Goal: Task Accomplishment & Management: Manage account settings

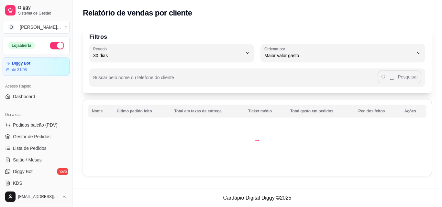
select select "30"
select select "HIGHEST_TOTAL_SPENT_WITH_ORDERS"
click at [31, 139] on span "Gestor de Pedidos" at bounding box center [31, 137] width 37 height 6
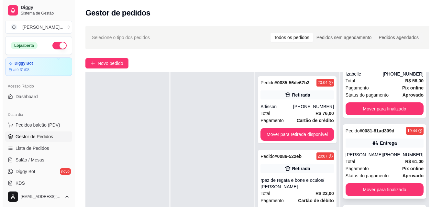
scroll to position [115, 0]
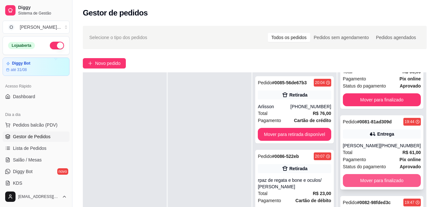
click at [352, 187] on div "Pedido # 0081-81ad309d 19:44 Entrega [PERSON_NAME] [PHONE_NUMBER] Total R$ 61,0…" at bounding box center [381, 152] width 83 height 74
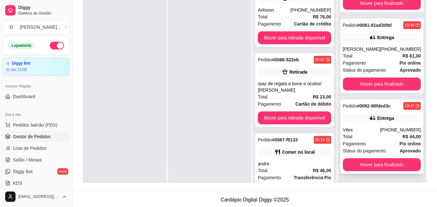
scroll to position [97, 0]
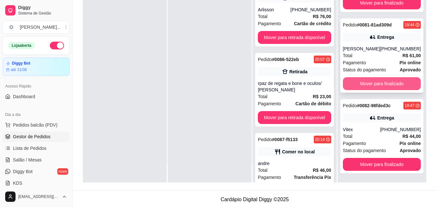
click at [372, 78] on button "Mover para finalizado" at bounding box center [382, 83] width 78 height 13
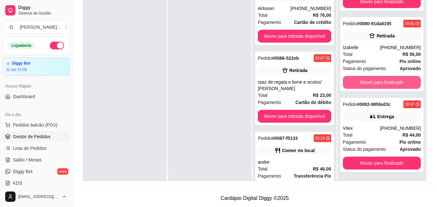
scroll to position [35, 0]
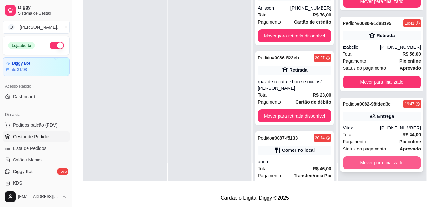
click at [367, 160] on button "Mover para finalizado" at bounding box center [382, 162] width 78 height 13
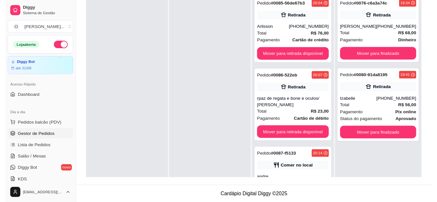
scroll to position [99, 0]
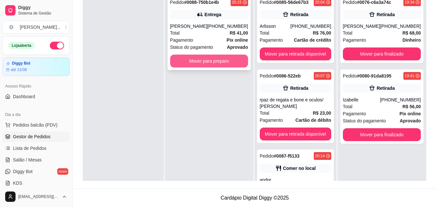
click at [211, 58] on button "Mover para preparo" at bounding box center [209, 61] width 78 height 13
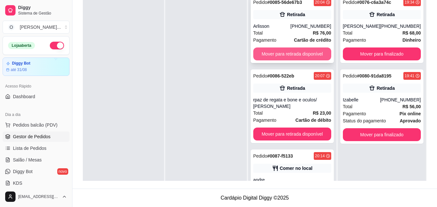
click at [301, 49] on button "Mover para retirada disponível" at bounding box center [292, 54] width 78 height 13
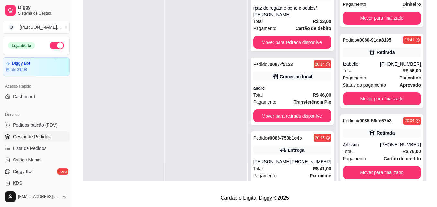
scroll to position [27, 0]
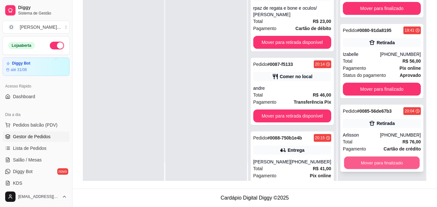
click at [368, 166] on button "Mover para finalizado" at bounding box center [382, 163] width 76 height 13
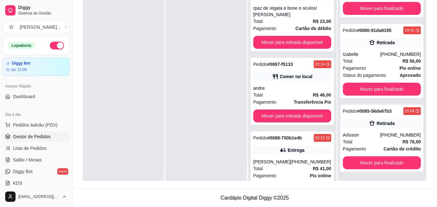
click at [176, 79] on div at bounding box center [205, 77] width 81 height 207
click at [271, 27] on span "Pagamento" at bounding box center [264, 28] width 23 height 7
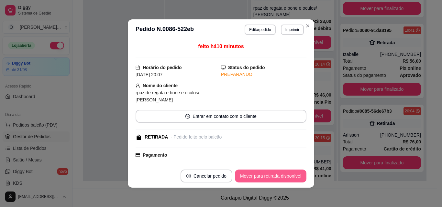
click at [277, 170] on button "Mover para retirada disponível" at bounding box center [270, 176] width 71 height 13
click at [280, 177] on button "Mover para retirada disponível" at bounding box center [270, 176] width 69 height 13
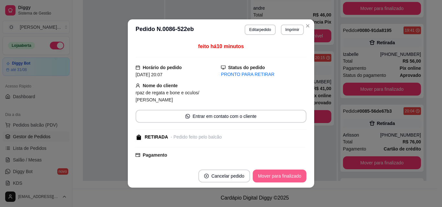
click at [279, 177] on button "Mover para finalizado" at bounding box center [279, 176] width 54 height 13
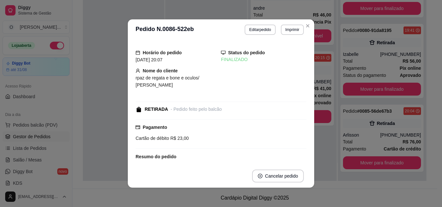
click at [311, 23] on header "**********" at bounding box center [221, 29] width 186 height 21
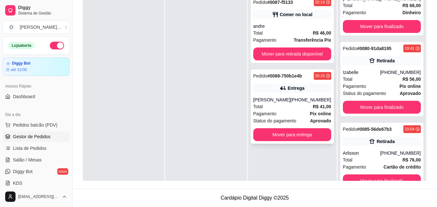
click at [308, 111] on div "Pagamento Pix online" at bounding box center [292, 113] width 78 height 7
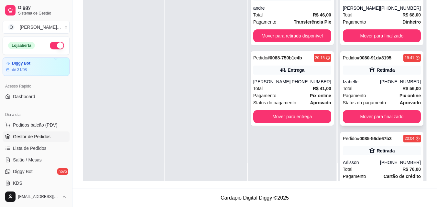
scroll to position [0, 0]
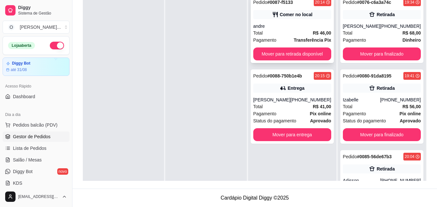
click at [290, 41] on div "Pagamento Transferência Pix" at bounding box center [292, 40] width 78 height 7
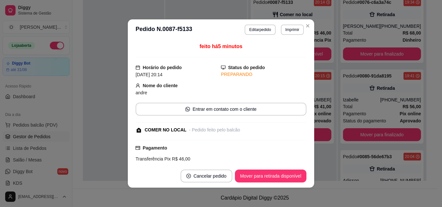
click at [250, 183] on footer "Cancelar pedido Mover para retirada disponível" at bounding box center [221, 176] width 186 height 23
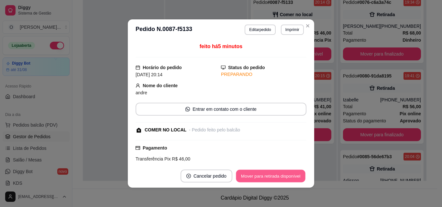
click at [250, 180] on button "Mover para retirada disponível" at bounding box center [270, 176] width 69 height 13
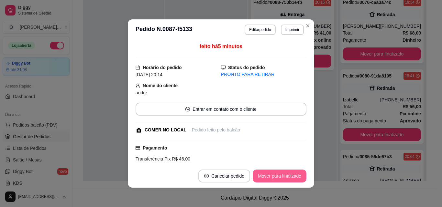
click at [270, 175] on button "Mover para finalizado" at bounding box center [279, 176] width 54 height 13
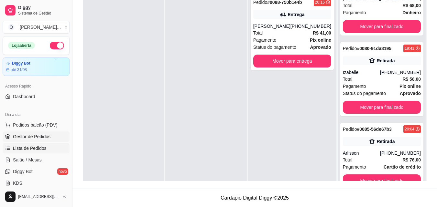
click at [43, 148] on span "Lista de Pedidos" at bounding box center [30, 148] width 34 height 6
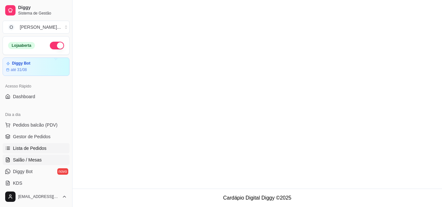
click at [35, 159] on span "Salão / Mesas" at bounding box center [27, 160] width 29 height 6
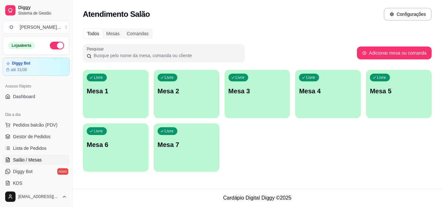
click at [251, 101] on div "Livre Mesa 3" at bounding box center [257, 90] width 66 height 41
click at [17, 135] on span "Gestor de Pedidos" at bounding box center [31, 137] width 37 height 6
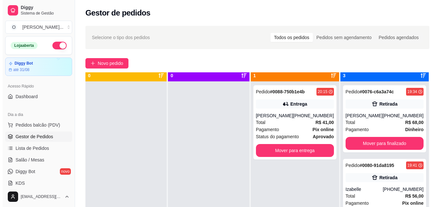
scroll to position [18, 0]
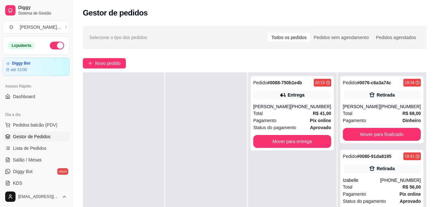
click at [228, 207] on div at bounding box center [205, 175] width 81 height 207
click at [273, 105] on div "[PERSON_NAME]" at bounding box center [271, 106] width 37 height 6
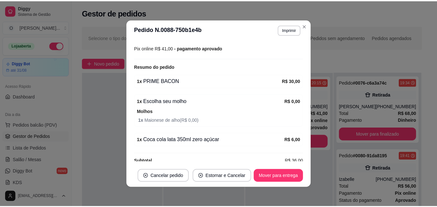
scroll to position [198, 0]
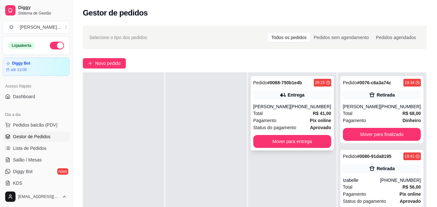
click at [295, 148] on div "Pedido # 0088-750b1e4b 20:15 Entrega [PERSON_NAME] [PHONE_NUMBER] Total R$ 41,0…" at bounding box center [292, 113] width 83 height 74
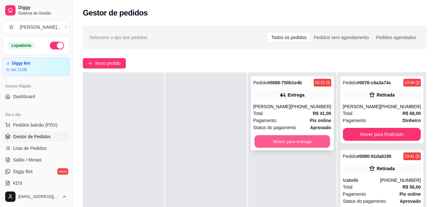
click at [314, 137] on button "Mover para entrega" at bounding box center [292, 141] width 76 height 13
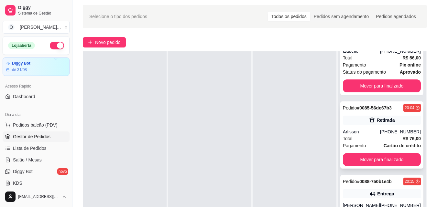
scroll to position [32, 0]
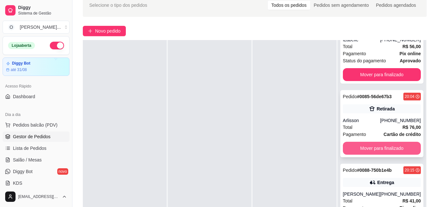
click at [374, 144] on button "Mover para finalizado" at bounding box center [382, 148] width 78 height 13
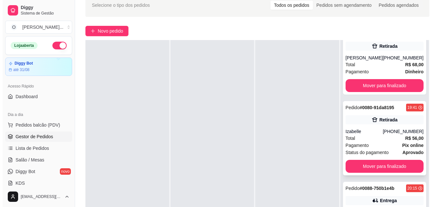
scroll to position [0, 0]
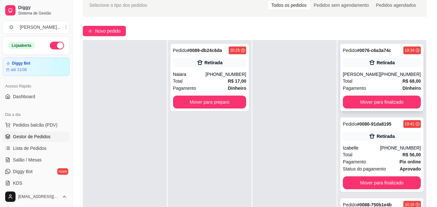
click at [359, 95] on div "Pedido # 0076-c6a3a74c 19:34 Retirada Erica [PHONE_NUMBER] Total R$ 68,00 Pagam…" at bounding box center [381, 77] width 83 height 67
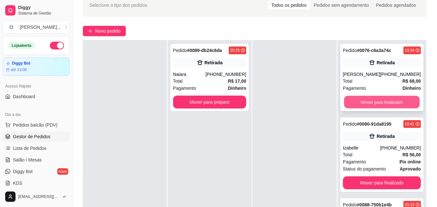
click at [359, 102] on button "Mover para finalizado" at bounding box center [382, 102] width 76 height 13
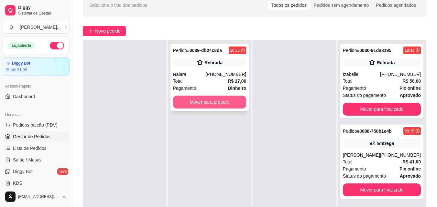
click at [195, 97] on button "Mover para preparo" at bounding box center [209, 102] width 73 height 13
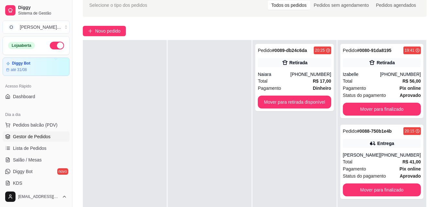
drag, startPoint x: 33, startPoint y: 121, endPoint x: 48, endPoint y: 118, distance: 15.8
click at [33, 121] on button "Pedidos balcão (PDV)" at bounding box center [36, 125] width 67 height 10
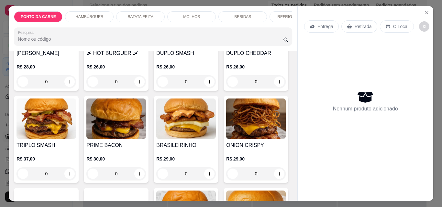
scroll to position [388, 0]
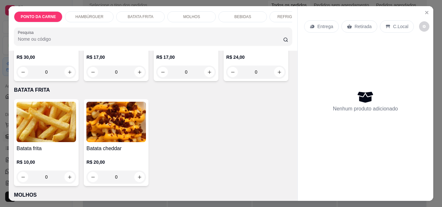
click at [156, 37] on img at bounding box center [185, 17] width 59 height 40
click at [288, 181] on button "Adicionar R$ 17,00" at bounding box center [281, 185] width 49 height 13
type input "1"
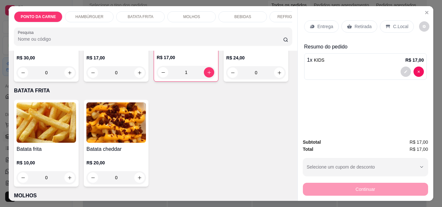
click at [343, 56] on div "1 x KIDS R$ 17,00" at bounding box center [365, 60] width 117 height 8
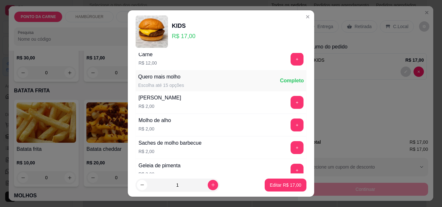
scroll to position [425, 0]
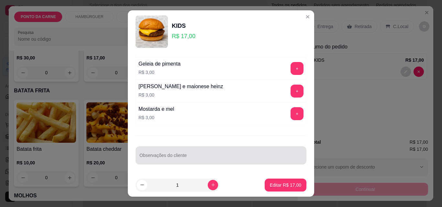
click at [181, 156] on div "Observações do cliente" at bounding box center [220, 155] width 171 height 18
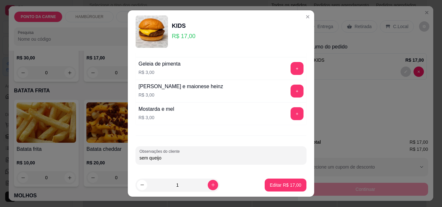
type input "sem queijo"
click at [267, 180] on button "Editar R$ 17,00" at bounding box center [285, 185] width 42 height 13
type input "0"
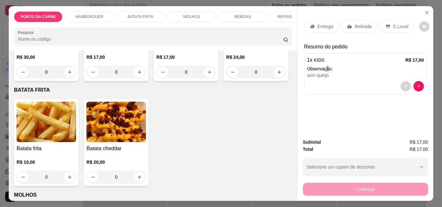
click at [325, 66] on p "Observação:" at bounding box center [365, 69] width 117 height 6
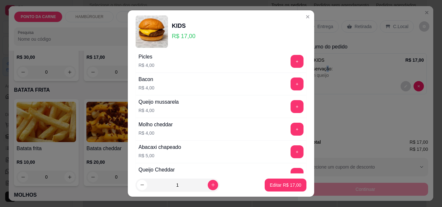
scroll to position [97, 0]
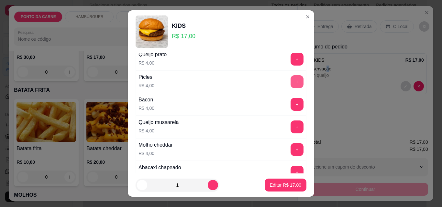
click at [291, 80] on button "+" at bounding box center [296, 81] width 13 height 13
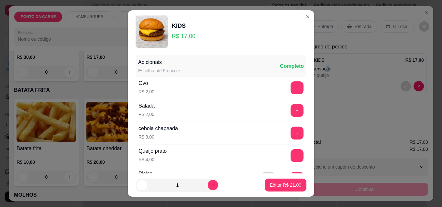
scroll to position [0, 0]
click at [290, 116] on button "+" at bounding box center [296, 110] width 13 height 13
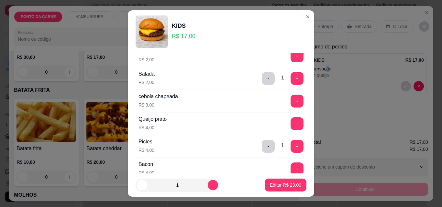
scroll to position [65, 0]
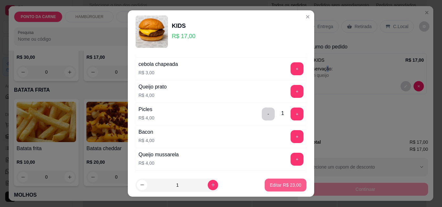
click at [279, 184] on p "Editar R$ 23,00" at bounding box center [285, 185] width 31 height 6
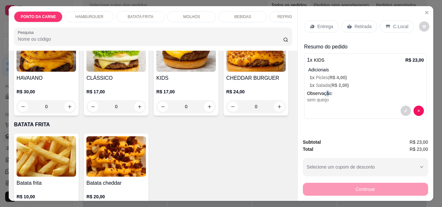
scroll to position [291, 0]
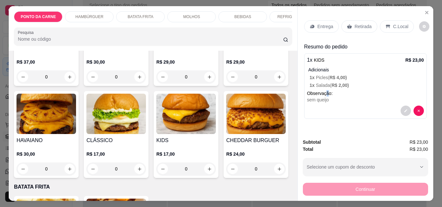
click at [156, 42] on img at bounding box center [185, 22] width 59 height 40
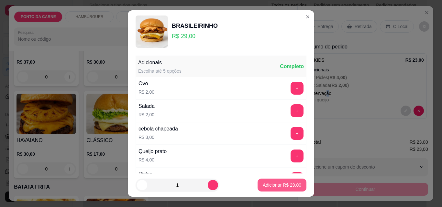
click at [271, 184] on p "Adicionar R$ 29,00" at bounding box center [281, 185] width 38 height 6
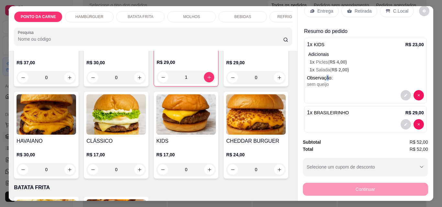
scroll to position [24, 0]
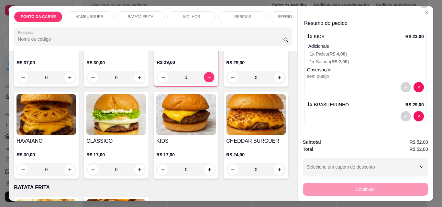
click at [331, 107] on div "1 x BRASILEIRINHO R$ 29,00" at bounding box center [365, 111] width 123 height 27
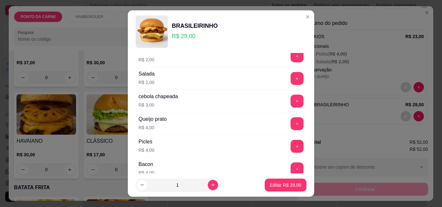
scroll to position [0, 0]
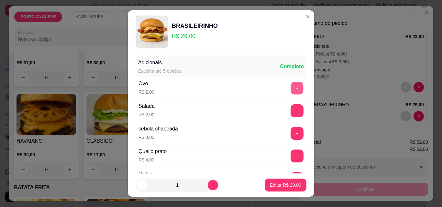
click at [291, 86] on button "+" at bounding box center [297, 88] width 13 height 13
click at [286, 186] on p "Editar R$ 31,00" at bounding box center [285, 185] width 30 height 6
type input "0"
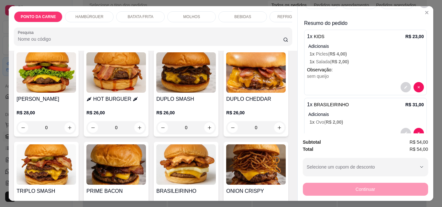
scroll to position [129, 0]
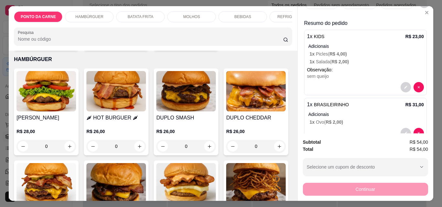
click at [275, 16] on div "REFRIGERANTES" at bounding box center [293, 16] width 48 height 11
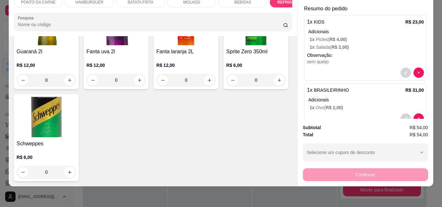
scroll to position [1122, 0]
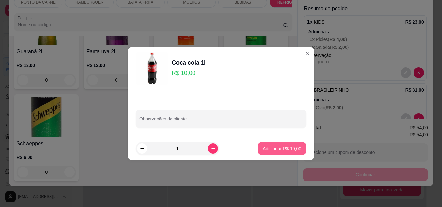
click at [291, 151] on p "Adicionar R$ 10,00" at bounding box center [281, 148] width 38 height 6
type input "1"
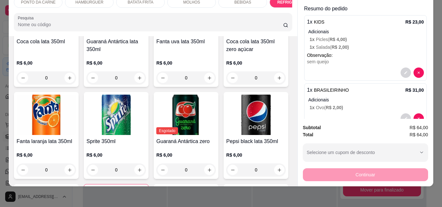
scroll to position [928, 0]
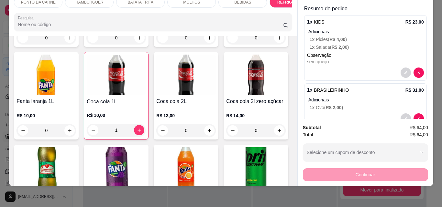
click at [276, 149] on p "Adicionar R$ 6,00" at bounding box center [283, 148] width 36 height 6
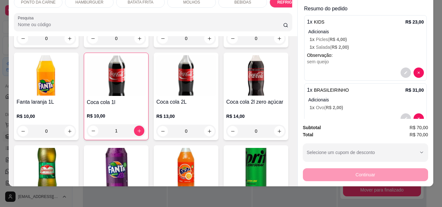
type input "1"
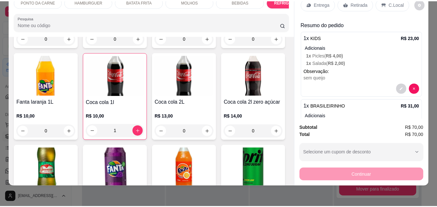
scroll to position [0, 0]
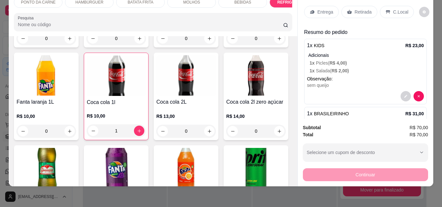
click at [393, 10] on p "C.Local" at bounding box center [400, 12] width 15 height 6
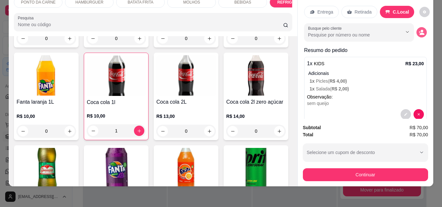
click at [418, 29] on icon "decrease-product-quantity" at bounding box center [421, 32] width 6 height 6
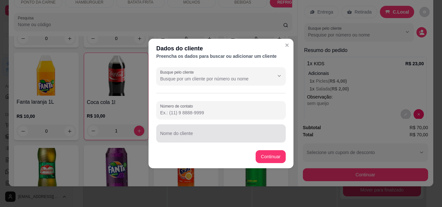
click at [225, 132] on div at bounding box center [221, 133] width 122 height 13
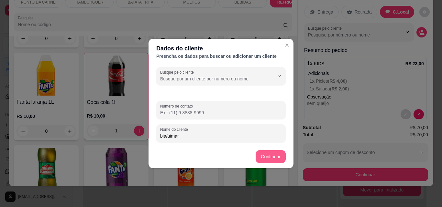
type input "bia/aimar"
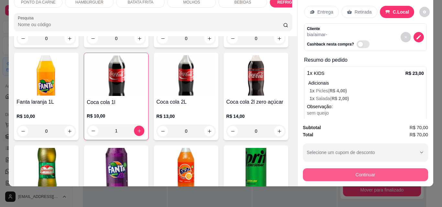
click at [331, 168] on button "Continuar" at bounding box center [365, 174] width 125 height 13
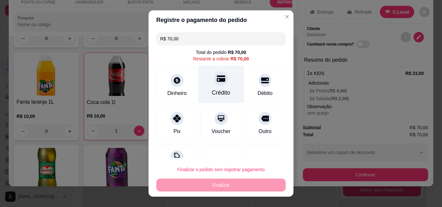
click at [222, 82] on div "Crédito" at bounding box center [221, 85] width 46 height 38
type input "R$ 0,00"
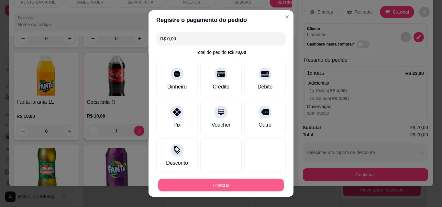
click at [221, 186] on button "Finalizar" at bounding box center [220, 185] width 125 height 13
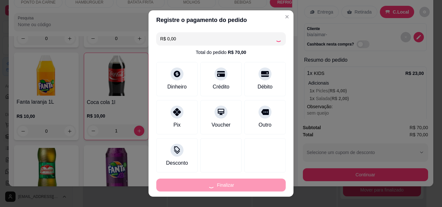
type input "0"
type input "-R$ 70,00"
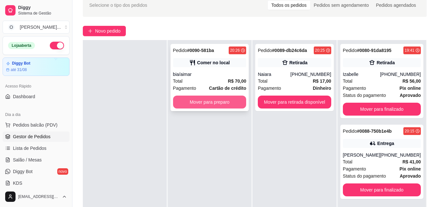
click at [204, 104] on button "Mover para preparo" at bounding box center [209, 102] width 73 height 13
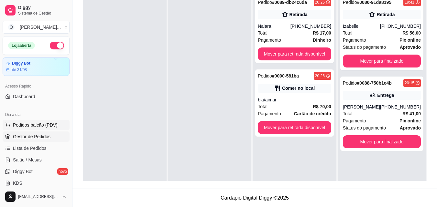
click at [27, 122] on span "Pedidos balcão (PDV)" at bounding box center [35, 125] width 45 height 6
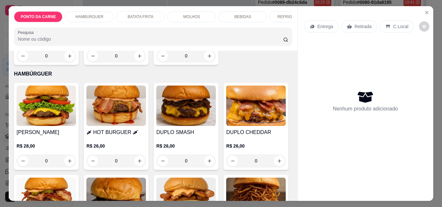
scroll to position [129, 0]
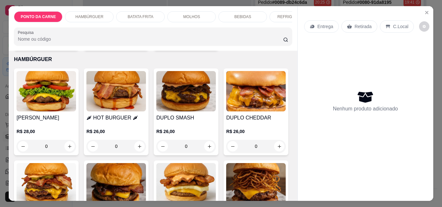
click at [174, 129] on div "R$ 26,00 0" at bounding box center [185, 137] width 59 height 31
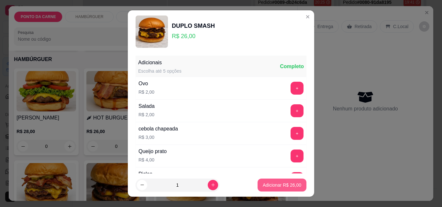
click at [283, 187] on p "Adicionar R$ 26,00" at bounding box center [281, 185] width 38 height 6
type input "1"
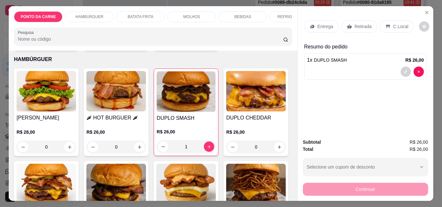
click at [139, 15] on p "BATATA FRITA" at bounding box center [141, 16] width 26 height 5
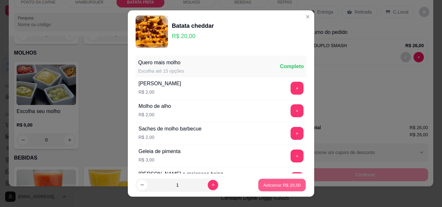
click at [280, 185] on p "Adicionar R$ 20,00" at bounding box center [281, 185] width 37 height 6
type input "1"
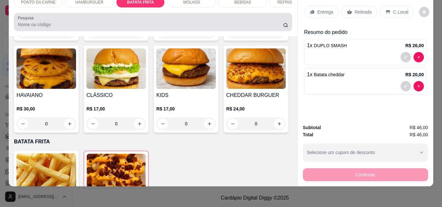
scroll to position [0, 0]
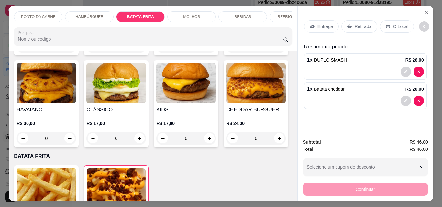
click at [278, 17] on div "REFRIGERANTES" at bounding box center [293, 16] width 48 height 11
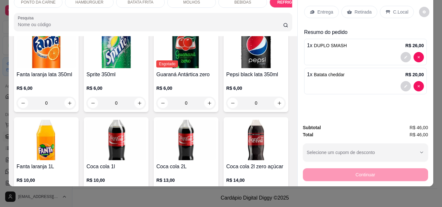
scroll to position [961, 0]
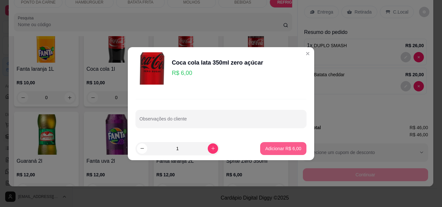
click at [267, 145] on p "Adicionar R$ 6,00" at bounding box center [283, 148] width 36 height 6
type input "1"
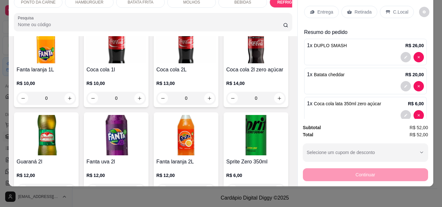
scroll to position [962, 0]
click at [389, 10] on div "C.Local" at bounding box center [396, 12] width 34 height 12
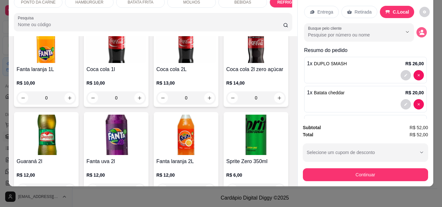
click at [416, 32] on button "decrease-product-quantity" at bounding box center [421, 32] width 10 height 10
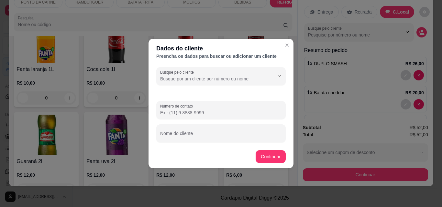
click at [205, 145] on footer "Continuar" at bounding box center [220, 156] width 145 height 23
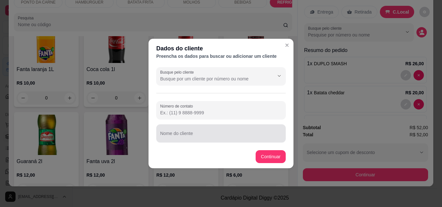
click at [203, 137] on input "Nome do cliente" at bounding box center [221, 136] width 122 height 6
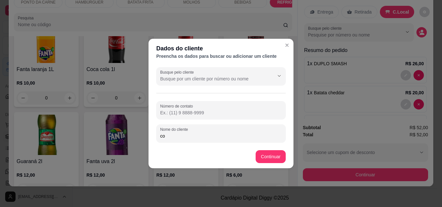
type input "c"
type input "[PERSON_NAME]"
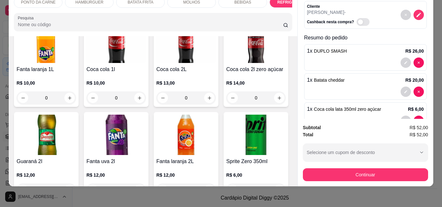
scroll to position [41, 0]
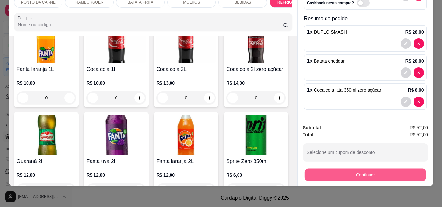
click at [343, 170] on button "Continuar" at bounding box center [364, 174] width 121 height 13
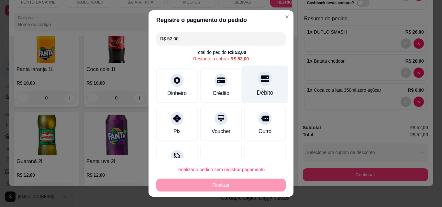
click at [244, 87] on div "Débito" at bounding box center [265, 85] width 46 height 38
type input "R$ 0,00"
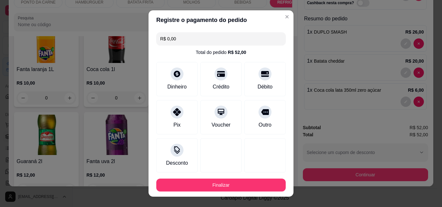
click at [234, 190] on button "Finalizar" at bounding box center [220, 185] width 129 height 13
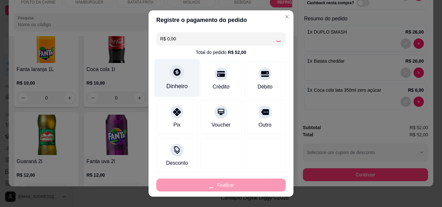
type input "0"
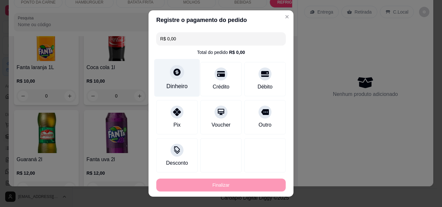
type input "-R$ 52,00"
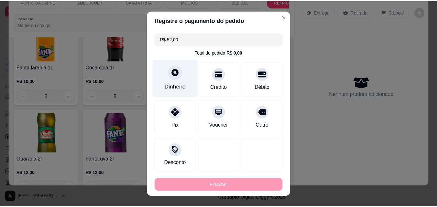
scroll to position [960, 0]
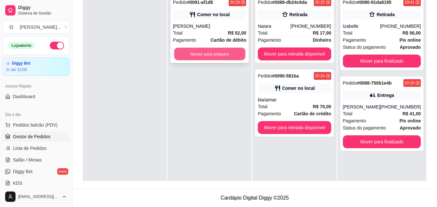
click at [218, 53] on button "Mover para preparo" at bounding box center [209, 54] width 71 height 13
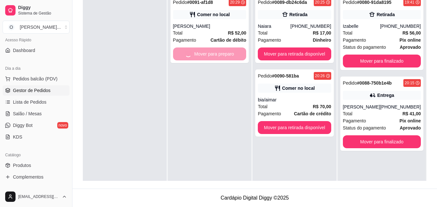
scroll to position [97, 0]
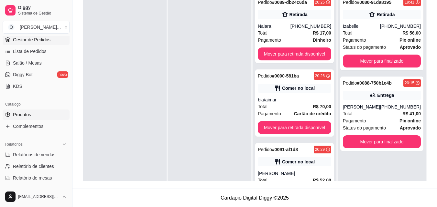
drag, startPoint x: 24, startPoint y: 113, endPoint x: 50, endPoint y: 110, distance: 26.4
click at [25, 114] on span "Produtos" at bounding box center [22, 115] width 18 height 6
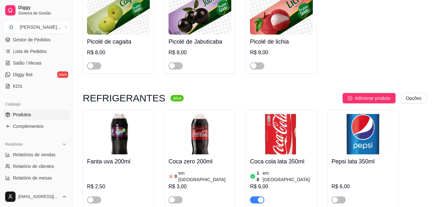
scroll to position [2812, 0]
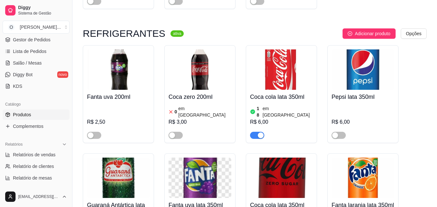
click at [145, 201] on h4 "Guaraná Antártica lata 350ml" at bounding box center [118, 210] width 63 height 18
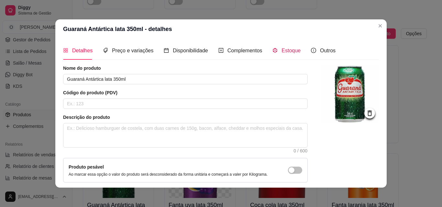
click at [287, 52] on span "Estoque" at bounding box center [290, 50] width 19 height 5
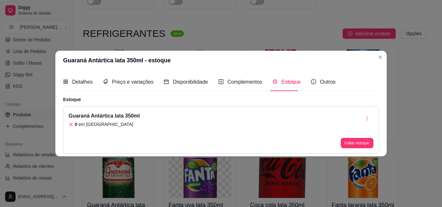
click at [347, 138] on div "Editar estoque" at bounding box center [356, 130] width 33 height 36
click at [346, 140] on button "Editar estoque" at bounding box center [356, 143] width 33 height 10
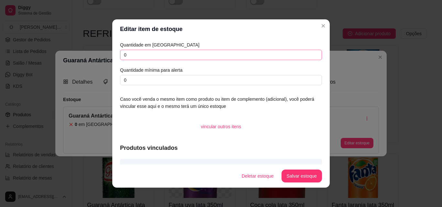
click at [182, 60] on div "Quantidade em estoque 0 Quantidade mínima para alerta 0" at bounding box center [221, 63] width 202 height 44
drag, startPoint x: 181, startPoint y: 59, endPoint x: 181, endPoint y: 14, distance: 45.3
click at [179, 48] on div "Quantidade em estoque 0 Quantidade mínima para alerta 0" at bounding box center [221, 63] width 202 height 44
type input "6"
click at [309, 173] on button "Salvar estoque" at bounding box center [301, 176] width 39 height 13
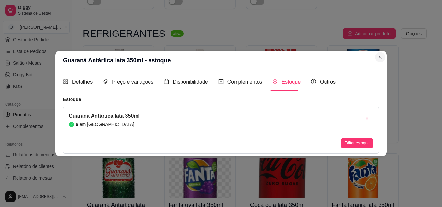
drag, startPoint x: 386, startPoint y: 56, endPoint x: 381, endPoint y: 56, distance: 4.8
click at [385, 56] on section "Guaraná Antártica lata 350ml - estoque Detalhes Preço e variações Disponibilida…" at bounding box center [220, 104] width 331 height 106
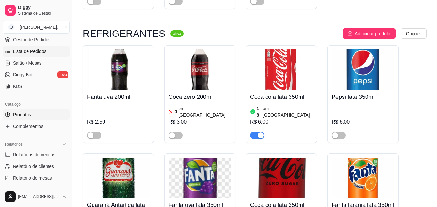
click at [45, 46] on ul "Pedidos balcão (PDV) Gestor de Pedidos Lista de Pedidos Salão / Mesas Diggy Bot…" at bounding box center [36, 57] width 67 height 69
click at [43, 50] on span "Lista de Pedidos" at bounding box center [30, 51] width 34 height 6
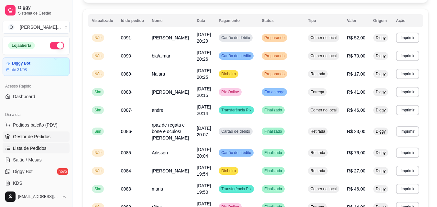
click at [36, 133] on link "Gestor de Pedidos" at bounding box center [36, 137] width 67 height 10
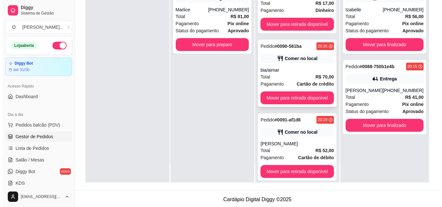
scroll to position [20, 0]
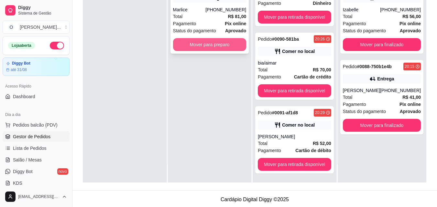
click at [214, 48] on button "Mover para preparo" at bounding box center [209, 44] width 73 height 13
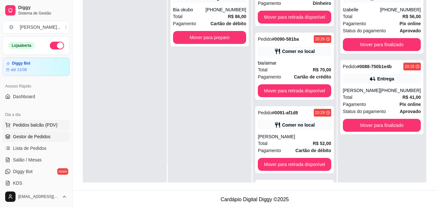
click at [46, 123] on span "Pedidos balcão (PDV)" at bounding box center [35, 125] width 45 height 6
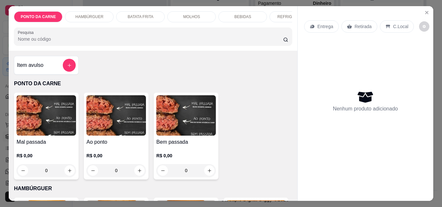
click at [86, 16] on p "HAMBÚRGUER" at bounding box center [89, 16] width 28 height 5
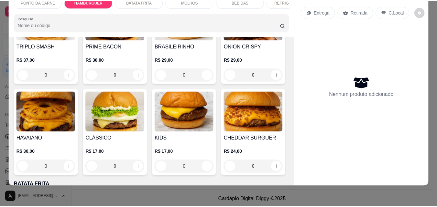
scroll to position [360, 0]
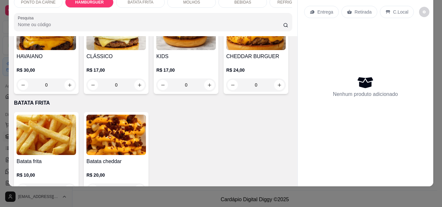
click at [156, 50] on img at bounding box center [185, 30] width 59 height 40
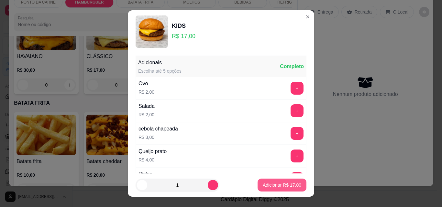
click at [271, 187] on p "Adicionar R$ 17,00" at bounding box center [281, 185] width 38 height 6
type input "1"
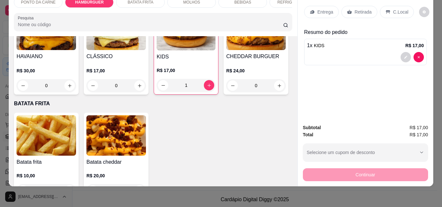
click at [393, 9] on p "C.Local" at bounding box center [400, 12] width 15 height 6
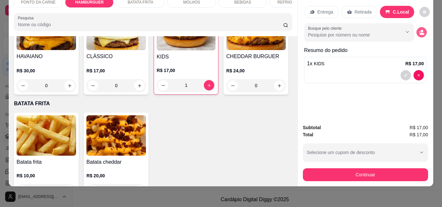
click at [416, 30] on button "decrease-product-quantity" at bounding box center [421, 32] width 10 height 10
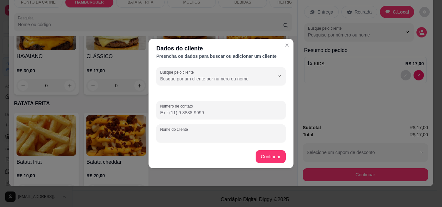
click at [208, 137] on input "Nome do cliente" at bounding box center [221, 136] width 122 height 6
type input "bia"
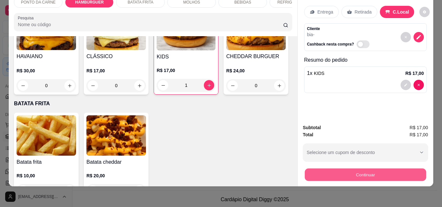
click at [362, 172] on button "Continuar" at bounding box center [364, 174] width 121 height 13
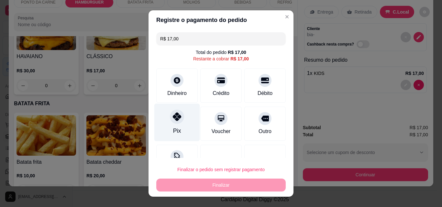
click at [163, 125] on div "Pix" at bounding box center [177, 123] width 46 height 38
type input "R$ 0,00"
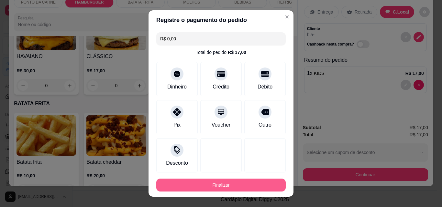
click at [224, 187] on button "Finalizar" at bounding box center [220, 185] width 129 height 13
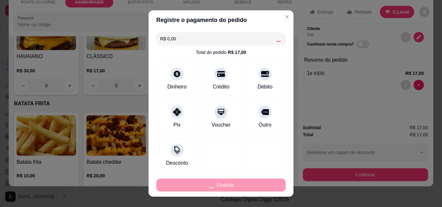
type input "0"
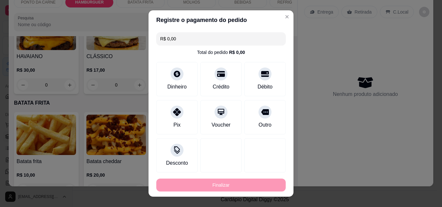
type input "-R$ 17,00"
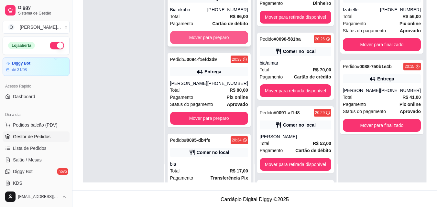
click at [194, 39] on button "Mover para preparo" at bounding box center [209, 37] width 78 height 13
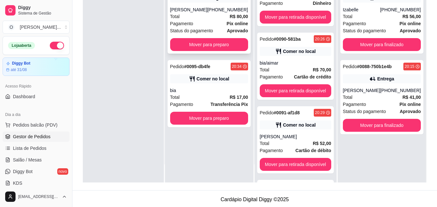
click at [194, 37] on div "Pedido # 0094-f1efd2d9 20:33 Entrega Andrezza [PHONE_NUMBER] Total R$ 80,00 Pag…" at bounding box center [208, 16] width 83 height 74
click at [204, 50] on button "Mover para preparo" at bounding box center [209, 44] width 78 height 13
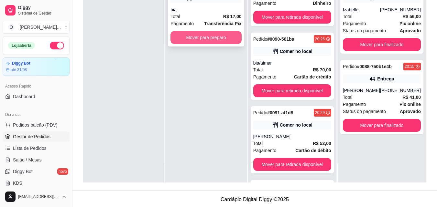
click at [205, 43] on button "Mover para preparo" at bounding box center [205, 37] width 71 height 13
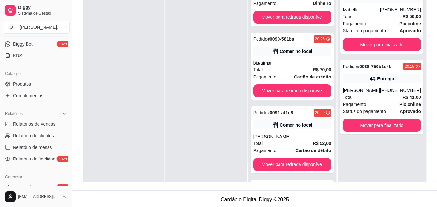
scroll to position [129, 0]
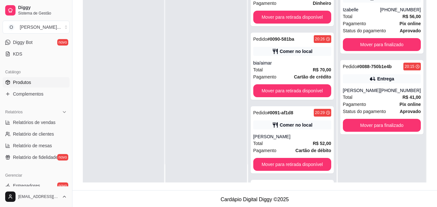
click at [31, 82] on link "Produtos" at bounding box center [36, 82] width 67 height 10
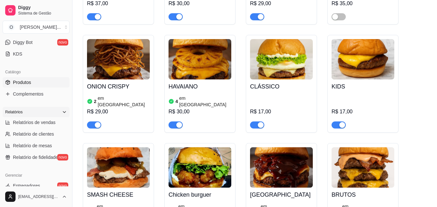
scroll to position [129, 0]
click at [37, 93] on span "Complementos" at bounding box center [28, 94] width 30 height 6
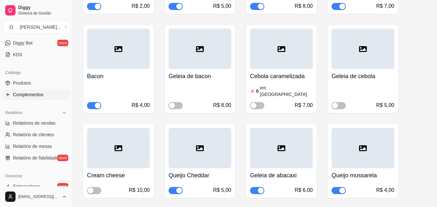
scroll to position [291, 0]
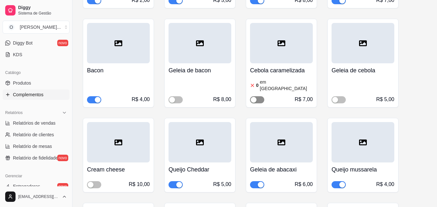
click at [258, 96] on span "button" at bounding box center [257, 99] width 14 height 7
click at [275, 79] on article "em [GEOGRAPHIC_DATA]" at bounding box center [286, 85] width 53 height 13
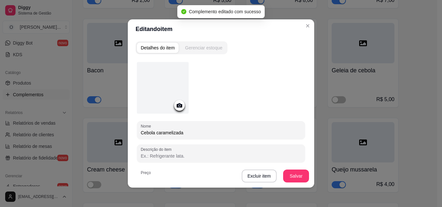
click at [198, 48] on div "Gerenciar estoque" at bounding box center [203, 48] width 37 height 6
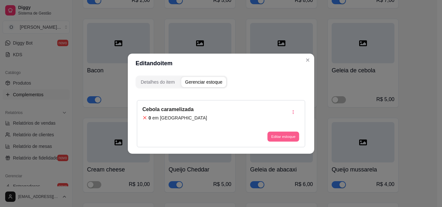
click at [287, 133] on button "Editar estoque" at bounding box center [283, 137] width 32 height 10
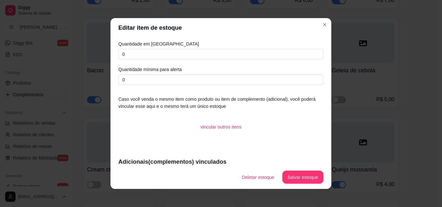
click at [287, 133] on div "vincular outros itens" at bounding box center [220, 127] width 205 height 13
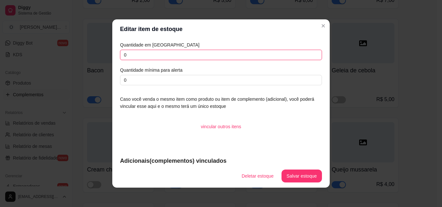
click at [148, 59] on input "0" at bounding box center [221, 55] width 202 height 10
type input "1"
click at [310, 177] on button "Salvar estoque" at bounding box center [301, 176] width 39 height 13
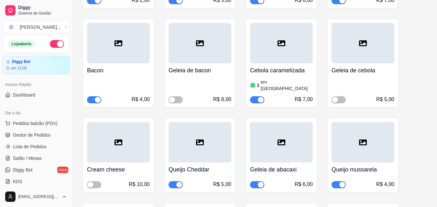
scroll to position [0, 0]
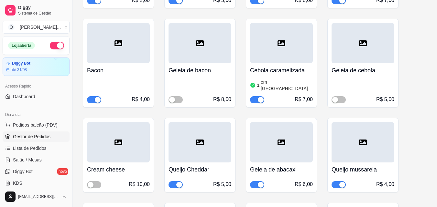
click at [21, 140] on link "Gestor de Pedidos" at bounding box center [36, 137] width 67 height 10
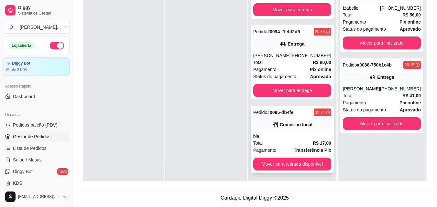
scroll to position [329, 0]
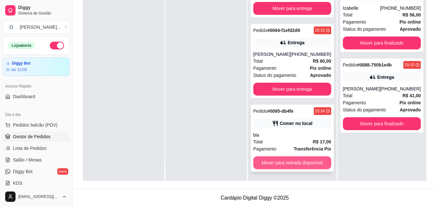
click at [287, 163] on button "Mover para retirada disponível" at bounding box center [292, 162] width 78 height 13
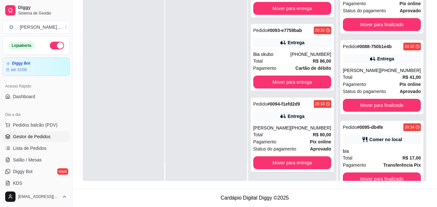
scroll to position [35, 0]
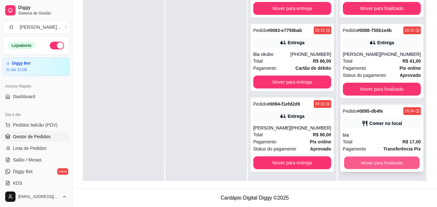
click at [371, 167] on button "Mover para finalizado" at bounding box center [382, 163] width 76 height 13
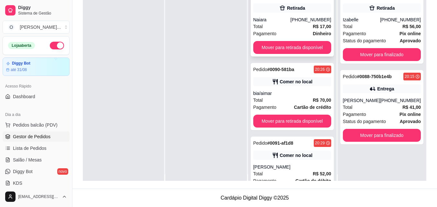
scroll to position [0, 0]
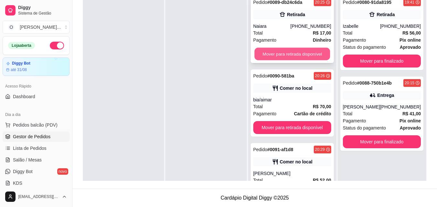
click at [282, 53] on button "Mover para retirada disponível" at bounding box center [292, 54] width 76 height 13
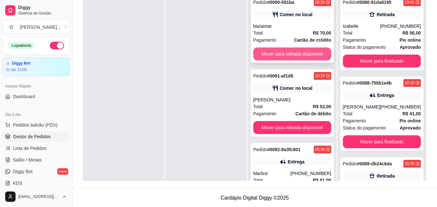
click at [281, 54] on button "Mover para retirada disponível" at bounding box center [292, 54] width 78 height 13
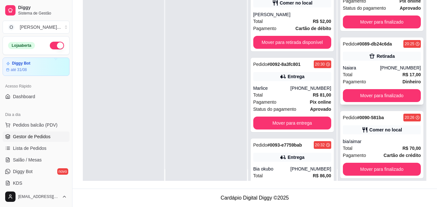
scroll to position [18, 0]
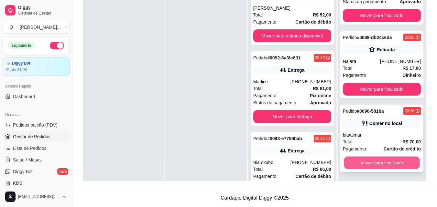
click at [370, 161] on button "Mover para finalizado" at bounding box center [382, 163] width 76 height 13
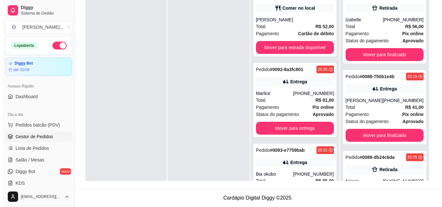
scroll to position [0, 0]
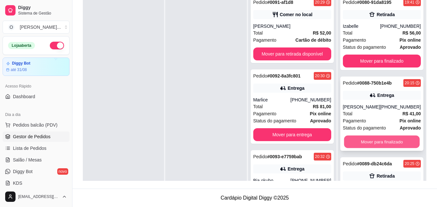
click at [369, 140] on button "Mover para finalizado" at bounding box center [382, 142] width 76 height 13
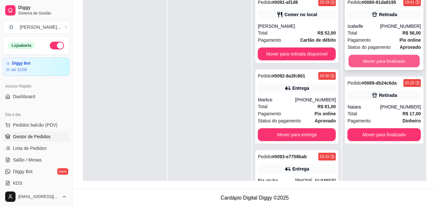
click at [360, 57] on button "Mover para finalizado" at bounding box center [383, 61] width 71 height 13
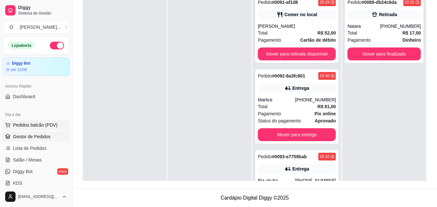
click at [41, 126] on span "Pedidos balcão (PDV)" at bounding box center [35, 125] width 45 height 6
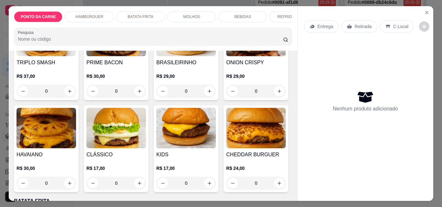
scroll to position [194, 0]
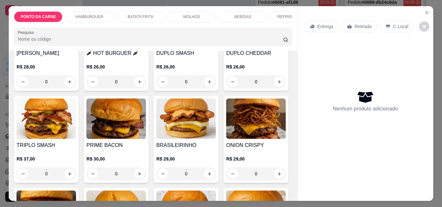
click at [226, 47] on img at bounding box center [255, 26] width 59 height 40
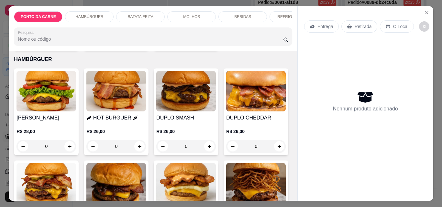
scroll to position [259, 0]
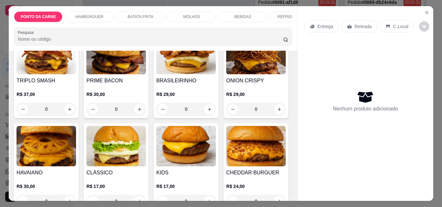
click at [156, 74] on img at bounding box center [185, 54] width 59 height 40
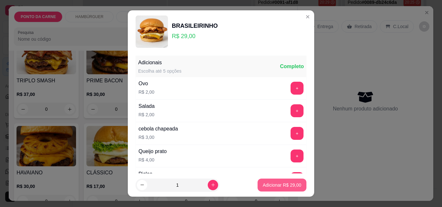
click at [257, 180] on button "Adicionar R$ 29,00" at bounding box center [281, 185] width 49 height 13
type input "1"
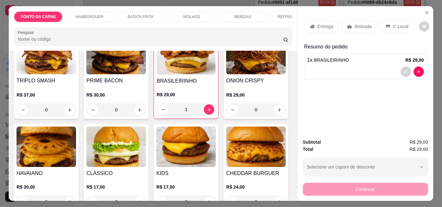
scroll to position [0, 26]
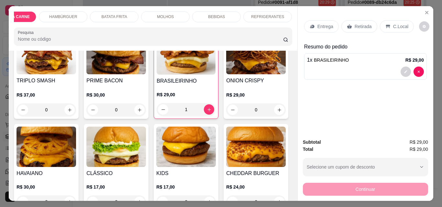
click at [261, 15] on p "REFRIGERANTES" at bounding box center [267, 16] width 33 height 5
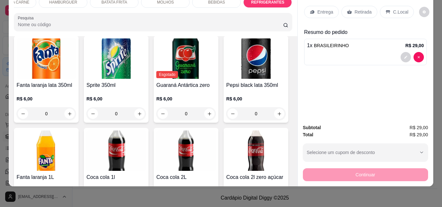
scroll to position [864, 0]
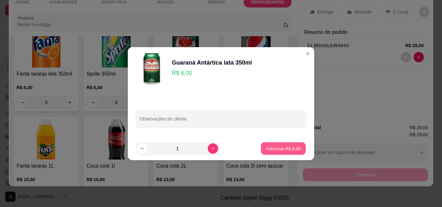
click at [280, 148] on p "Adicionar R$ 6,00" at bounding box center [282, 148] width 35 height 6
type input "1"
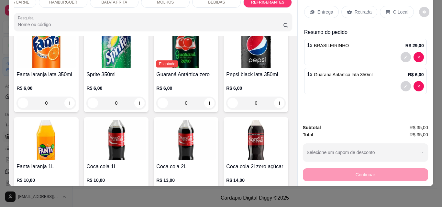
click at [379, 8] on div "C.Local" at bounding box center [396, 12] width 34 height 12
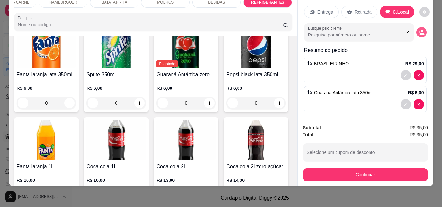
click at [416, 31] on button "decrease-product-quantity" at bounding box center [421, 32] width 10 height 10
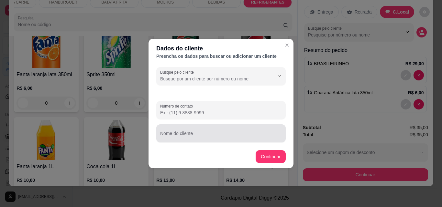
click at [207, 128] on div at bounding box center [221, 133] width 122 height 13
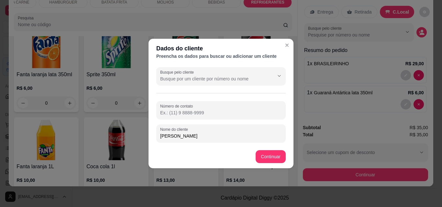
type input "[PERSON_NAME]"
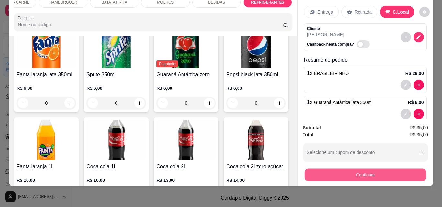
click at [320, 170] on button "Continuar" at bounding box center [364, 174] width 121 height 13
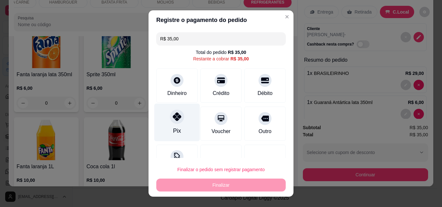
click at [166, 118] on div "Pix" at bounding box center [177, 123] width 46 height 38
type input "R$ 0,00"
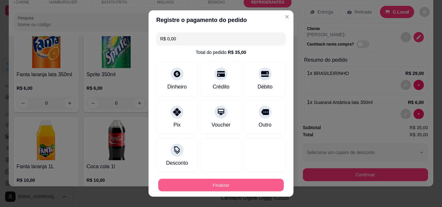
click at [205, 185] on button "Finalizar" at bounding box center [220, 185] width 125 height 13
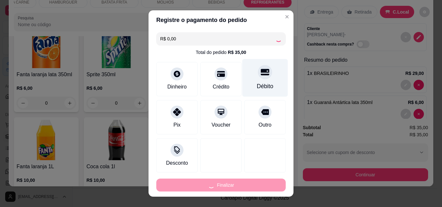
type input "0"
type input "-R$ 35,00"
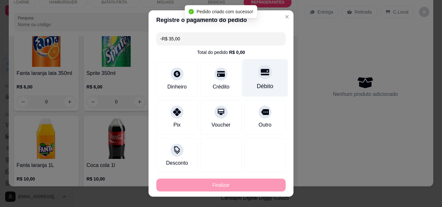
scroll to position [863, 0]
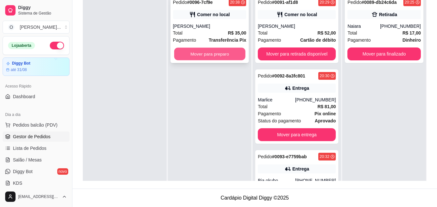
click at [210, 60] on button "Mover para preparo" at bounding box center [209, 54] width 71 height 13
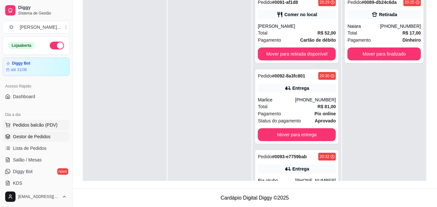
click at [47, 125] on span "Pedidos balcão (PDV)" at bounding box center [35, 125] width 45 height 6
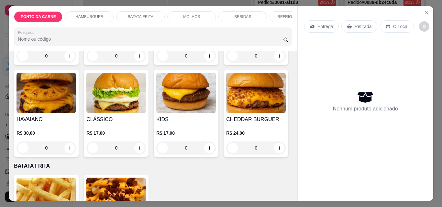
scroll to position [356, 0]
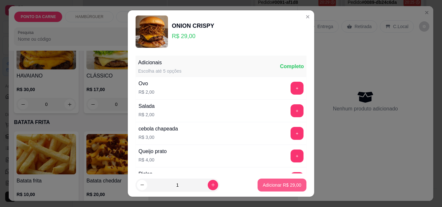
click at [287, 187] on p "Adicionar R$ 29,00" at bounding box center [281, 185] width 38 height 6
type input "1"
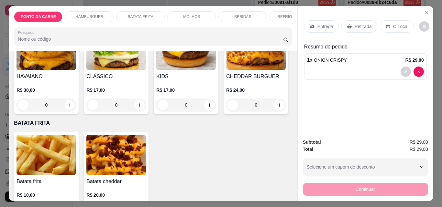
click at [271, 16] on div "REFRIGERANTES" at bounding box center [293, 16] width 48 height 11
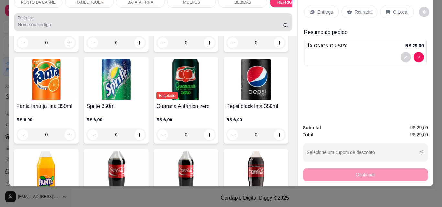
scroll to position [0, 0]
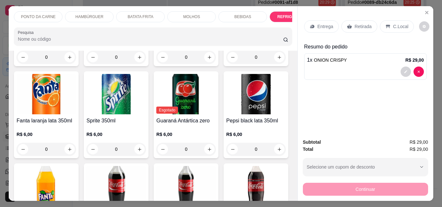
click at [236, 18] on div "BEBIDAS" at bounding box center [242, 16] width 48 height 11
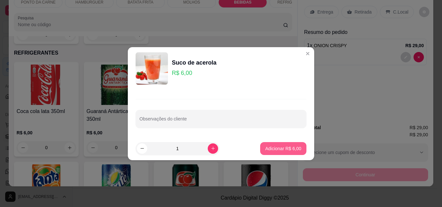
click at [265, 146] on p "Adicionar R$ 6,00" at bounding box center [283, 148] width 36 height 6
type input "1"
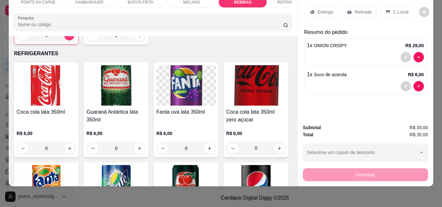
click at [397, 9] on p "C.Local" at bounding box center [400, 12] width 15 height 6
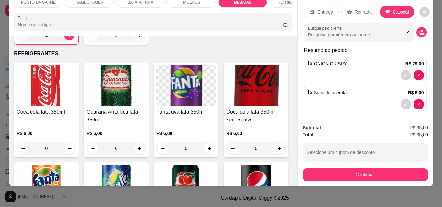
click at [418, 32] on div "Busque pelo cliente" at bounding box center [365, 32] width 123 height 18
click at [416, 31] on button "decrease-product-quantity" at bounding box center [421, 32] width 10 height 10
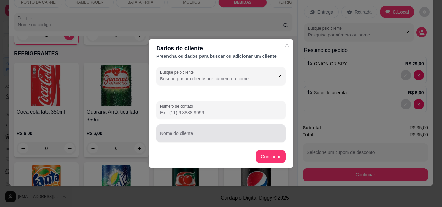
click at [206, 134] on input "Nome do cliente" at bounding box center [221, 136] width 122 height 6
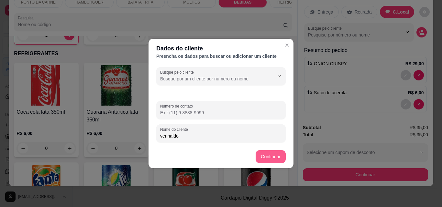
type input "verinaldo"
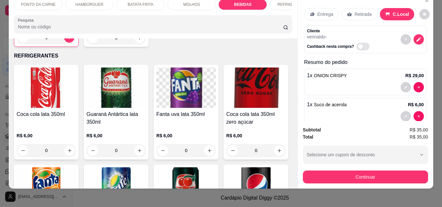
scroll to position [0, 0]
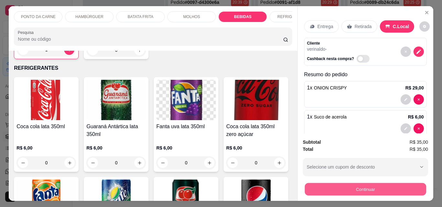
click at [376, 193] on div "Continuar" at bounding box center [365, 188] width 125 height 15
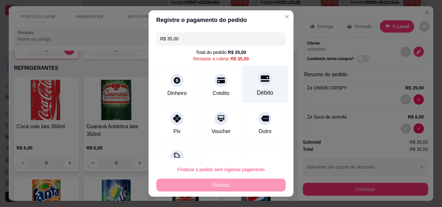
click at [261, 80] on icon at bounding box center [265, 78] width 8 height 8
type input "R$ 0,00"
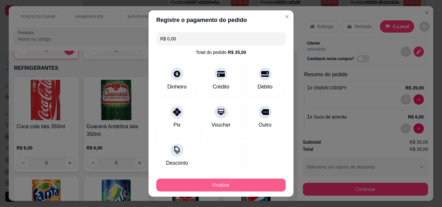
click at [253, 185] on button "Finalizar" at bounding box center [220, 185] width 129 height 13
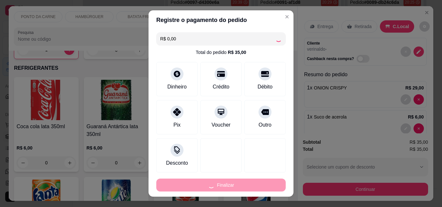
type input "0"
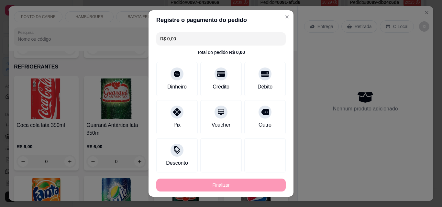
type input "-R$ 35,00"
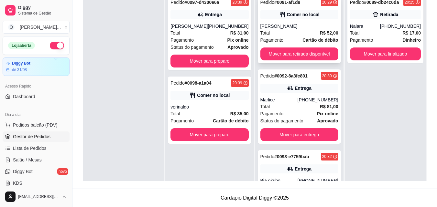
click at [285, 40] on div "Pagamento Cartão de débito" at bounding box center [299, 40] width 78 height 7
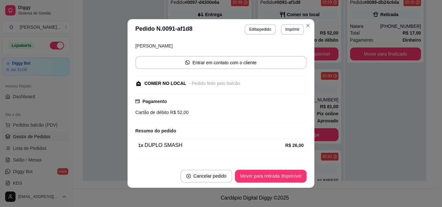
scroll to position [102, 0]
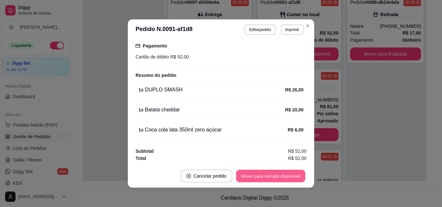
click at [258, 171] on button "Mover para retirada disponível" at bounding box center [270, 176] width 69 height 13
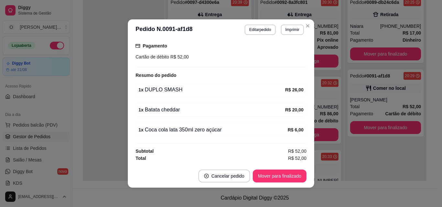
click at [267, 176] on button "Mover para finalizado" at bounding box center [279, 176] width 54 height 13
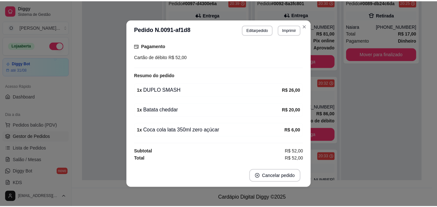
scroll to position [74, 0]
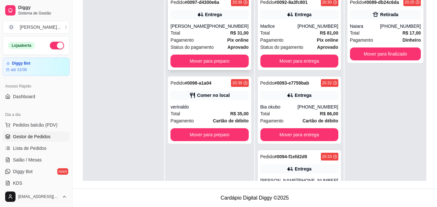
click at [209, 57] on button "Mover para preparo" at bounding box center [209, 61] width 78 height 13
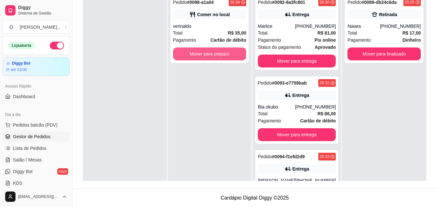
click at [209, 57] on button "Mover para preparo" at bounding box center [209, 54] width 73 height 13
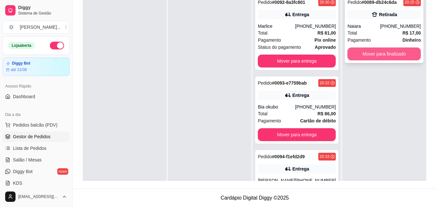
click at [364, 49] on button "Mover para finalizado" at bounding box center [383, 54] width 73 height 13
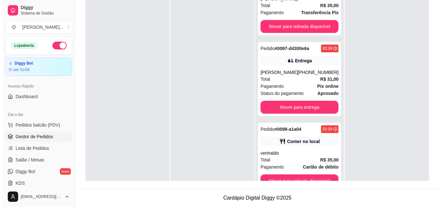
scroll to position [18, 0]
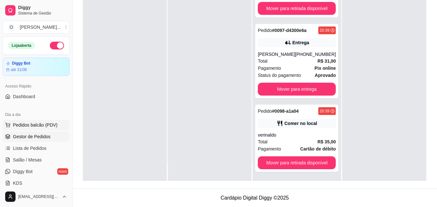
click at [48, 122] on button "Pedidos balcão (PDV)" at bounding box center [36, 125] width 67 height 10
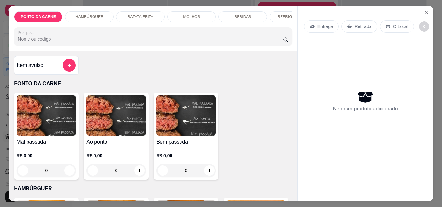
click at [364, 20] on div "Retirada" at bounding box center [359, 26] width 36 height 12
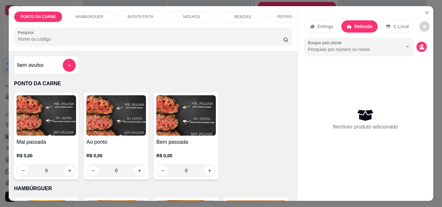
click at [419, 39] on div "Busque pelo cliente" at bounding box center [365, 47] width 123 height 18
drag, startPoint x: 419, startPoint y: 39, endPoint x: 420, endPoint y: 42, distance: 3.6
click at [420, 39] on div "Busque pelo cliente" at bounding box center [365, 47] width 123 height 18
click at [420, 44] on icon "decrease-product-quantity" at bounding box center [421, 47] width 6 height 6
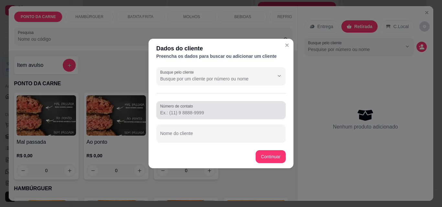
click at [191, 117] on div "Número de contato" at bounding box center [220, 110] width 129 height 18
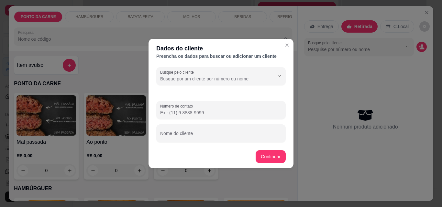
paste input "559 39132-8461"
click at [164, 114] on input "559 39132-8461" at bounding box center [221, 113] width 122 height 6
type input "5"
paste input "559 39132-8461"
click at [164, 112] on input "559 39132-8461" at bounding box center [221, 113] width 122 height 6
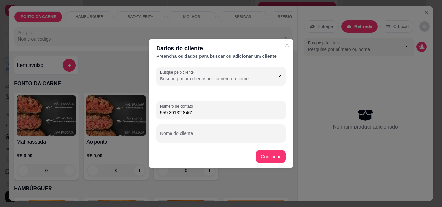
drag, startPoint x: 164, startPoint y: 112, endPoint x: 128, endPoint y: 112, distance: 35.9
click at [128, 112] on div "Dados do cliente Preencha os dados para buscar ou adicionar um cliente Busque p…" at bounding box center [221, 103] width 442 height 207
click at [164, 112] on input "559 39132-8461" at bounding box center [221, 113] width 122 height 6
drag, startPoint x: 164, startPoint y: 112, endPoint x: 158, endPoint y: 113, distance: 5.6
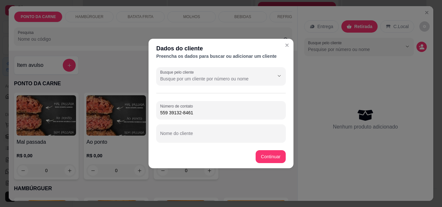
click at [158, 113] on div "Número de contato 559 39132-8461" at bounding box center [220, 110] width 129 height 18
click at [164, 114] on input "[PHONE_NUMBER]" at bounding box center [221, 113] width 122 height 6
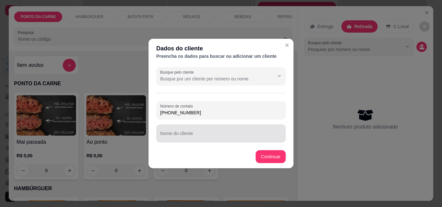
type input "[PHONE_NUMBER]"
click at [219, 130] on div at bounding box center [221, 133] width 122 height 13
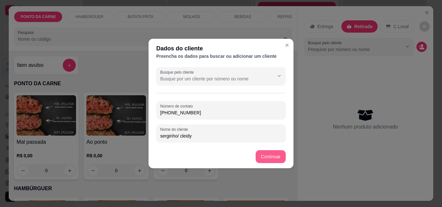
type input "serginho/ cleidy"
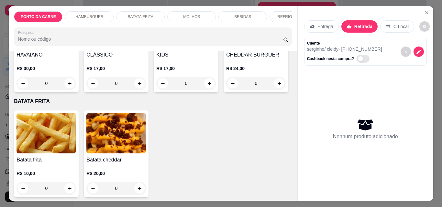
scroll to position [388, 0]
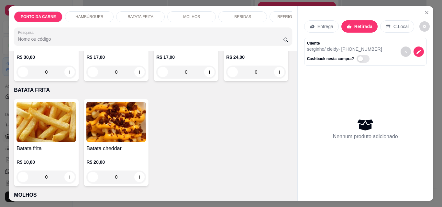
click at [156, 37] on img at bounding box center [185, 17] width 59 height 40
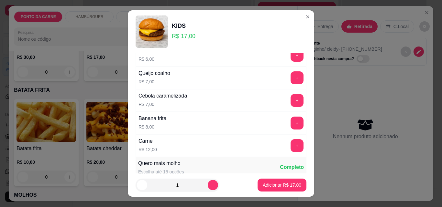
scroll to position [259, 0]
click at [291, 103] on button "+" at bounding box center [297, 101] width 13 height 13
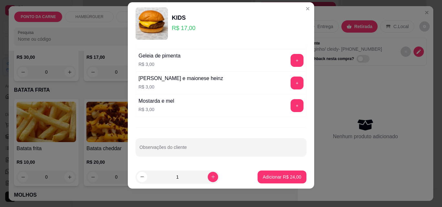
scroll to position [10, 0]
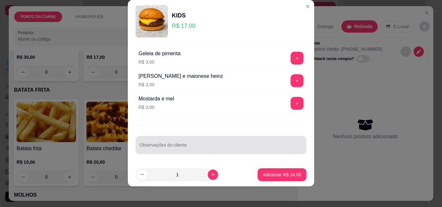
click at [176, 139] on div at bounding box center [220, 145] width 163 height 13
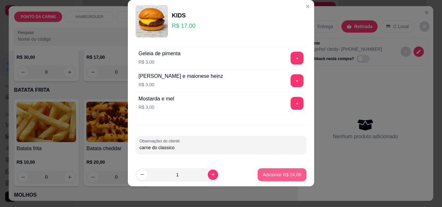
type input "carne do classico"
click at [284, 180] on button "Adicionar R$ 24,00" at bounding box center [281, 174] width 49 height 13
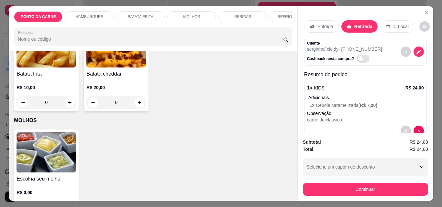
scroll to position [453, 0]
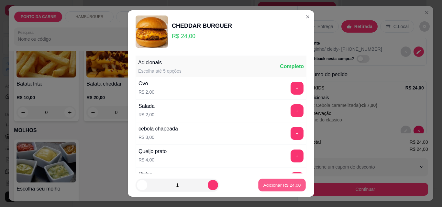
click at [284, 182] on button "Adicionar R$ 24,00" at bounding box center [282, 185] width 48 height 13
type input "1"
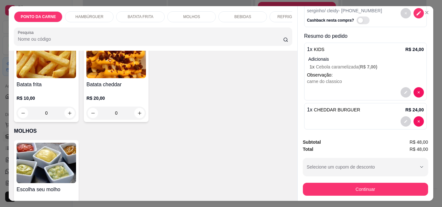
scroll to position [44, 0]
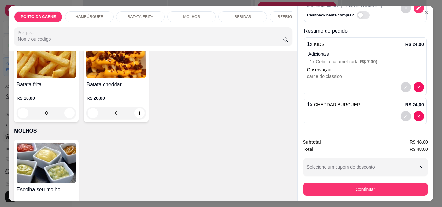
click at [229, 13] on div "BEBIDAS" at bounding box center [242, 16] width 48 height 11
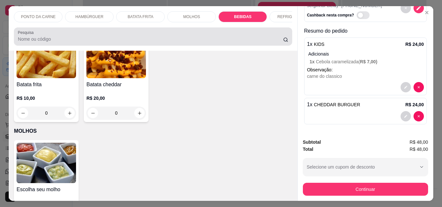
scroll to position [17, 0]
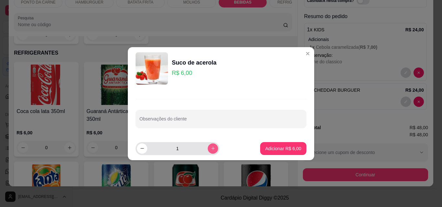
click at [211, 151] on button "increase-product-quantity" at bounding box center [213, 149] width 10 height 10
type input "2"
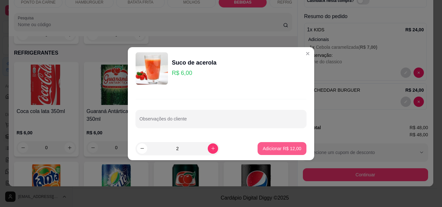
click at [270, 145] on button "Adicionar R$ 12,00" at bounding box center [281, 148] width 49 height 13
type input "2"
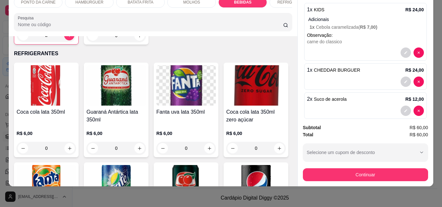
scroll to position [73, 0]
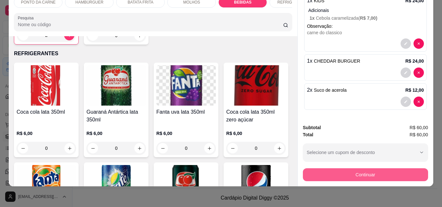
click at [365, 169] on button "Continuar" at bounding box center [365, 174] width 125 height 13
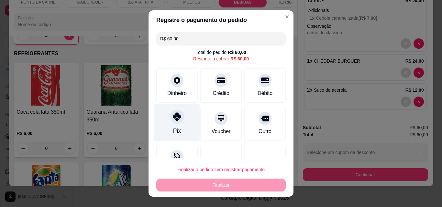
click at [180, 125] on div "Pix" at bounding box center [177, 123] width 46 height 38
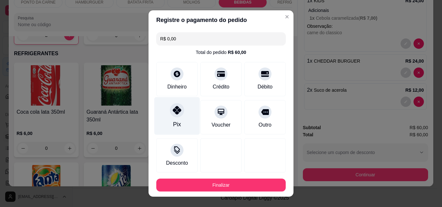
type input "R$ 0,00"
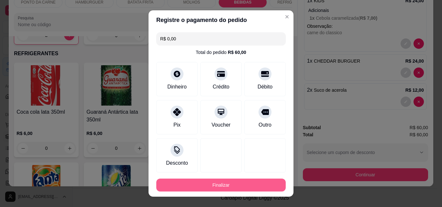
click at [214, 181] on button "Finalizar" at bounding box center [220, 185] width 129 height 13
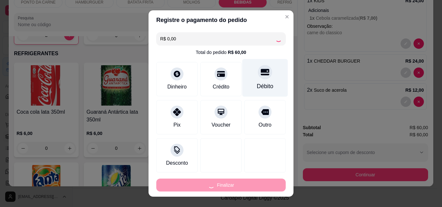
type input "0"
type input "-R$ 60,00"
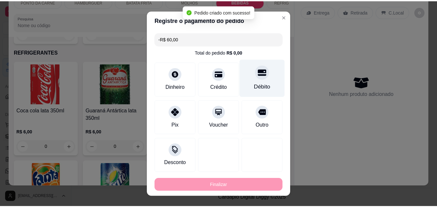
scroll to position [726, 0]
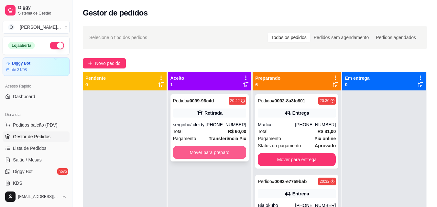
click at [223, 150] on button "Mover para preparo" at bounding box center [209, 152] width 73 height 13
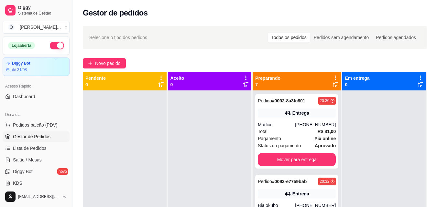
drag, startPoint x: 226, startPoint y: 100, endPoint x: 210, endPoint y: 139, distance: 42.3
click at [226, 99] on div at bounding box center [210, 194] width 84 height 207
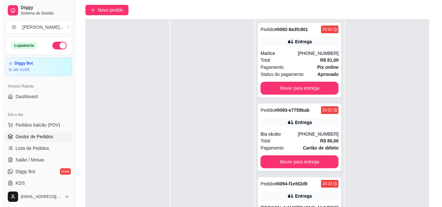
scroll to position [65, 0]
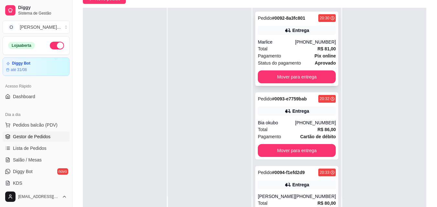
click at [297, 55] on div "Pagamento Pix online" at bounding box center [297, 55] width 78 height 7
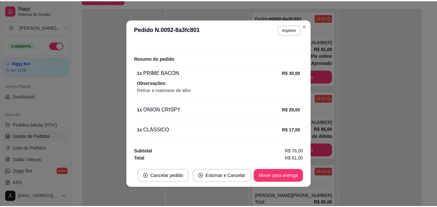
scroll to position [1, 0]
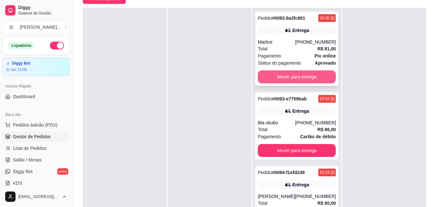
click at [302, 74] on button "Mover para entrega" at bounding box center [297, 76] width 78 height 13
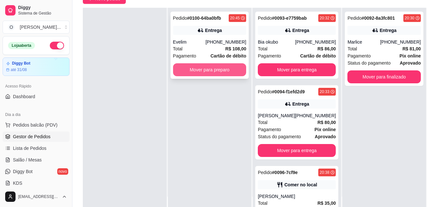
click at [196, 68] on button "Mover para preparo" at bounding box center [209, 69] width 73 height 13
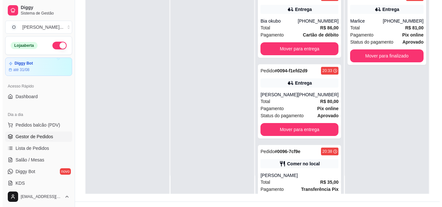
scroll to position [97, 0]
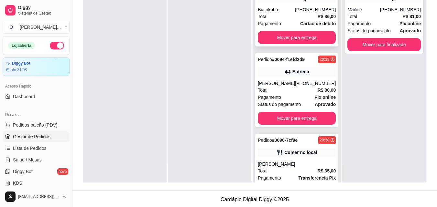
click at [278, 17] on div "Total R$ 86,00" at bounding box center [297, 16] width 78 height 7
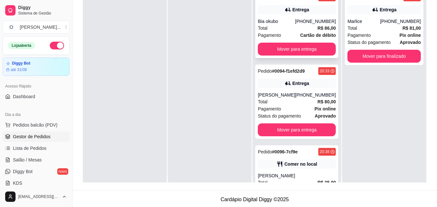
scroll to position [0, 0]
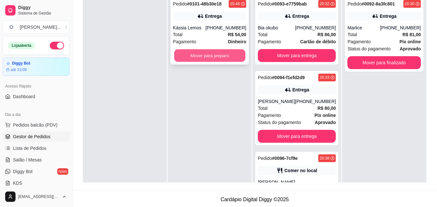
click at [197, 59] on button "Mover para preparo" at bounding box center [209, 55] width 71 height 13
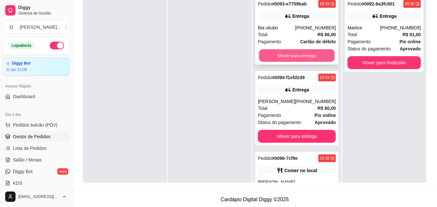
click at [272, 54] on button "Mover para entrega" at bounding box center [297, 55] width 76 height 13
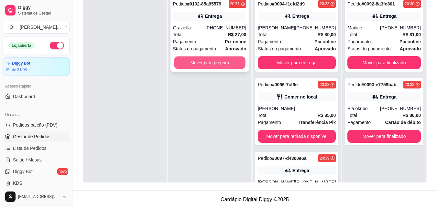
click at [202, 62] on button "Mover para preparo" at bounding box center [209, 63] width 71 height 13
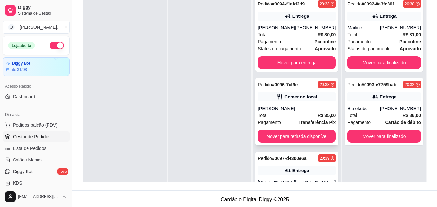
click at [277, 110] on div "[PERSON_NAME]" at bounding box center [297, 108] width 78 height 6
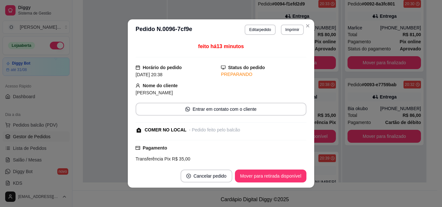
click at [252, 169] on footer "Cancelar pedido Mover para retirada disponível" at bounding box center [221, 176] width 186 height 23
click at [252, 171] on button "Mover para retirada disponível" at bounding box center [270, 176] width 71 height 13
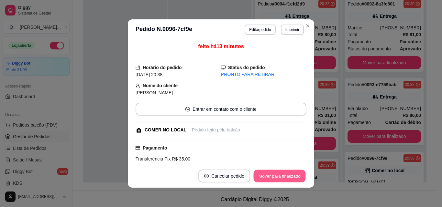
click at [272, 176] on button "Mover para finalizado" at bounding box center [279, 176] width 52 height 13
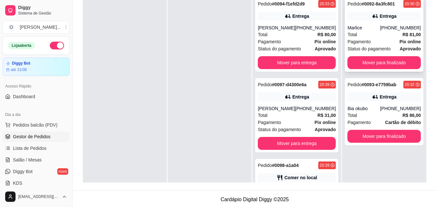
click at [375, 56] on div "Pedido # 0092-8a3fc801 20:30 Entrega Marlice [PHONE_NUMBER] Total R$ 81,00 Paga…" at bounding box center [384, 34] width 79 height 74
click at [369, 63] on button "Mover para finalizado" at bounding box center [383, 62] width 73 height 13
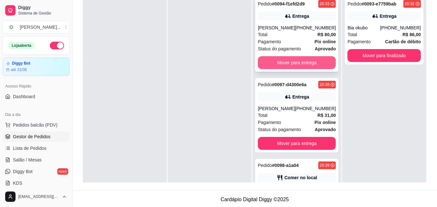
click at [271, 61] on button "Mover para entrega" at bounding box center [297, 62] width 78 height 13
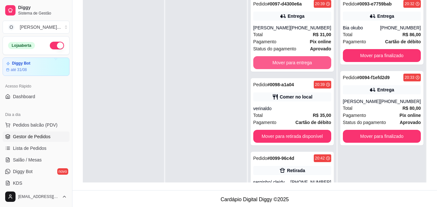
click at [271, 61] on button "Mover para entrega" at bounding box center [292, 62] width 78 height 13
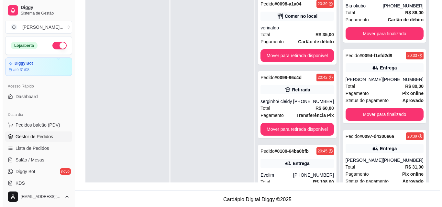
scroll to position [35, 0]
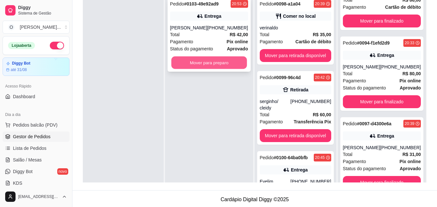
click at [219, 64] on button "Mover para preparo" at bounding box center [209, 63] width 76 height 13
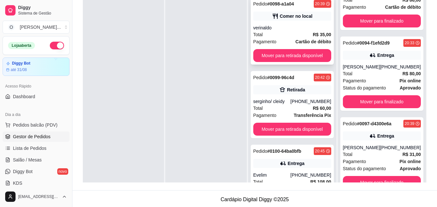
click at [288, 36] on div "Total R$ 35,00" at bounding box center [292, 34] width 78 height 7
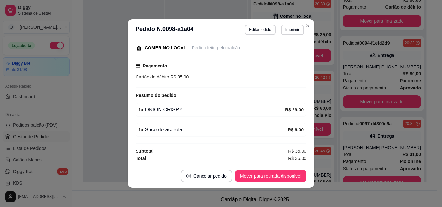
scroll to position [1, 0]
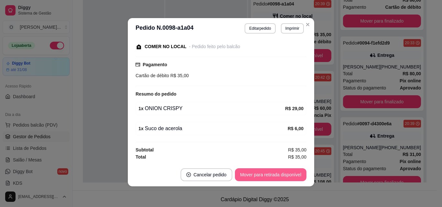
click at [269, 174] on button "Mover para retirada disponível" at bounding box center [270, 174] width 71 height 13
click at [270, 174] on button "Mover para finalizado" at bounding box center [279, 174] width 54 height 13
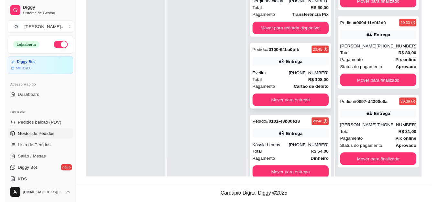
scroll to position [0, 0]
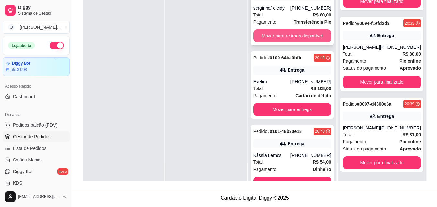
click at [295, 37] on button "Mover para retirada disponível" at bounding box center [292, 35] width 78 height 13
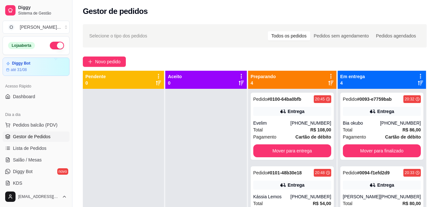
click at [137, 105] on div at bounding box center [123, 192] width 81 height 207
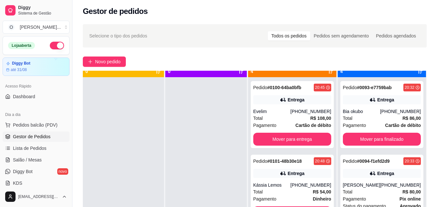
scroll to position [18, 0]
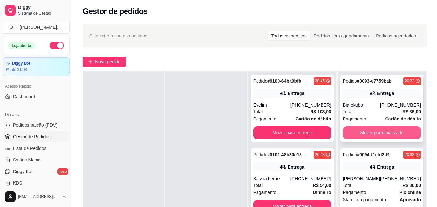
click at [374, 134] on button "Mover para finalizado" at bounding box center [382, 132] width 78 height 13
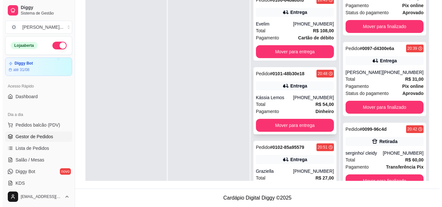
scroll to position [0, 0]
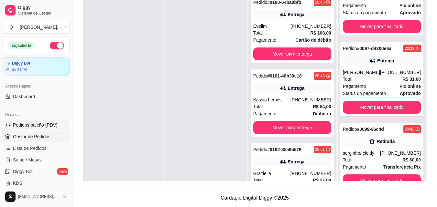
click at [60, 125] on button "Pedidos balcão (PDV)" at bounding box center [36, 125] width 67 height 10
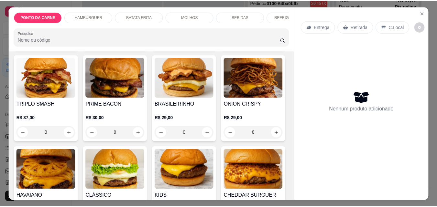
scroll to position [259, 0]
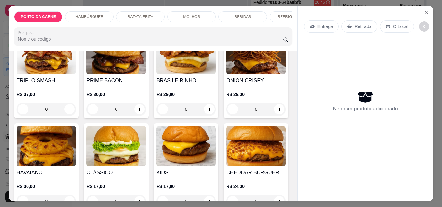
click at [156, 74] on img at bounding box center [185, 54] width 59 height 40
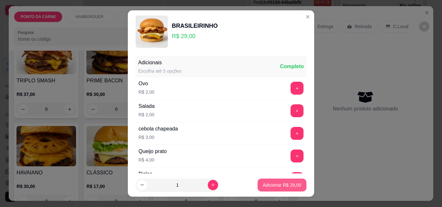
click at [275, 183] on p "Adicionar R$ 29,00" at bounding box center [281, 185] width 38 height 6
type input "1"
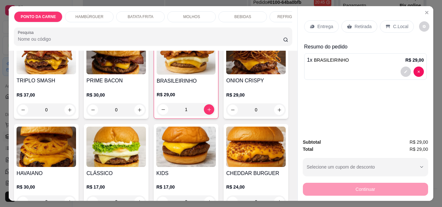
click at [398, 23] on p "C.Local" at bounding box center [400, 26] width 15 height 6
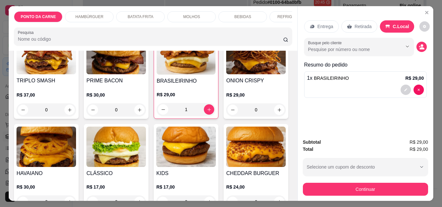
click at [368, 25] on p "Retirada" at bounding box center [362, 26] width 17 height 6
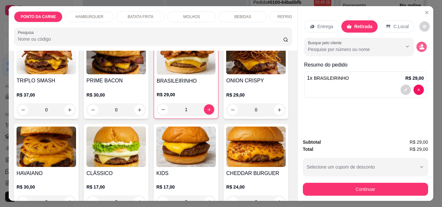
click at [418, 42] on button "decrease-product-quantity" at bounding box center [421, 47] width 10 height 10
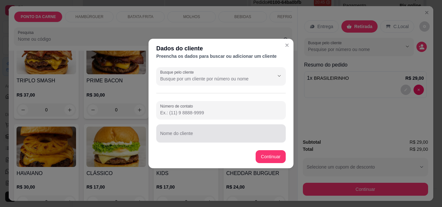
click at [218, 142] on div "Nome do cliente" at bounding box center [220, 133] width 129 height 18
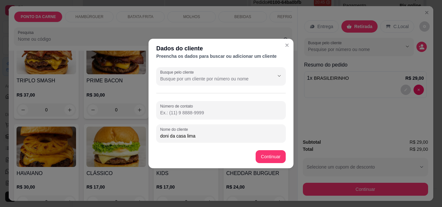
click at [167, 137] on input "doni da casa lima" at bounding box center [221, 136] width 122 height 6
click at [168, 137] on input "doni da casa lima" at bounding box center [221, 136] width 122 height 6
click at [169, 137] on input "doni da casa lima" at bounding box center [221, 136] width 122 height 6
type input "dono da casa lima"
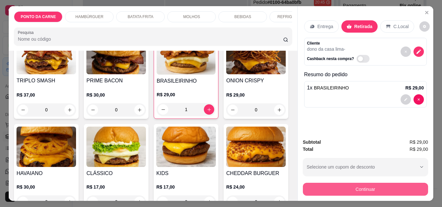
click at [370, 183] on button "Continuar" at bounding box center [365, 189] width 125 height 13
click at [357, 189] on button "Continuar" at bounding box center [365, 189] width 125 height 13
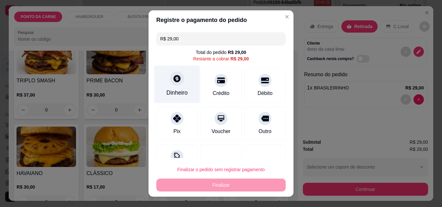
click at [166, 93] on div "Dinheiro" at bounding box center [176, 93] width 21 height 8
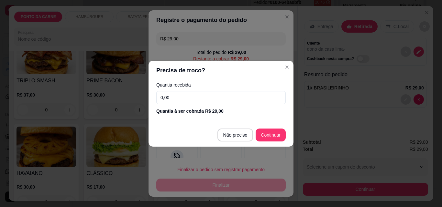
type input "R$ 0,00"
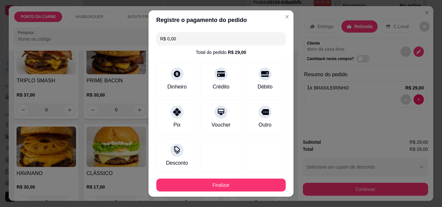
drag, startPoint x: 256, startPoint y: 175, endPoint x: 253, endPoint y: 180, distance: 5.8
click at [255, 177] on footer "Finalizar" at bounding box center [220, 185] width 145 height 23
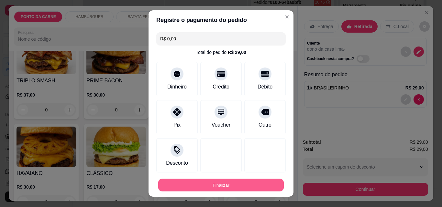
click at [253, 180] on button "Finalizar" at bounding box center [220, 185] width 125 height 13
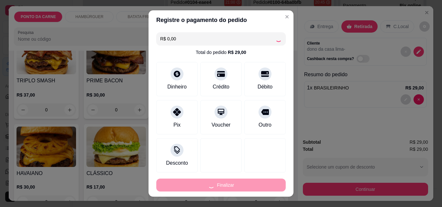
type input "0"
type input "-R$ 29,00"
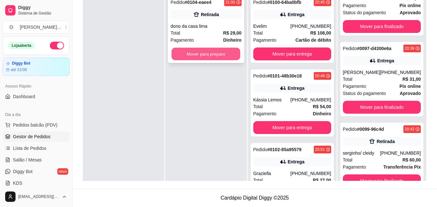
click at [213, 56] on button "Mover para preparo" at bounding box center [206, 54] width 69 height 13
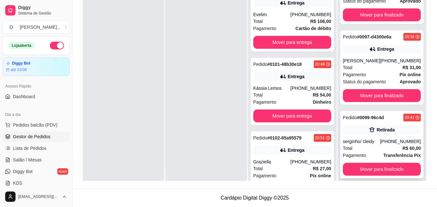
scroll to position [18, 0]
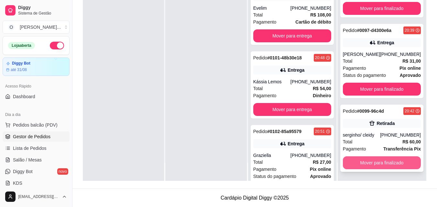
click at [372, 162] on button "Mover para finalizado" at bounding box center [382, 162] width 78 height 13
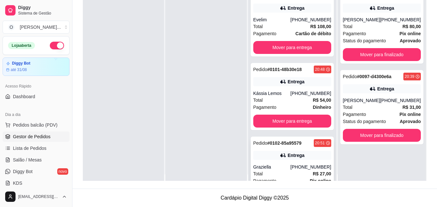
scroll to position [0, 0]
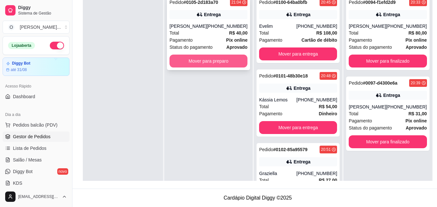
click at [200, 68] on button "Mover para preparo" at bounding box center [208, 61] width 78 height 13
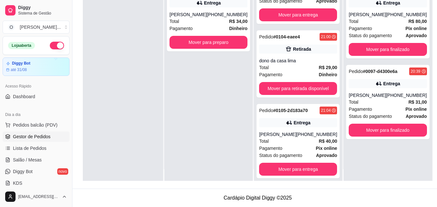
scroll to position [18, 0]
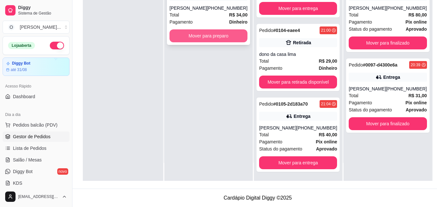
click at [201, 32] on button "Mover para preparo" at bounding box center [208, 35] width 78 height 13
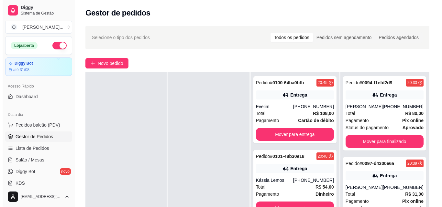
scroll to position [65, 0]
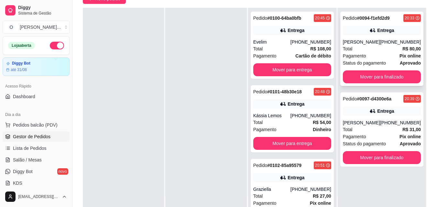
click at [373, 44] on div "[PERSON_NAME]" at bounding box center [361, 42] width 37 height 6
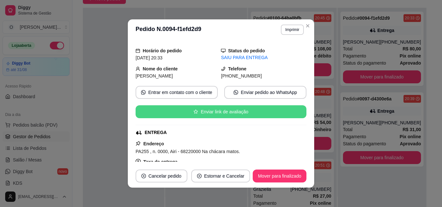
scroll to position [49, 0]
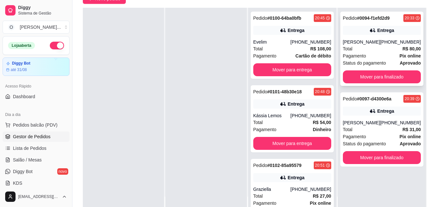
click at [361, 48] on div "Total R$ 80,00" at bounding box center [382, 48] width 78 height 7
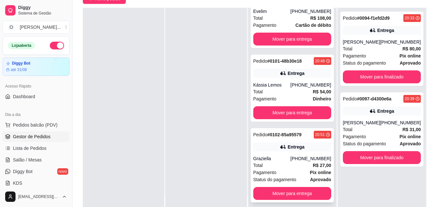
scroll to position [65, 0]
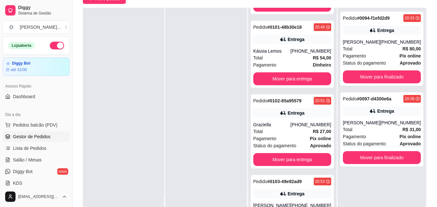
drag, startPoint x: 208, startPoint y: 67, endPoint x: 229, endPoint y: 62, distance: 22.0
click at [208, 67] on div at bounding box center [205, 111] width 81 height 207
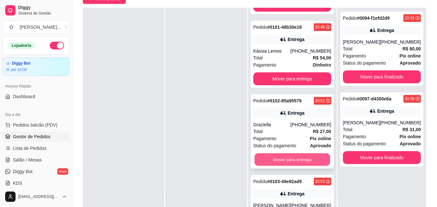
click at [282, 164] on button "Mover para entrega" at bounding box center [292, 160] width 76 height 13
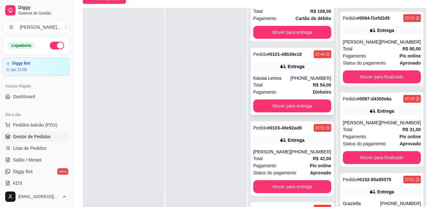
scroll to position [0, 0]
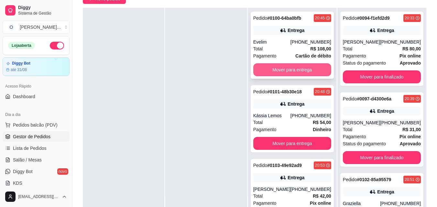
click at [273, 69] on button "Mover para entrega" at bounding box center [292, 69] width 78 height 13
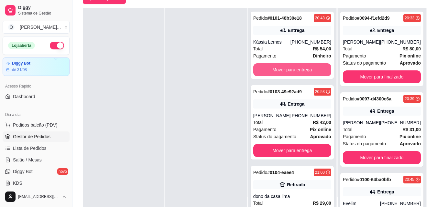
click at [273, 69] on button "Mover para entrega" at bounding box center [292, 69] width 78 height 13
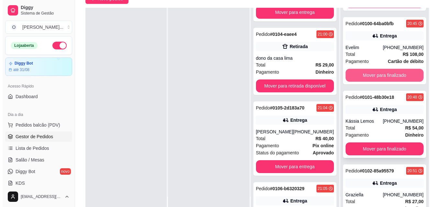
scroll to position [189, 0]
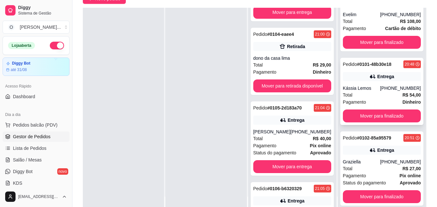
click at [385, 90] on div "[PHONE_NUMBER]" at bounding box center [400, 88] width 41 height 6
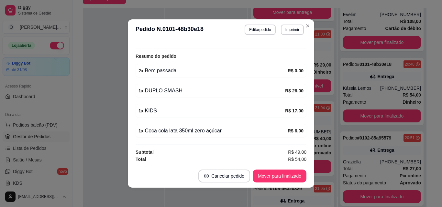
scroll to position [200, 0]
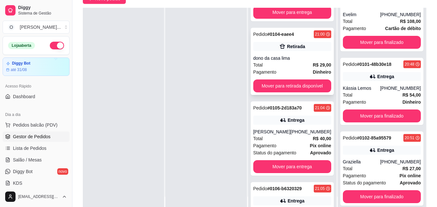
click at [270, 51] on div "Retirada" at bounding box center [292, 46] width 78 height 9
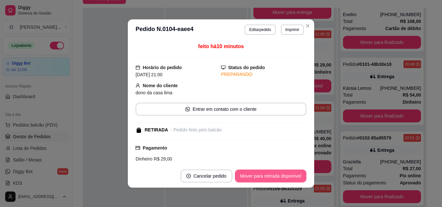
click at [267, 179] on button "Mover para retirada disponível" at bounding box center [270, 176] width 71 height 13
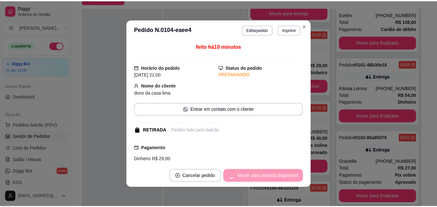
scroll to position [41, 0]
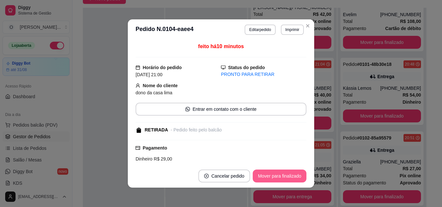
click at [269, 177] on button "Mover para finalizado" at bounding box center [279, 176] width 54 height 13
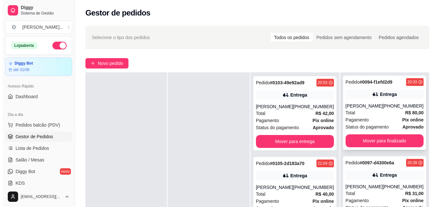
scroll to position [0, 0]
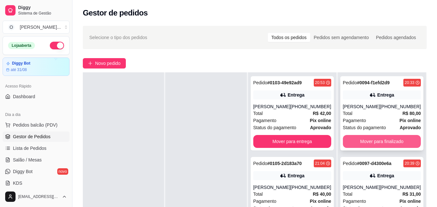
click at [372, 142] on button "Mover para finalizado" at bounding box center [382, 141] width 78 height 13
click at [369, 139] on button "Mover para finalizado" at bounding box center [382, 141] width 78 height 13
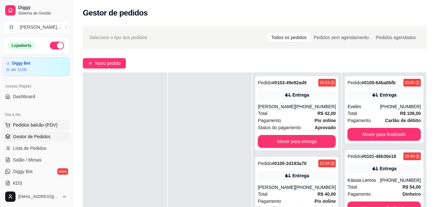
click at [31, 124] on span "Pedidos balcão (PDV)" at bounding box center [35, 125] width 45 height 6
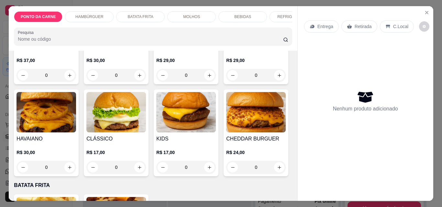
scroll to position [291, 0]
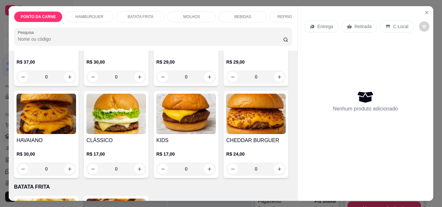
click at [156, 42] on img at bounding box center [185, 22] width 59 height 40
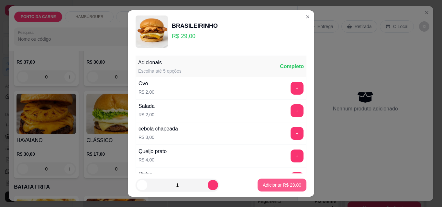
click at [271, 185] on p "Adicionar R$ 29,00" at bounding box center [281, 185] width 38 height 6
type input "1"
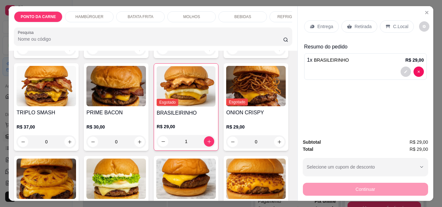
scroll to position [226, 0]
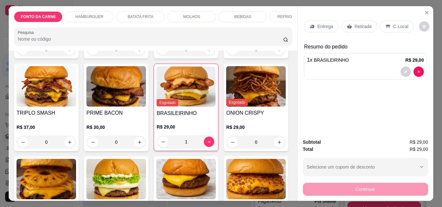
click at [146, 103] on img at bounding box center [115, 86] width 59 height 40
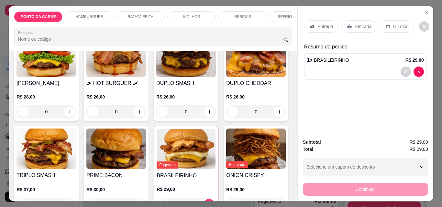
scroll to position [162, 0]
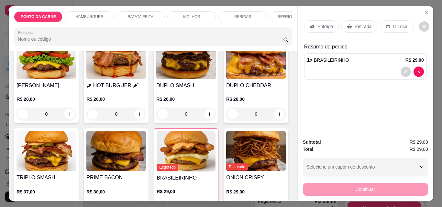
click at [178, 84] on div "DUPLO SMASH R$ 26,00 0" at bounding box center [186, 79] width 65 height 87
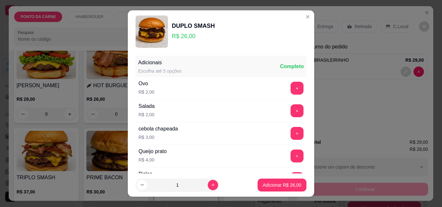
click at [276, 178] on footer "1 Adicionar R$ 26,00" at bounding box center [221, 185] width 186 height 23
click at [274, 178] on footer "1 Adicionar R$ 26,00" at bounding box center [221, 185] width 186 height 23
click at [274, 193] on footer "1 Adicionar R$ 26,00" at bounding box center [221, 185] width 186 height 23
click at [276, 186] on p "Adicionar R$ 26,00" at bounding box center [281, 185] width 37 height 6
type input "1"
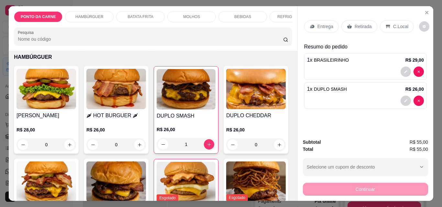
scroll to position [97, 0]
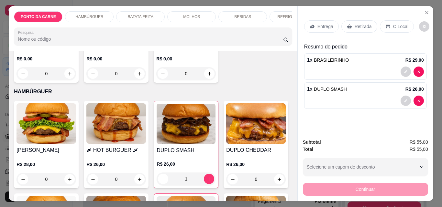
click at [387, 28] on div "C.Local" at bounding box center [396, 26] width 34 height 12
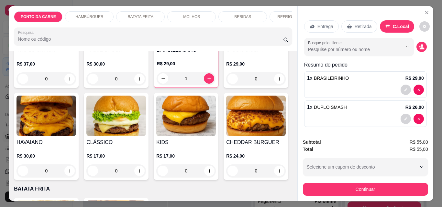
scroll to position [291, 0]
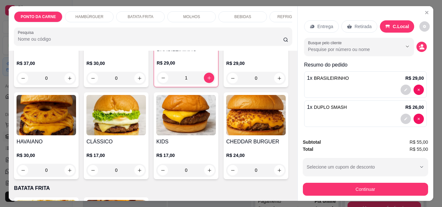
click at [76, 115] on img at bounding box center [45, 115] width 59 height 40
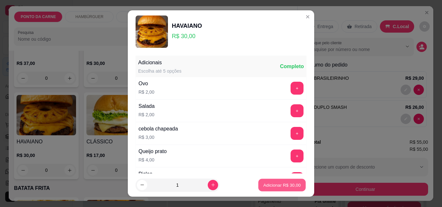
click at [289, 181] on button "Adicionar R$ 30,00" at bounding box center [282, 185] width 48 height 13
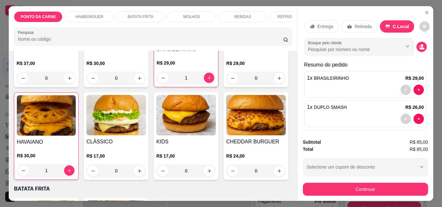
click at [79, 140] on div "HAVAIANO R$ 30,00 1" at bounding box center [46, 136] width 65 height 88
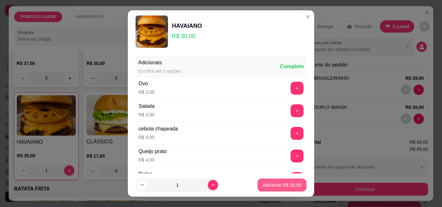
click at [276, 183] on p "Adicionar R$ 30,00" at bounding box center [281, 185] width 38 height 6
type input "2"
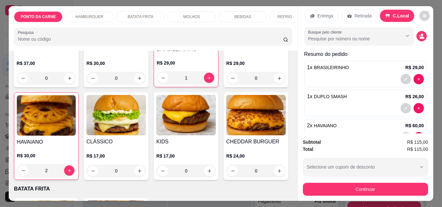
scroll to position [0, 0]
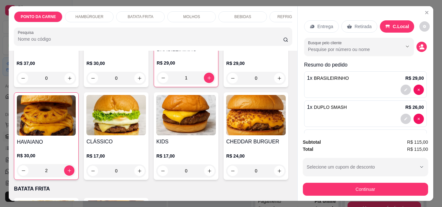
click at [246, 15] on p "BEBIDAS" at bounding box center [242, 16] width 17 height 5
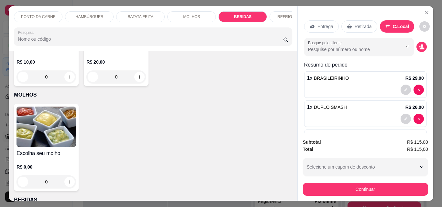
scroll to position [501, 0]
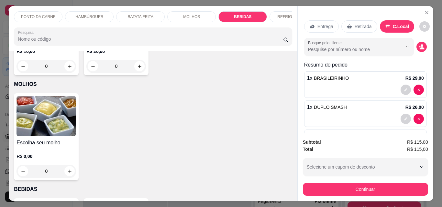
click at [22, 31] on img at bounding box center [45, 11] width 59 height 40
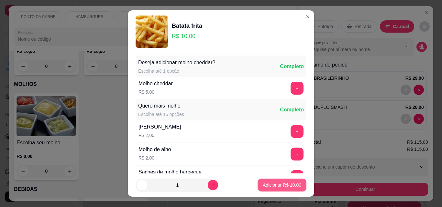
click at [266, 183] on p "Adicionar R$ 10,00" at bounding box center [281, 185] width 38 height 6
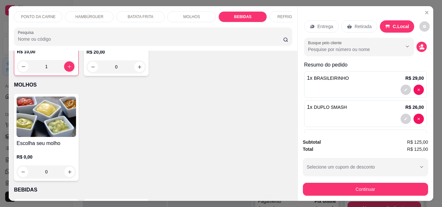
click at [62, 32] on img at bounding box center [46, 11] width 59 height 40
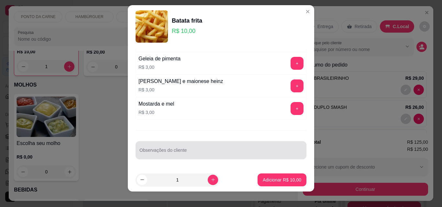
scroll to position [10, 0]
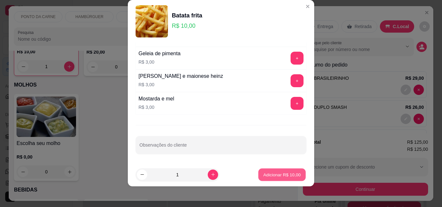
click at [283, 174] on p "Adicionar R$ 10,00" at bounding box center [281, 175] width 37 height 6
type input "2"
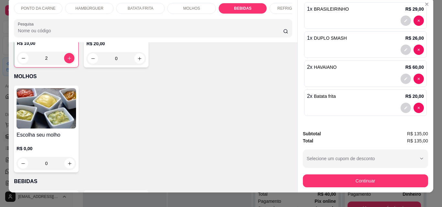
scroll to position [17, 0]
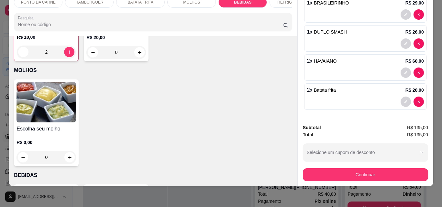
click at [326, 97] on div at bounding box center [365, 102] width 117 height 10
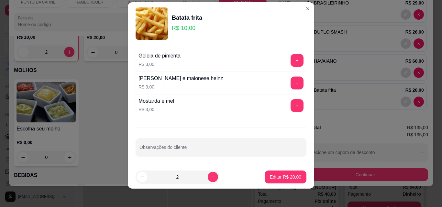
scroll to position [10, 0]
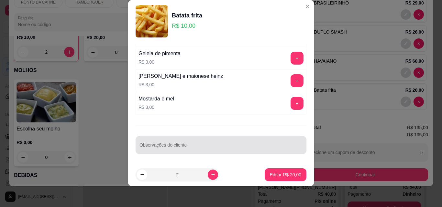
click at [175, 152] on div "Observações do cliente" at bounding box center [220, 145] width 171 height 18
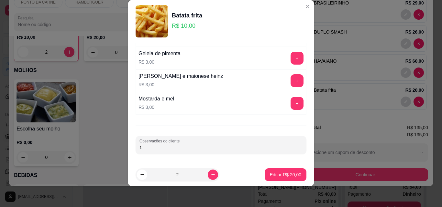
type input "1"
type input "uma para levar"
click at [283, 174] on p "Editar R$ 20,00" at bounding box center [285, 175] width 30 height 6
type input "0"
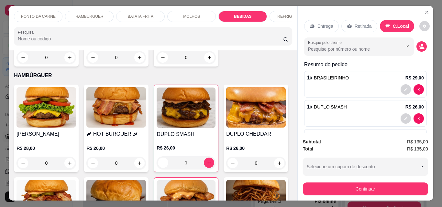
scroll to position [0, 0]
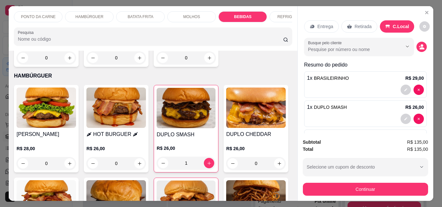
click at [282, 15] on p "REFRIGERANTES" at bounding box center [293, 16] width 33 height 5
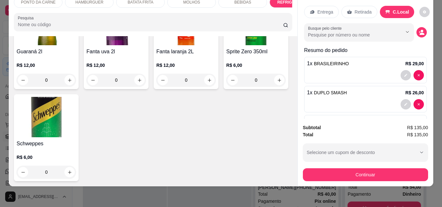
scroll to position [1091, 0]
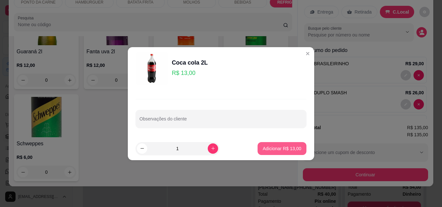
click at [298, 151] on button "Adicionar R$ 13,00" at bounding box center [281, 148] width 49 height 13
type input "1"
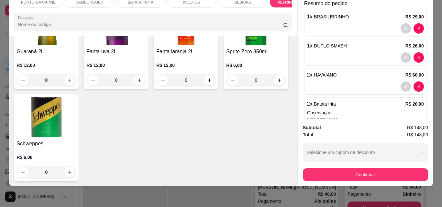
scroll to position [0, 0]
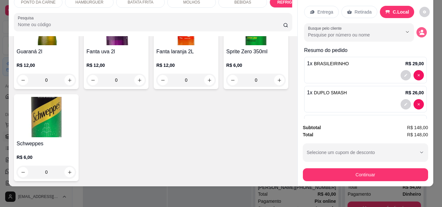
click at [418, 29] on icon "decrease-product-quantity" at bounding box center [421, 32] width 6 height 6
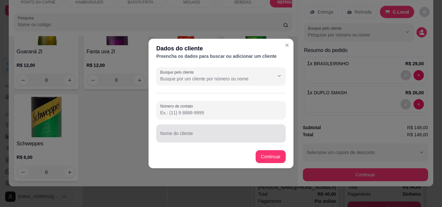
click at [193, 131] on div at bounding box center [221, 133] width 122 height 13
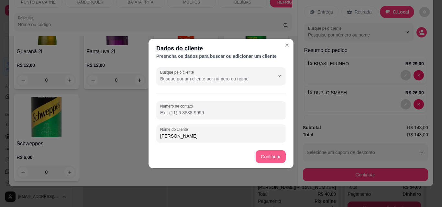
type input "[PERSON_NAME]"
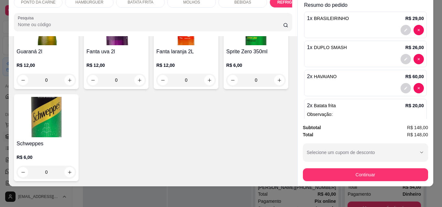
scroll to position [114, 0]
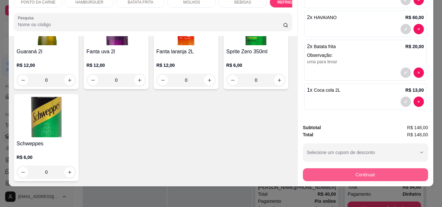
click at [367, 169] on button "Continuar" at bounding box center [365, 174] width 125 height 13
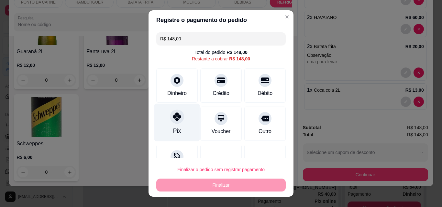
click at [177, 127] on div "Pix" at bounding box center [177, 123] width 46 height 38
type input "R$ 0,00"
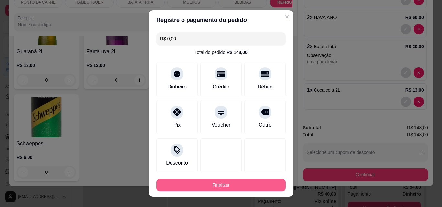
click at [198, 182] on button "Finalizar" at bounding box center [220, 185] width 129 height 13
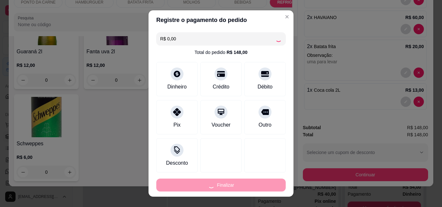
type input "0"
type input "-R$ 148,00"
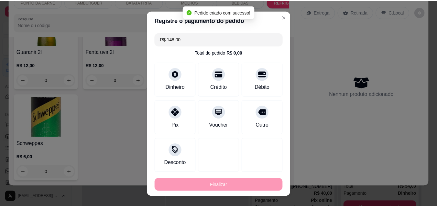
scroll to position [1089, 0]
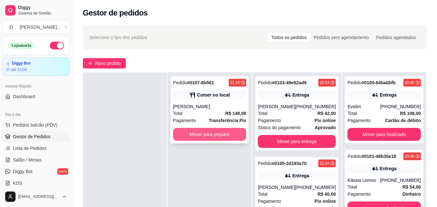
click at [207, 135] on button "Mover para preparo" at bounding box center [209, 134] width 73 height 13
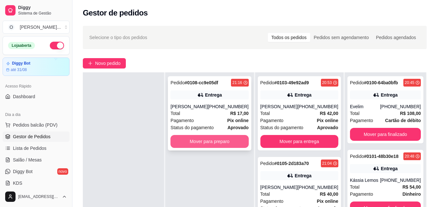
click at [196, 145] on button "Mover para preparo" at bounding box center [209, 141] width 78 height 13
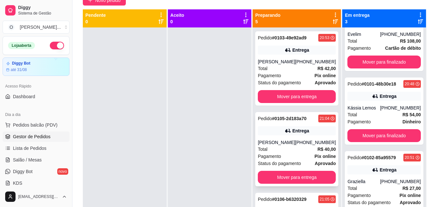
scroll to position [2, 0]
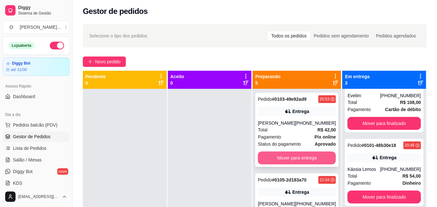
click at [297, 159] on button "Mover para entrega" at bounding box center [297, 158] width 78 height 13
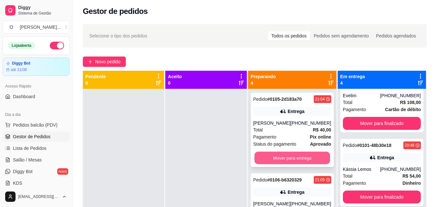
click at [280, 162] on button "Mover para entrega" at bounding box center [292, 158] width 76 height 13
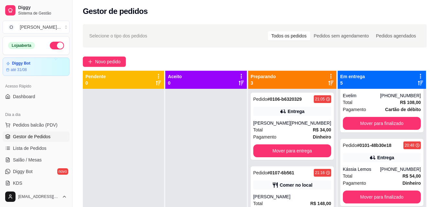
scroll to position [16, 0]
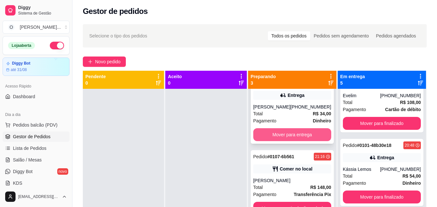
click at [285, 136] on button "Mover para entrega" at bounding box center [292, 134] width 78 height 13
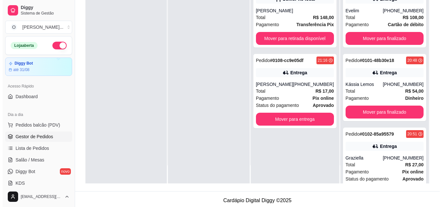
scroll to position [99, 0]
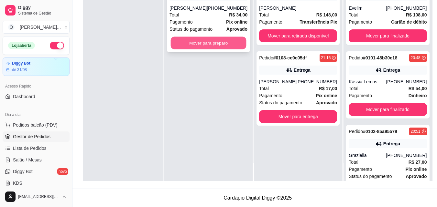
click at [230, 42] on button "Mover para preparo" at bounding box center [209, 43] width 76 height 13
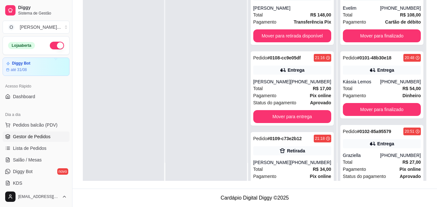
click at [224, 207] on footer "Cardápio Digital Diggy © 2025" at bounding box center [254, 198] width 364 height 18
click at [49, 123] on span "Pedidos balcão (PDV)" at bounding box center [35, 125] width 45 height 6
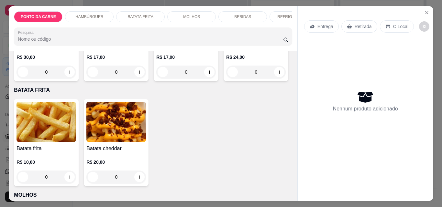
scroll to position [323, 0]
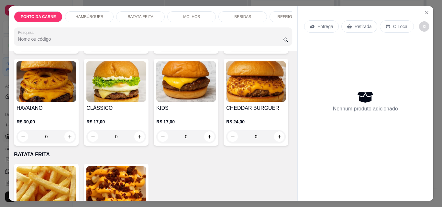
click at [76, 97] on img at bounding box center [45, 81] width 59 height 40
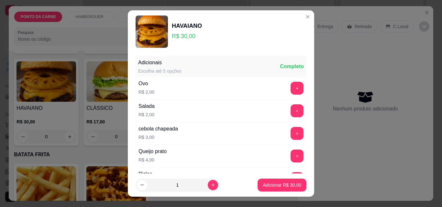
click at [202, 180] on footer "1 Adicionar R$ 30,00" at bounding box center [221, 185] width 186 height 23
click at [210, 184] on icon "increase-product-quantity" at bounding box center [212, 185] width 5 height 5
type input "3"
click at [272, 183] on p "Adicionar R$ 90,00" at bounding box center [281, 185] width 38 height 6
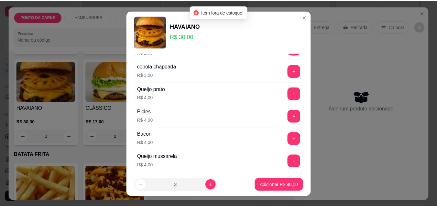
scroll to position [65, 0]
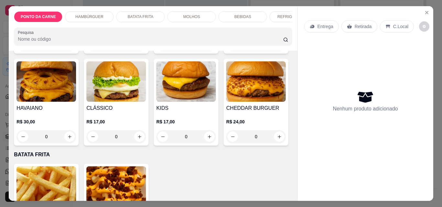
click at [76, 125] on p "R$ 30,00" at bounding box center [45, 122] width 59 height 6
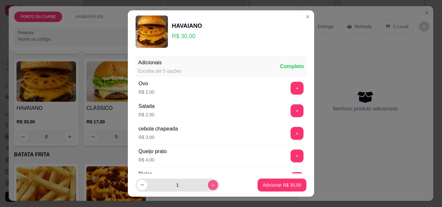
click at [208, 184] on button "increase-product-quantity" at bounding box center [213, 185] width 10 height 10
type input "2"
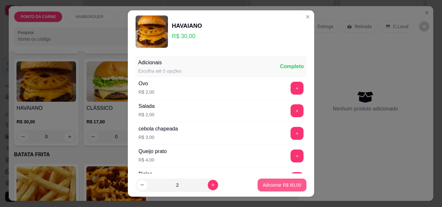
click at [262, 187] on p "Adicionar R$ 60,00" at bounding box center [281, 185] width 38 height 6
type input "2"
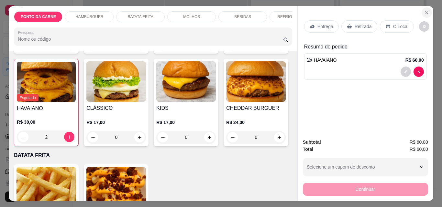
click at [424, 14] on button "Close" at bounding box center [426, 12] width 10 height 10
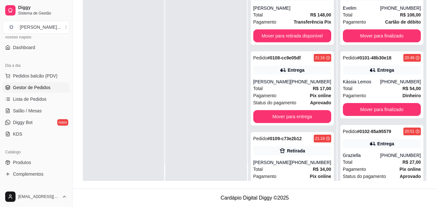
scroll to position [65, 0]
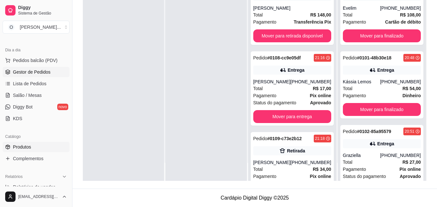
drag, startPoint x: 27, startPoint y: 138, endPoint x: 28, endPoint y: 145, distance: 6.8
click at [28, 141] on div "Catálogo" at bounding box center [36, 137] width 67 height 10
click at [28, 145] on span "Produtos" at bounding box center [22, 147] width 18 height 6
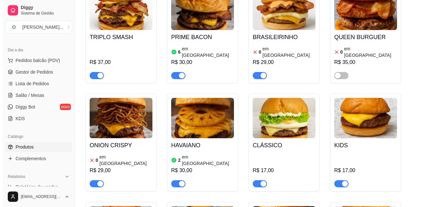
scroll to position [517, 0]
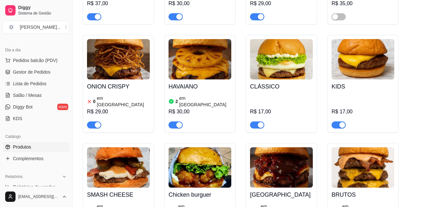
click at [169, 80] on div "HAVAIANO 2 em estoque R$ 30,00" at bounding box center [199, 104] width 63 height 49
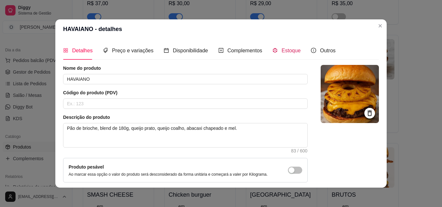
click at [275, 53] on div "Estoque" at bounding box center [286, 51] width 28 height 8
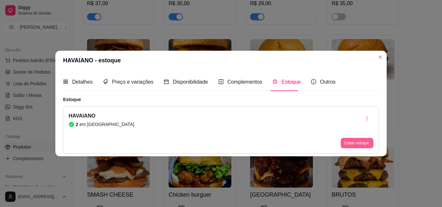
click at [364, 140] on button "Editar estoque" at bounding box center [356, 143] width 33 height 10
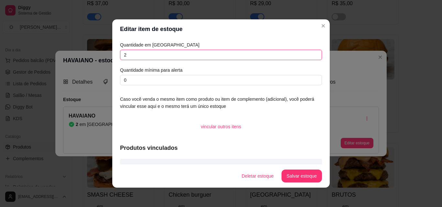
click at [161, 57] on input "2" at bounding box center [221, 55] width 202 height 10
type input "6"
type input "5"
click at [320, 186] on footer "Deletar estoque Salvar estoque" at bounding box center [220, 176] width 217 height 23
click at [304, 177] on button "Salvar estoque" at bounding box center [301, 176] width 40 height 13
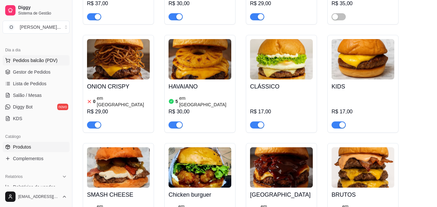
click at [22, 65] on button "Pedidos balcão (PDV)" at bounding box center [36, 60] width 67 height 10
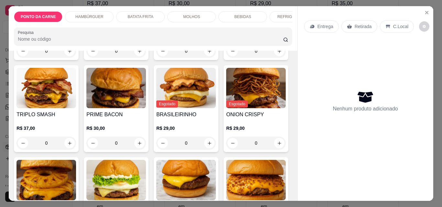
scroll to position [291, 0]
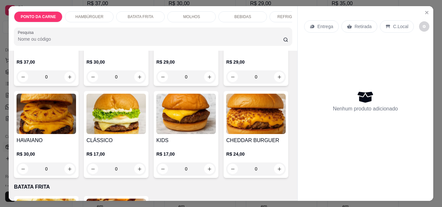
click at [76, 132] on img at bounding box center [45, 114] width 59 height 40
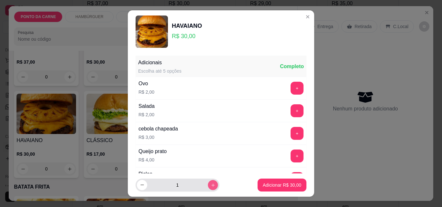
click at [210, 183] on icon "increase-product-quantity" at bounding box center [212, 185] width 5 height 5
type input "3"
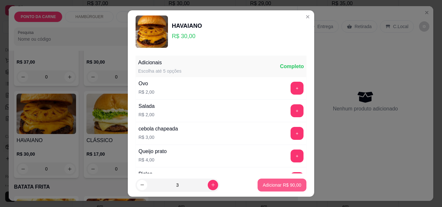
click at [262, 183] on p "Adicionar R$ 90,00" at bounding box center [281, 185] width 38 height 6
type input "3"
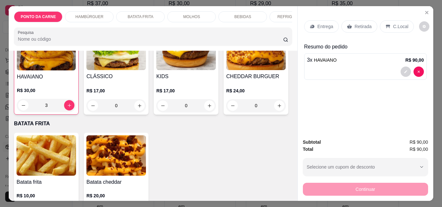
scroll to position [356, 0]
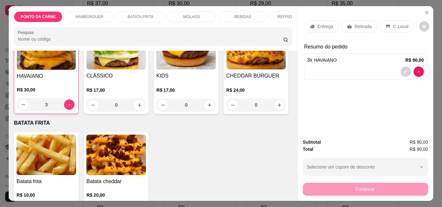
click at [86, 69] on img at bounding box center [115, 49] width 59 height 40
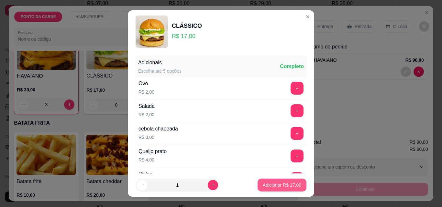
click at [281, 187] on p "Adicionar R$ 17,00" at bounding box center [281, 185] width 38 height 6
type input "1"
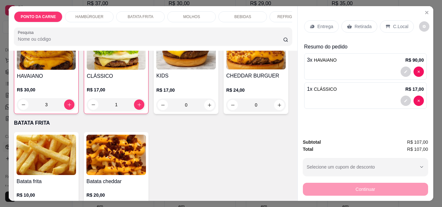
click at [276, 16] on div "REFRIGERANTES" at bounding box center [293, 16] width 48 height 11
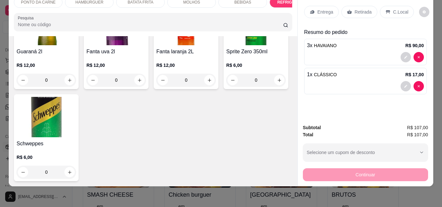
scroll to position [1091, 0]
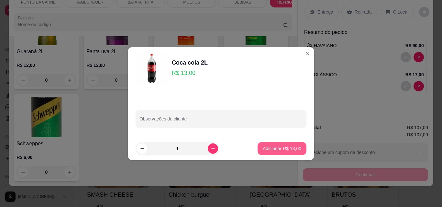
click at [273, 147] on p "Adicionar R$ 13,00" at bounding box center [281, 148] width 38 height 6
type input "1"
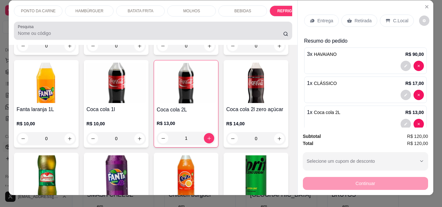
scroll to position [0, 0]
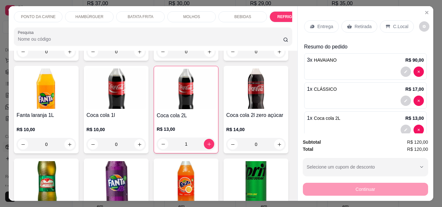
drag, startPoint x: 231, startPoint y: 13, endPoint x: 226, endPoint y: 19, distance: 8.0
click at [231, 14] on div "BEBIDAS" at bounding box center [242, 16] width 48 height 11
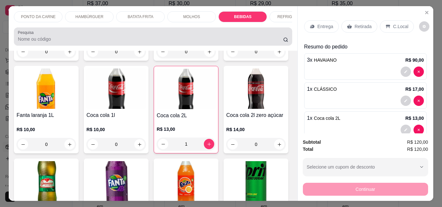
scroll to position [17, 0]
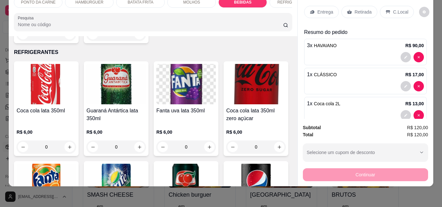
click at [84, 43] on div "Suco de Maracujá R$ 6,00 0" at bounding box center [116, -1] width 65 height 87
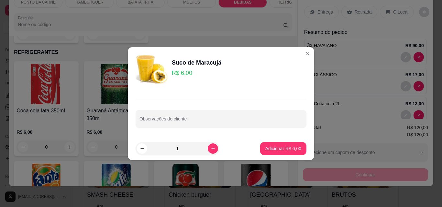
drag, startPoint x: 251, startPoint y: 144, endPoint x: 269, endPoint y: 149, distance: 18.8
click at [253, 145] on footer "1 Adicionar R$ 6,00" at bounding box center [221, 148] width 186 height 23
click at [270, 149] on p "Adicionar R$ 6,00" at bounding box center [282, 148] width 35 height 6
type input "1"
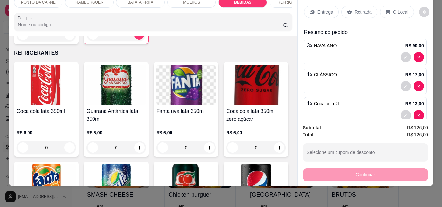
click at [394, 9] on p "C.Local" at bounding box center [400, 12] width 15 height 6
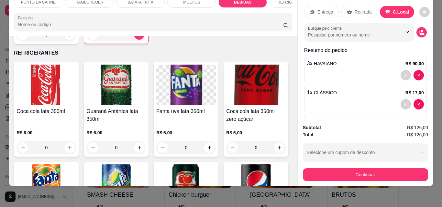
click at [418, 29] on icon "decrease-product-quantity" at bounding box center [421, 32] width 6 height 6
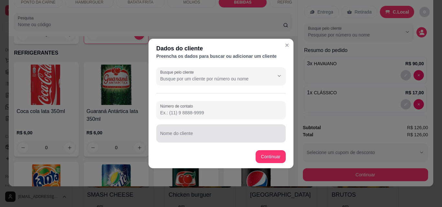
click at [213, 140] on div "Nome do cliente" at bounding box center [220, 133] width 129 height 18
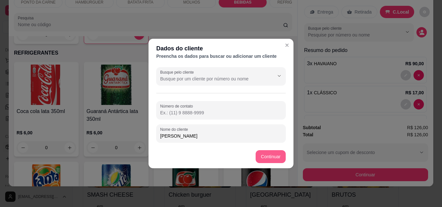
type input "[PERSON_NAME]"
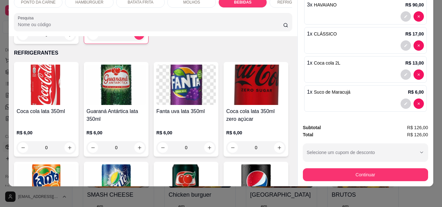
scroll to position [70, 0]
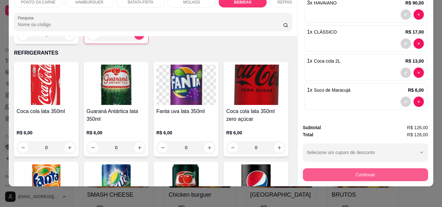
click at [354, 168] on button "Continuar" at bounding box center [365, 174] width 125 height 13
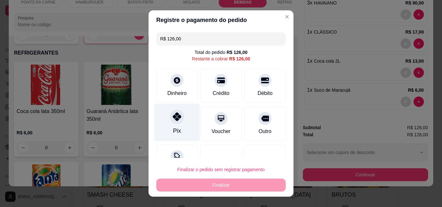
click at [183, 126] on div "Pix" at bounding box center [177, 123] width 46 height 38
type input "R$ 0,00"
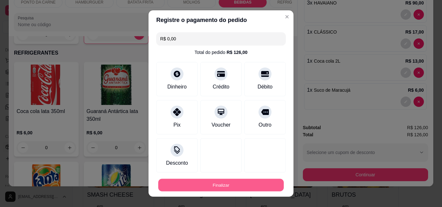
click at [233, 190] on button "Finalizar" at bounding box center [220, 185] width 125 height 13
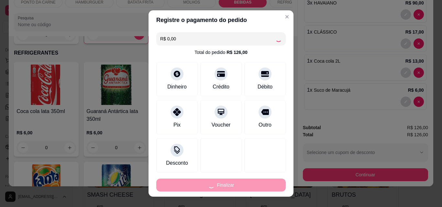
type input "0"
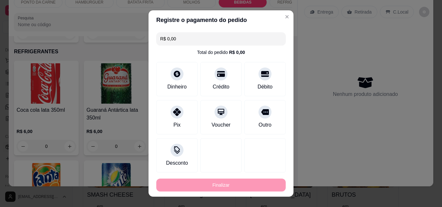
type input "-R$ 126,00"
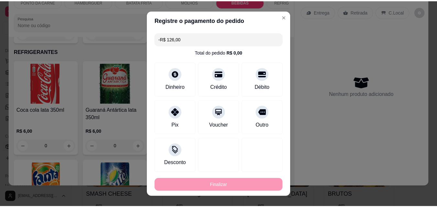
scroll to position [726, 0]
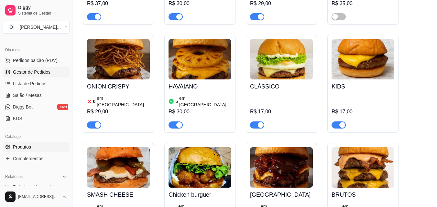
click at [52, 69] on link "Gestor de Pedidos" at bounding box center [36, 72] width 67 height 10
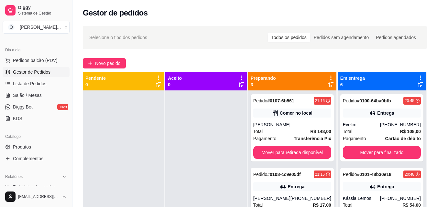
scroll to position [18, 0]
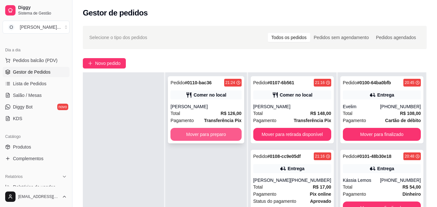
click at [184, 128] on button "Mover para preparo" at bounding box center [205, 134] width 71 height 13
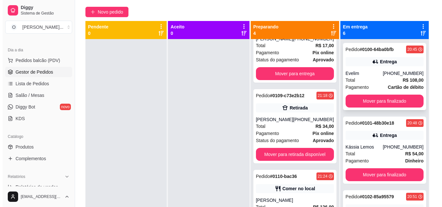
scroll to position [0, 0]
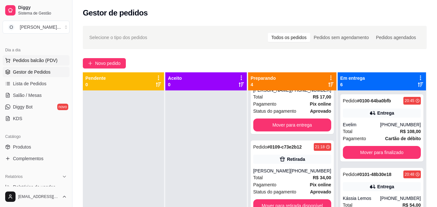
click at [40, 60] on span "Pedidos balcão (PDV)" at bounding box center [35, 60] width 45 height 6
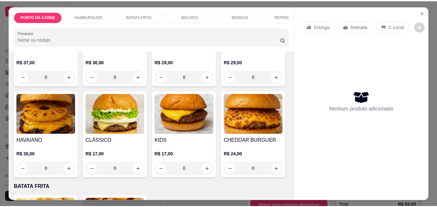
scroll to position [388, 0]
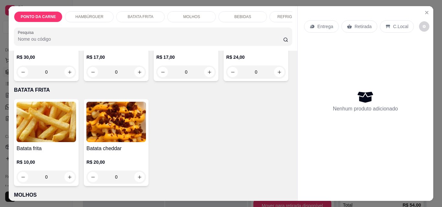
click at [156, 37] on img at bounding box center [185, 17] width 59 height 40
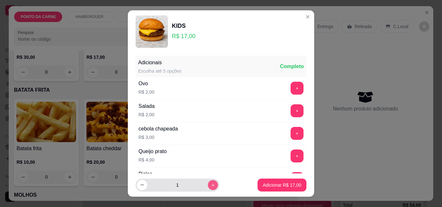
click at [208, 187] on button "increase-product-quantity" at bounding box center [213, 185] width 10 height 10
type input "3"
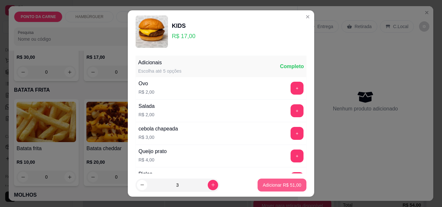
click at [269, 180] on button "Adicionar R$ 51,00" at bounding box center [281, 185] width 49 height 13
type input "3"
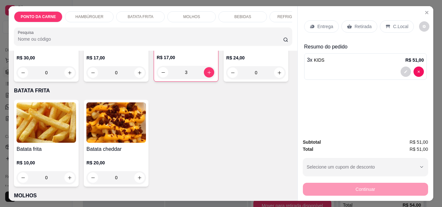
click at [365, 26] on p "Retirada" at bounding box center [362, 26] width 17 height 6
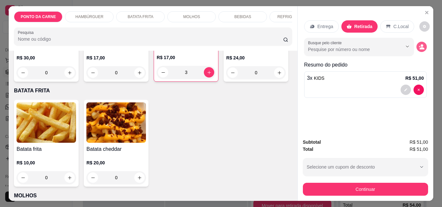
click at [419, 45] on icon "decrease-product-quantity" at bounding box center [421, 47] width 6 height 6
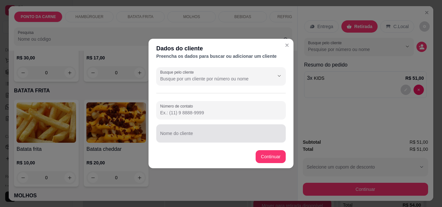
click at [202, 136] on input "Nome do cliente" at bounding box center [221, 136] width 122 height 6
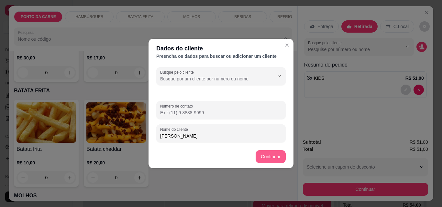
type input "[PERSON_NAME]"
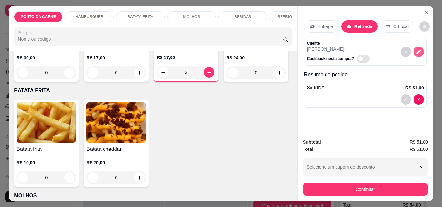
click at [416, 52] on icon "decrease-product-quantity" at bounding box center [418, 52] width 6 height 6
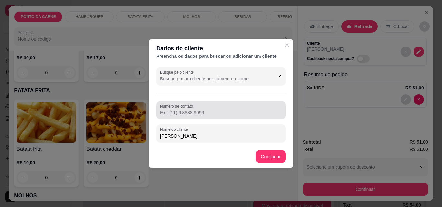
click at [209, 111] on input "Número de contato" at bounding box center [221, 113] width 122 height 6
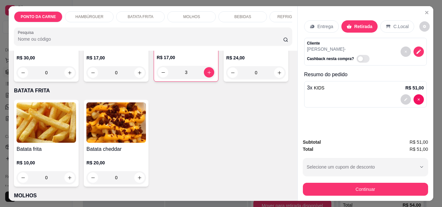
click at [360, 194] on div "Subtotal R$ 51,00 Total R$ 51,00 Selecione um cupom de desconto Selecione um cu…" at bounding box center [364, 168] width 135 height 68
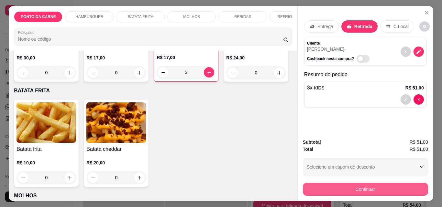
click at [358, 187] on button "Continuar" at bounding box center [365, 189] width 125 height 13
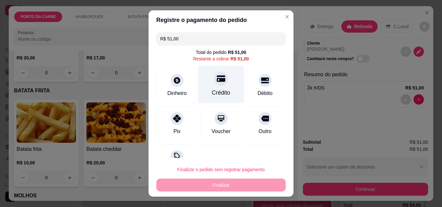
click at [222, 89] on div "Crédito" at bounding box center [221, 85] width 46 height 38
type input "R$ 0,00"
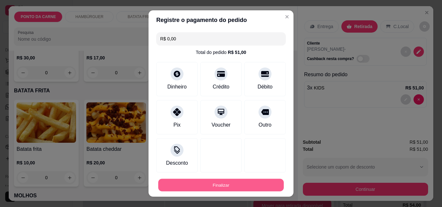
click at [234, 186] on button "Finalizar" at bounding box center [220, 185] width 125 height 13
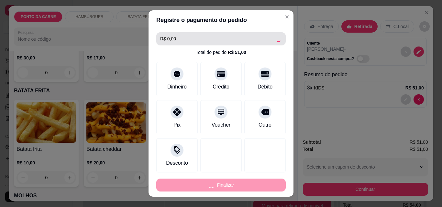
type input "0"
type input "-R$ 51,00"
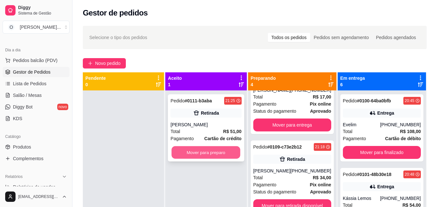
click at [201, 155] on button "Mover para preparo" at bounding box center [206, 152] width 69 height 13
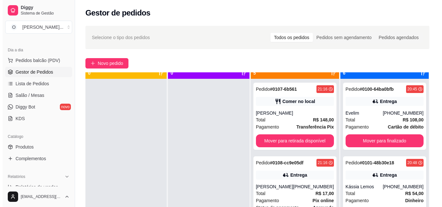
scroll to position [18, 0]
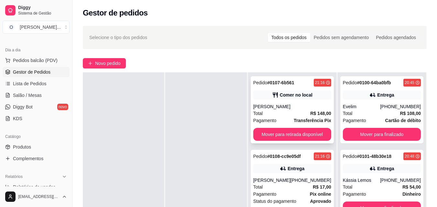
click at [324, 117] on div "Pedido # 0107-6b561 21:16 Comer no local marcos Total R$ 148,00 Pagamento Trans…" at bounding box center [292, 109] width 83 height 67
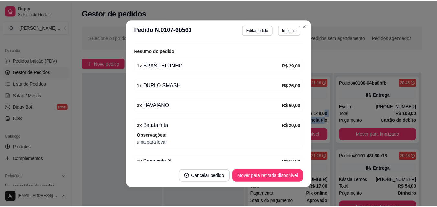
scroll to position [129, 0]
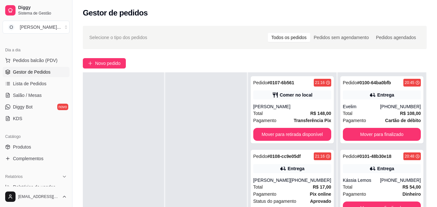
drag, startPoint x: 221, startPoint y: 105, endPoint x: 227, endPoint y: 103, distance: 6.7
click at [221, 104] on div at bounding box center [205, 175] width 81 height 207
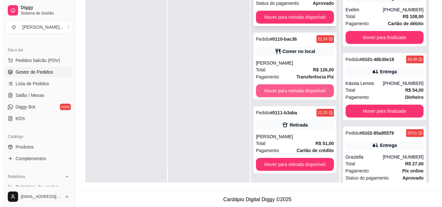
scroll to position [150, 0]
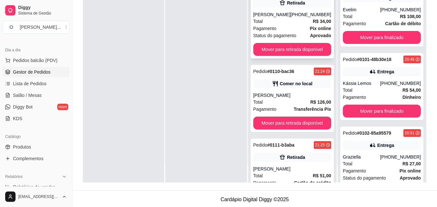
click at [291, 27] on div "Pagamento Pix online" at bounding box center [292, 28] width 78 height 7
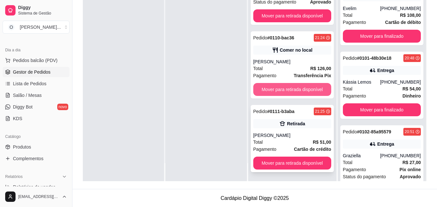
scroll to position [99, 0]
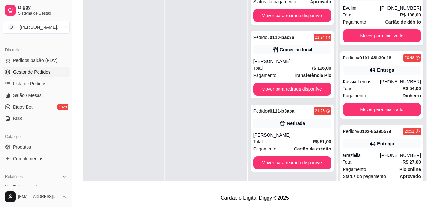
click at [185, 96] on div at bounding box center [205, 77] width 81 height 207
click at [229, 115] on div at bounding box center [205, 77] width 81 height 207
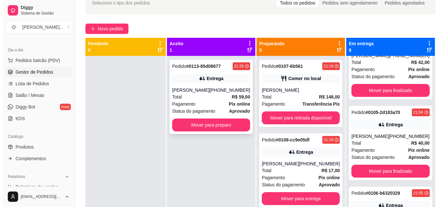
scroll to position [34, 0]
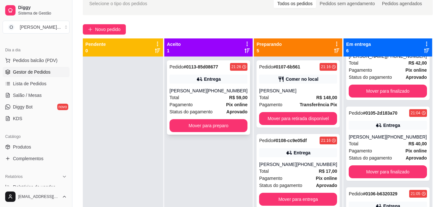
click at [203, 96] on div "Total R$ 59,00" at bounding box center [208, 97] width 78 height 7
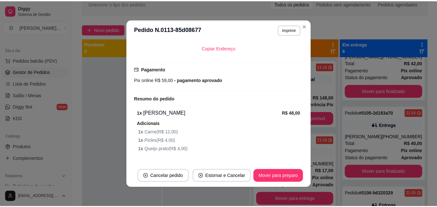
scroll to position [194, 0]
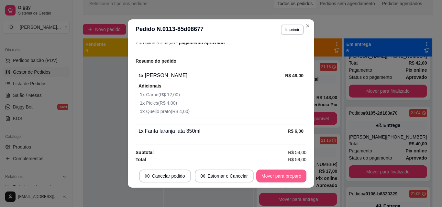
click at [272, 177] on button "Mover para preparo" at bounding box center [281, 176] width 50 height 13
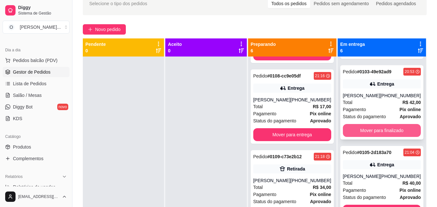
scroll to position [226, 0]
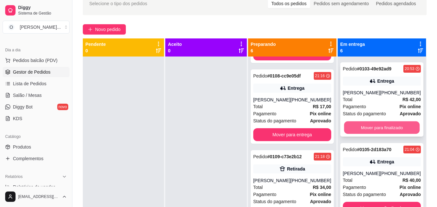
click at [378, 134] on button "Mover para finalizado" at bounding box center [382, 128] width 76 height 13
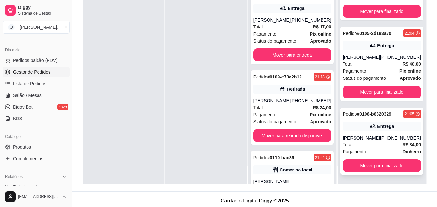
scroll to position [99, 0]
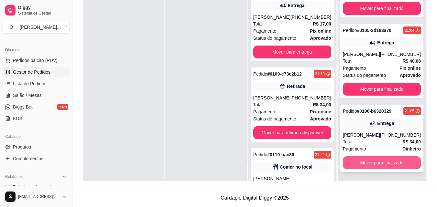
click at [372, 161] on button "Mover para finalizado" at bounding box center [382, 162] width 78 height 13
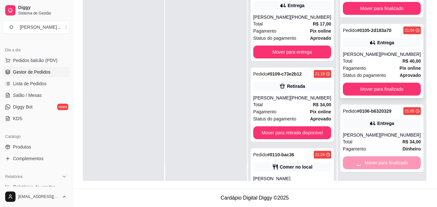
scroll to position [115, 0]
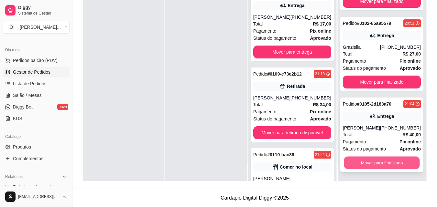
click at [366, 164] on button "Mover para finalizado" at bounding box center [382, 163] width 76 height 13
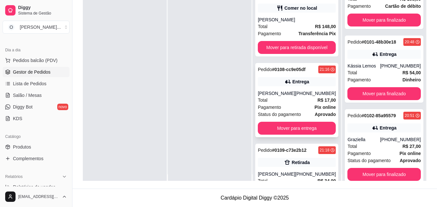
scroll to position [0, 0]
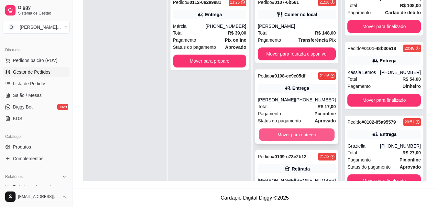
click at [285, 134] on button "Mover para entrega" at bounding box center [297, 135] width 76 height 13
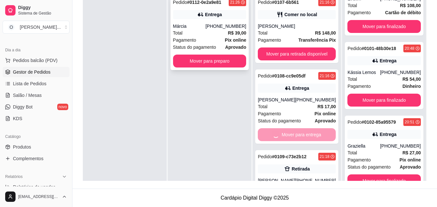
scroll to position [108, 0]
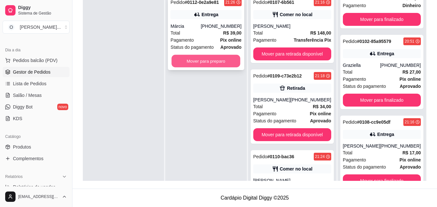
click at [197, 67] on button "Mover para preparo" at bounding box center [206, 61] width 69 height 13
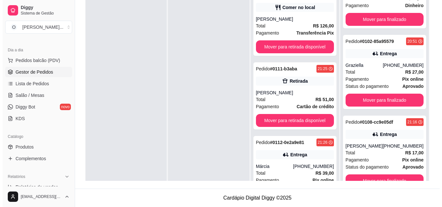
scroll to position [0, 0]
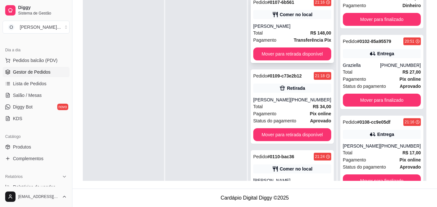
click at [282, 29] on div "[PERSON_NAME]" at bounding box center [292, 26] width 78 height 6
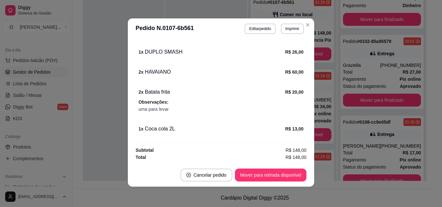
scroll to position [1, 0]
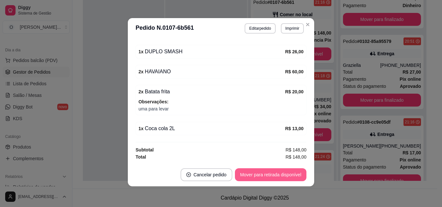
click at [289, 179] on button "Mover para retirada disponível" at bounding box center [270, 174] width 71 height 13
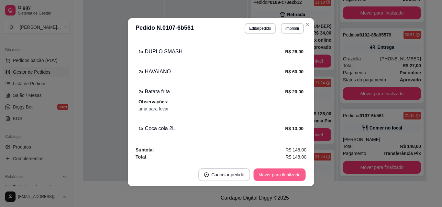
click at [291, 173] on button "Mover para finalizado" at bounding box center [279, 175] width 52 height 13
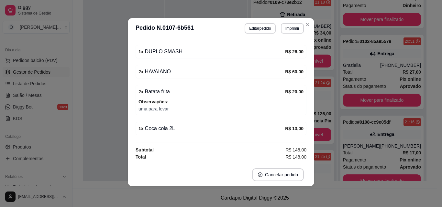
scroll to position [131, 0]
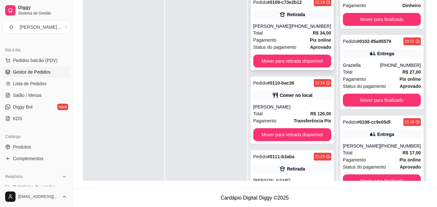
click at [289, 51] on div "Pedido # 0109-c73e2b12 21:18 Retirada [PERSON_NAME] [PHONE_NUMBER] Total R$ 34,…" at bounding box center [292, 33] width 83 height 74
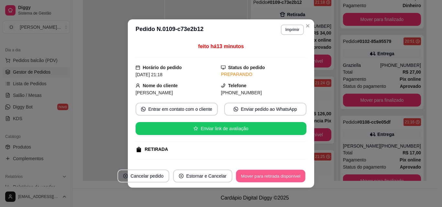
click at [284, 171] on button "Mover para retirada disponível" at bounding box center [270, 176] width 69 height 13
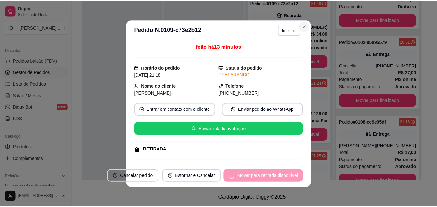
scroll to position [115, 0]
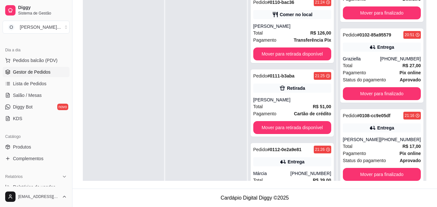
drag, startPoint x: 213, startPoint y: 44, endPoint x: 270, endPoint y: 52, distance: 57.8
click at [213, 44] on div at bounding box center [205, 95] width 81 height 207
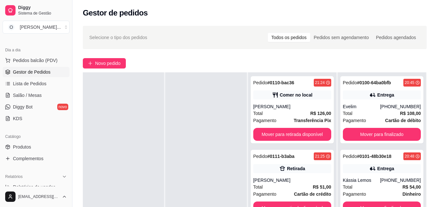
scroll to position [97, 0]
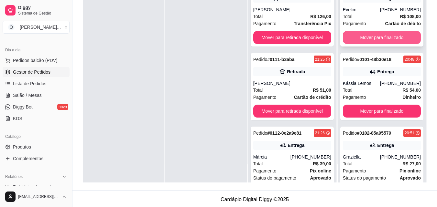
click at [352, 39] on button "Mover para finalizado" at bounding box center [382, 37] width 78 height 13
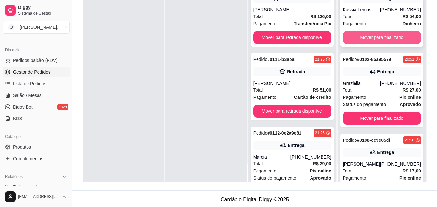
click at [356, 38] on button "Mover para finalizado" at bounding box center [382, 37] width 78 height 13
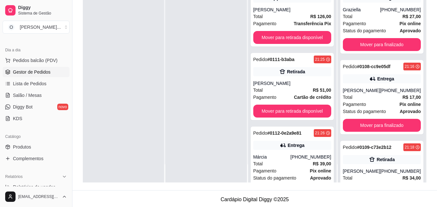
click at [356, 38] on div "Pedido # 0102-85a95579 20:51 Entrega Graziella [PHONE_NUMBER] Total R$ 27,00 Pa…" at bounding box center [381, 16] width 83 height 74
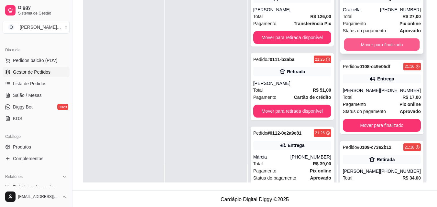
click at [361, 48] on button "Mover para finalizado" at bounding box center [382, 44] width 76 height 13
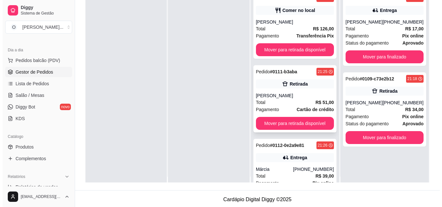
scroll to position [0, 0]
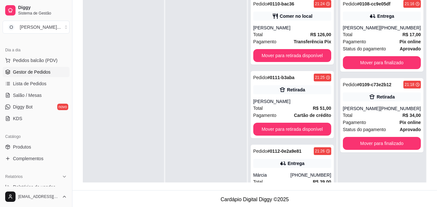
click at [51, 66] on ul "Pedidos balcão (PDV) Gestor de Pedidos Lista de Pedidos Salão / Mesas Diggy Bot…" at bounding box center [36, 89] width 67 height 69
click at [50, 64] on button "Pedidos balcão (PDV)" at bounding box center [36, 60] width 67 height 10
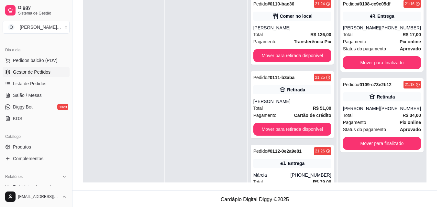
scroll to position [97, 0]
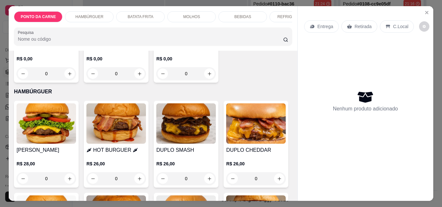
click at [186, 132] on img at bounding box center [185, 123] width 59 height 40
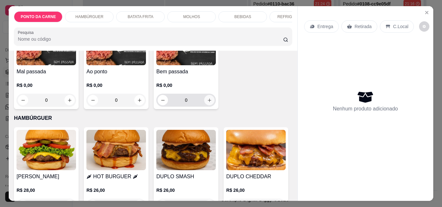
scroll to position [162, 0]
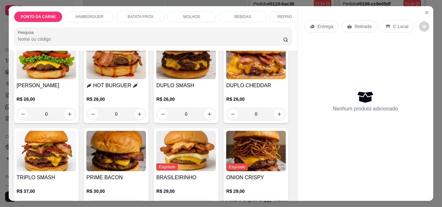
click at [146, 141] on img at bounding box center [115, 151] width 59 height 40
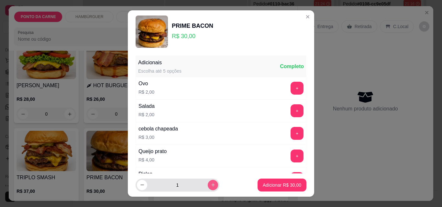
click at [208, 187] on button "increase-product-quantity" at bounding box center [213, 185] width 10 height 10
type input "2"
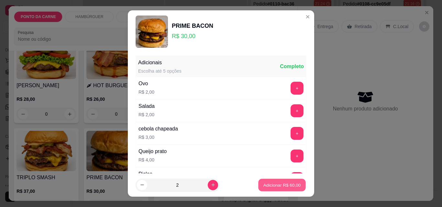
click at [263, 186] on p "Adicionar R$ 60,00" at bounding box center [281, 185] width 37 height 6
type input "2"
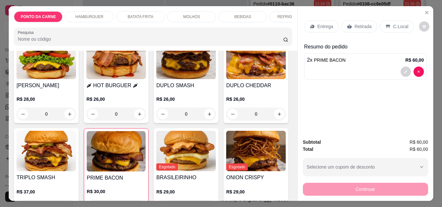
click at [395, 23] on p "C.Local" at bounding box center [400, 26] width 15 height 6
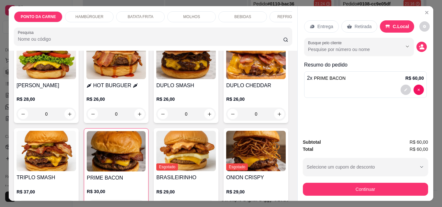
click at [283, 16] on p "REFRIGERANTES" at bounding box center [293, 16] width 33 height 5
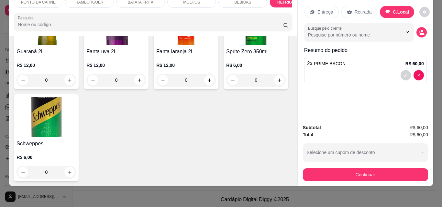
scroll to position [1122, 0]
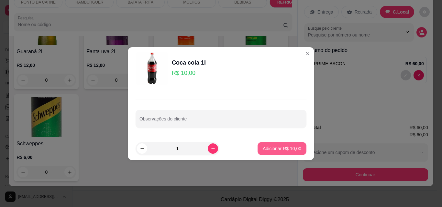
click at [282, 151] on p "Adicionar R$ 10,00" at bounding box center [281, 148] width 38 height 6
type input "1"
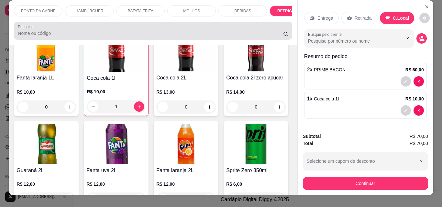
scroll to position [0, 0]
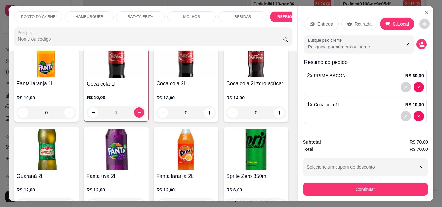
click at [138, 15] on p "BATATA FRITA" at bounding box center [141, 16] width 26 height 5
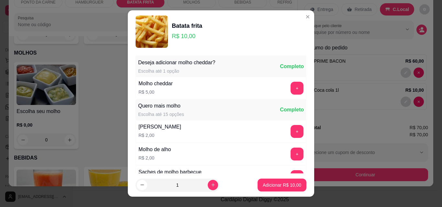
click at [275, 181] on button "Adicionar R$ 10,00" at bounding box center [281, 185] width 49 height 13
type input "1"
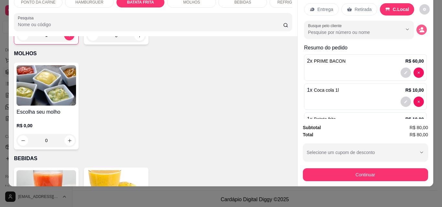
click at [416, 29] on button "decrease-product-quantity" at bounding box center [421, 30] width 10 height 10
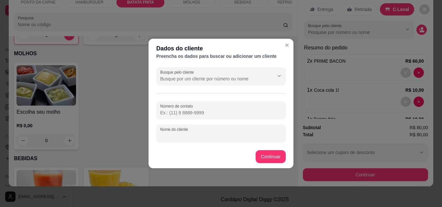
click at [260, 135] on input "Nome do cliente" at bounding box center [221, 136] width 122 height 6
type input "casal"
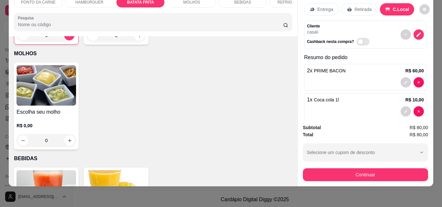
click at [382, 168] on button "Continuar" at bounding box center [365, 174] width 125 height 13
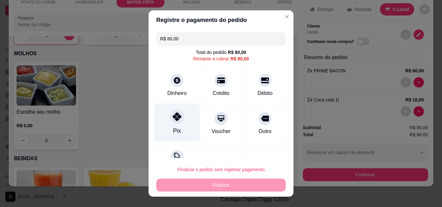
click at [181, 122] on div "Pix" at bounding box center [177, 123] width 46 height 38
type input "R$ 0,00"
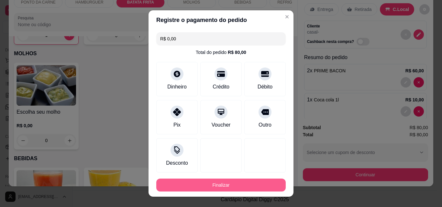
click at [219, 187] on button "Finalizar" at bounding box center [220, 185] width 129 height 13
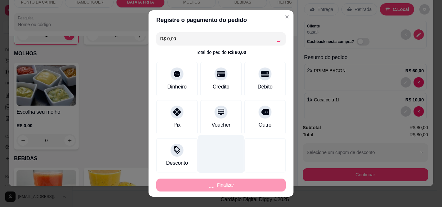
type input "0"
type input "-R$ 80,00"
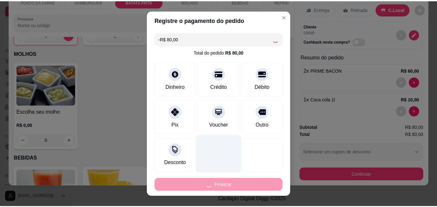
scroll to position [516, 0]
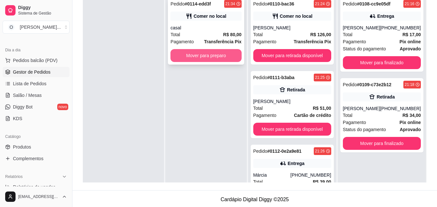
click at [197, 55] on button "Mover para preparo" at bounding box center [205, 55] width 71 height 13
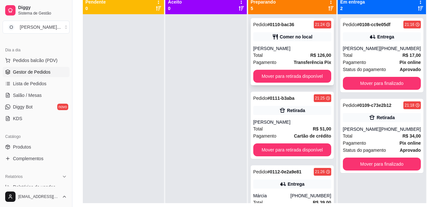
scroll to position [65, 0]
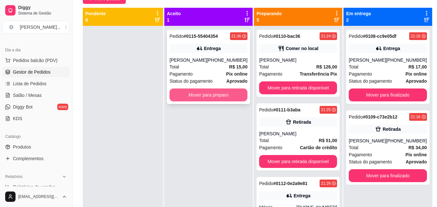
click at [180, 101] on button "Mover para preparo" at bounding box center [208, 95] width 78 height 13
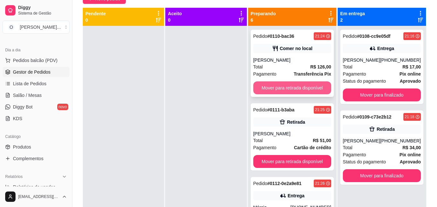
click at [282, 87] on button "Mover para retirada disponível" at bounding box center [292, 87] width 78 height 13
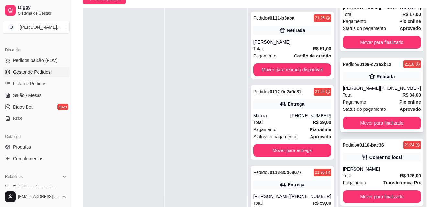
scroll to position [0, 0]
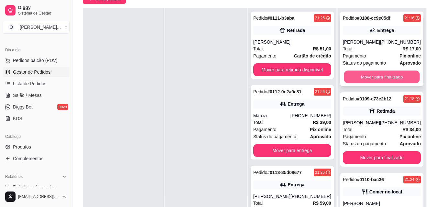
click at [368, 74] on button "Mover para finalizado" at bounding box center [382, 77] width 76 height 13
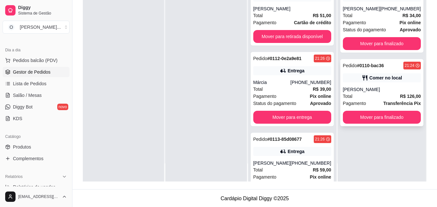
scroll to position [99, 0]
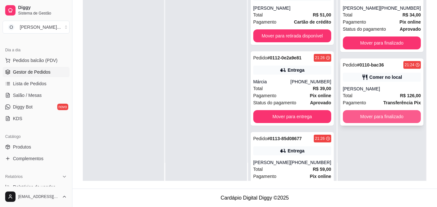
click at [374, 119] on button "Mover para finalizado" at bounding box center [382, 116] width 78 height 13
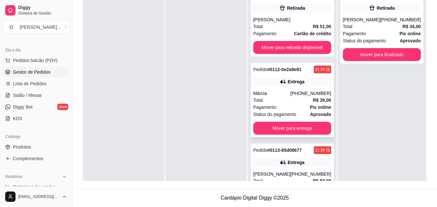
scroll to position [0, 0]
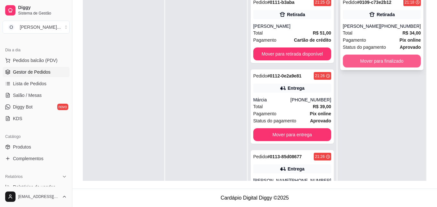
click at [370, 60] on button "Mover para finalizado" at bounding box center [382, 61] width 78 height 13
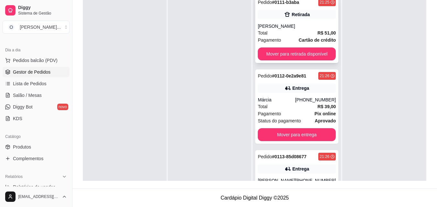
click at [265, 35] on span "Total" at bounding box center [263, 32] width 10 height 7
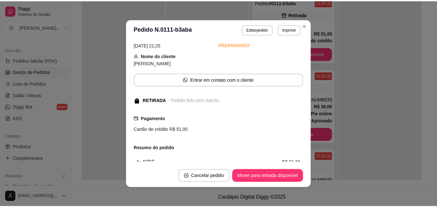
scroll to position [62, 0]
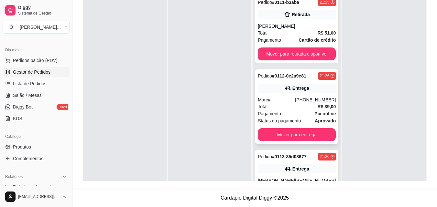
click at [293, 99] on div "Márcia" at bounding box center [276, 100] width 37 height 6
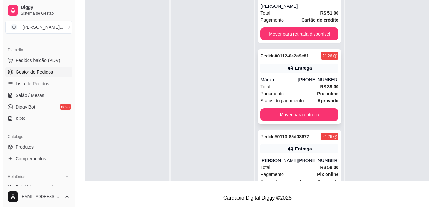
scroll to position [97, 0]
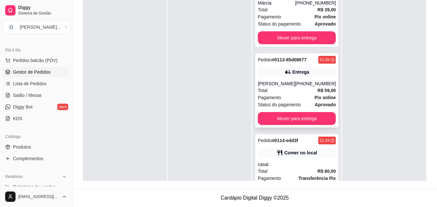
click at [294, 99] on div "Pagamento Pix online" at bounding box center [297, 97] width 78 height 7
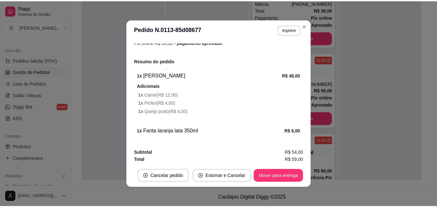
scroll to position [195, 0]
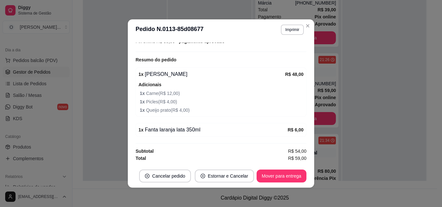
click at [307, 31] on header "**********" at bounding box center [221, 29] width 186 height 21
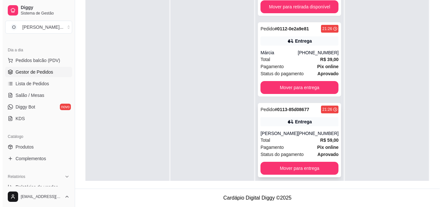
scroll to position [97, 0]
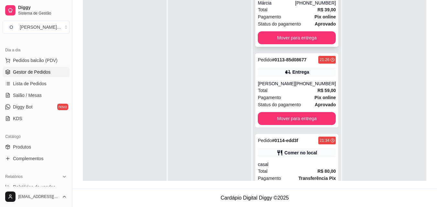
click at [315, 23] on strong "aprovado" at bounding box center [325, 23] width 21 height 5
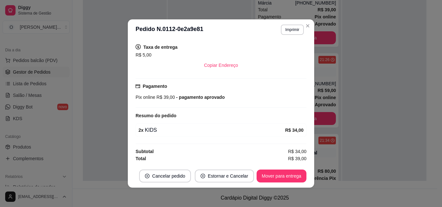
scroll to position [132, 0]
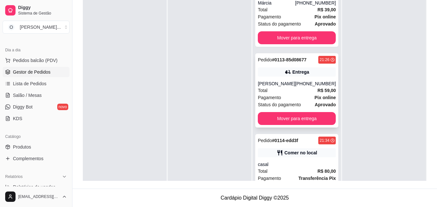
click at [306, 88] on div "Total R$ 59,00" at bounding box center [297, 90] width 78 height 7
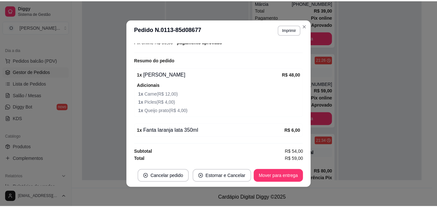
scroll to position [195, 0]
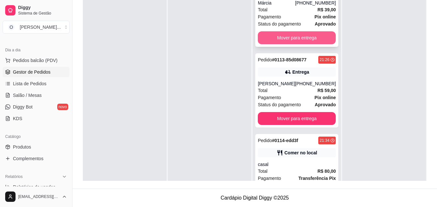
click at [293, 40] on button "Mover para entrega" at bounding box center [297, 37] width 78 height 13
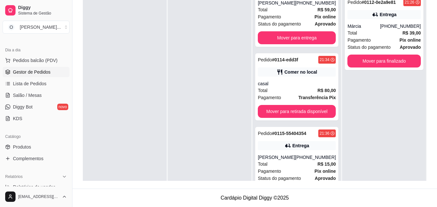
scroll to position [16, 0]
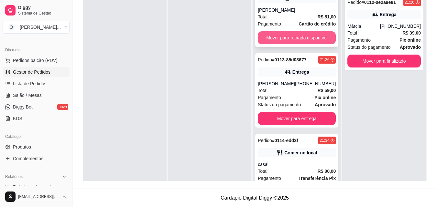
click at [292, 39] on button "Mover para retirada disponível" at bounding box center [297, 37] width 78 height 13
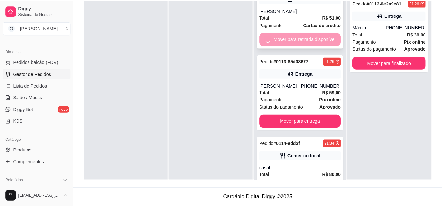
scroll to position [0, 0]
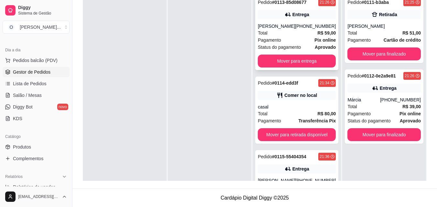
click at [289, 53] on div "Pedido # 0113-85d08677 21:26 Entrega [PERSON_NAME] [PHONE_NUMBER] Total R$ 59,0…" at bounding box center [296, 33] width 83 height 74
click at [267, 54] on div "Pedido # 0113-85d08677 21:26 Entrega [PERSON_NAME] [PHONE_NUMBER] Total R$ 59,0…" at bounding box center [296, 33] width 83 height 74
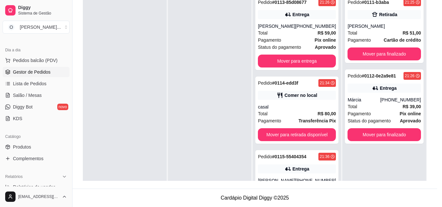
drag, startPoint x: 292, startPoint y: 55, endPoint x: 308, endPoint y: 59, distance: 16.9
click at [295, 56] on div "feito há 19 minutos" at bounding box center [220, 50] width 171 height 15
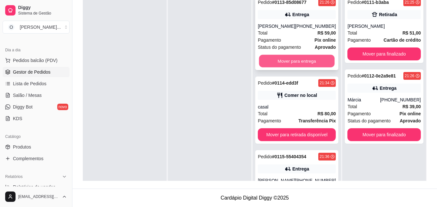
click at [320, 61] on button "Mover para entrega" at bounding box center [297, 61] width 76 height 13
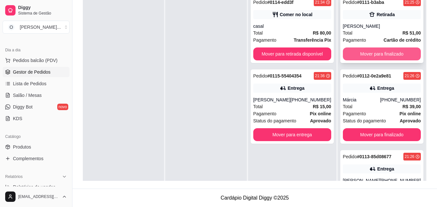
click at [373, 56] on button "Mover para finalizado" at bounding box center [382, 54] width 78 height 13
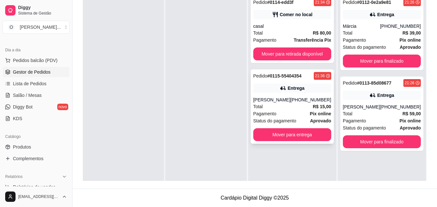
click at [282, 108] on div "Total R$ 15,00" at bounding box center [292, 106] width 78 height 7
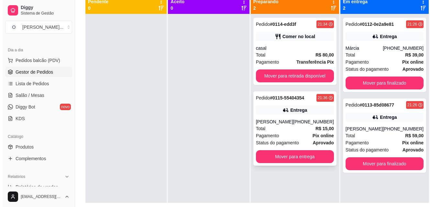
scroll to position [66, 0]
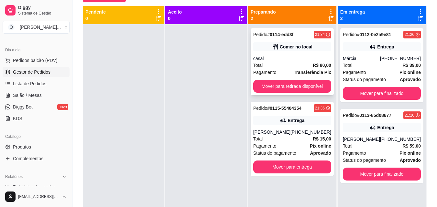
click at [271, 62] on div "Total R$ 80,00" at bounding box center [292, 65] width 78 height 7
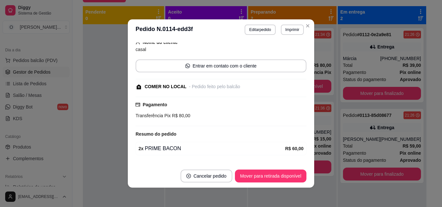
scroll to position [102, 0]
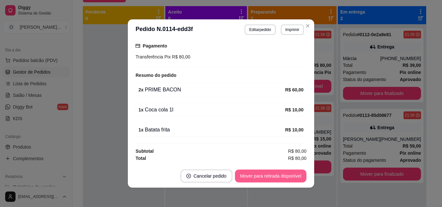
click at [282, 175] on button "Mover para retirada disponível" at bounding box center [270, 176] width 71 height 13
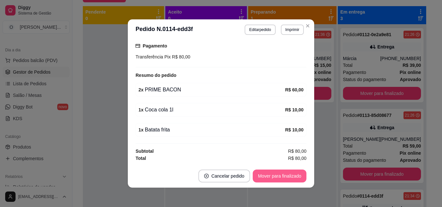
click at [282, 175] on button "Mover para finalizado" at bounding box center [279, 176] width 54 height 13
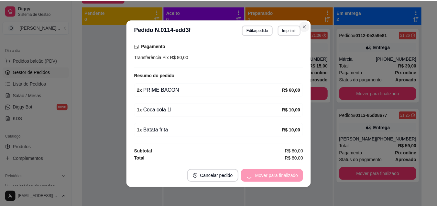
scroll to position [74, 0]
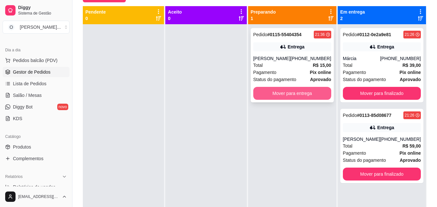
click at [288, 94] on button "Mover para entrega" at bounding box center [292, 93] width 78 height 13
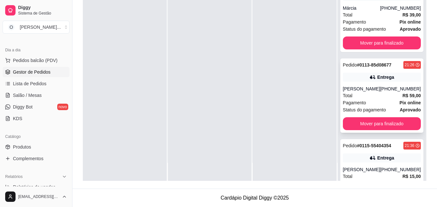
scroll to position [0, 0]
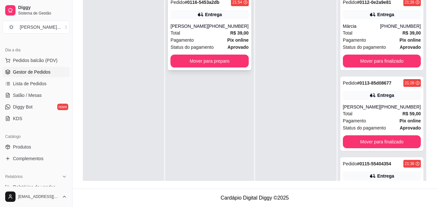
click at [225, 40] on div "Pagamento Pix online" at bounding box center [209, 40] width 78 height 7
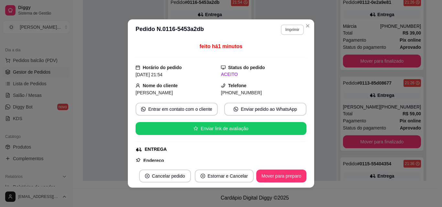
click at [290, 34] on button "Imprimir" at bounding box center [292, 30] width 23 height 10
click at [288, 50] on button "IMPRESSORA" at bounding box center [278, 52] width 45 height 10
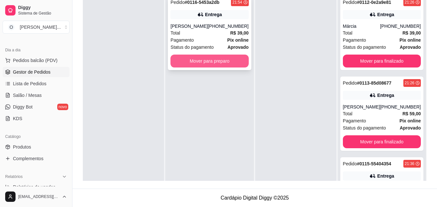
click at [203, 59] on button "Mover para preparo" at bounding box center [209, 61] width 78 height 13
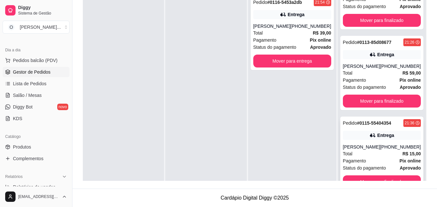
scroll to position [42, 0]
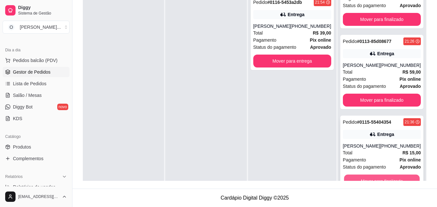
click at [369, 176] on button "Mover para finalizado" at bounding box center [382, 181] width 76 height 13
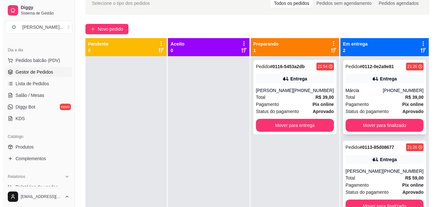
scroll to position [34, 0]
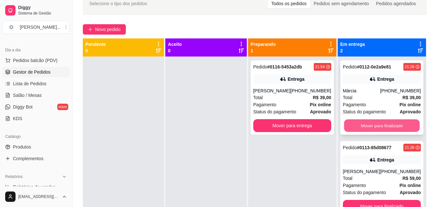
click at [376, 130] on button "Mover para finalizado" at bounding box center [382, 126] width 76 height 13
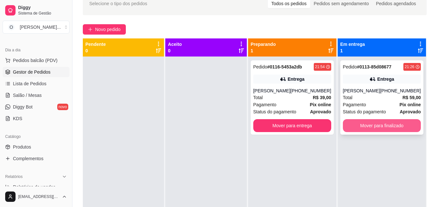
click at [377, 125] on button "Mover para finalizado" at bounding box center [382, 125] width 78 height 13
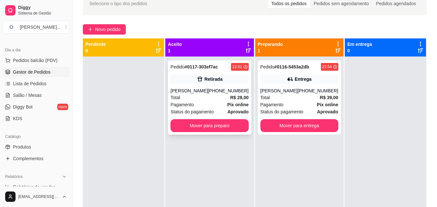
click at [228, 118] on div "Pedido # 0117-303ef7ac 22:01 Retirada [PERSON_NAME] [PHONE_NUMBER] Total R$ 28,…" at bounding box center [209, 97] width 83 height 74
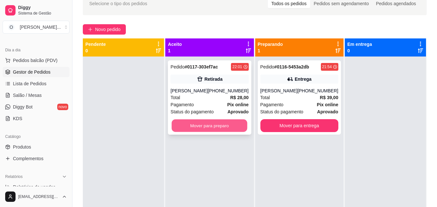
click at [205, 124] on button "Mover para preparo" at bounding box center [210, 126] width 76 height 13
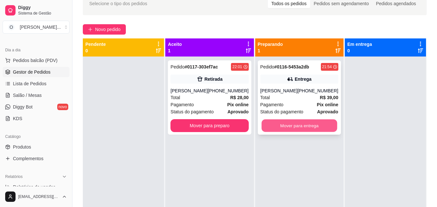
click at [289, 129] on button "Mover para entrega" at bounding box center [299, 126] width 76 height 13
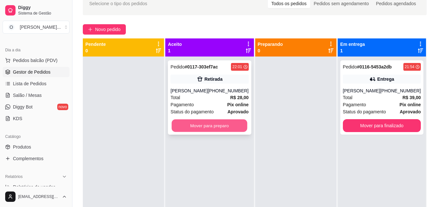
click at [231, 129] on button "Mover para preparo" at bounding box center [210, 126] width 76 height 13
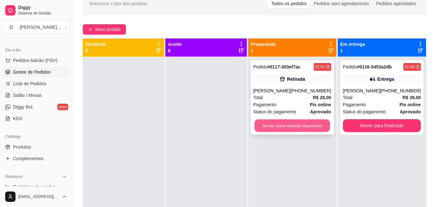
click at [300, 129] on button "Mover para retirada disponível" at bounding box center [292, 126] width 76 height 13
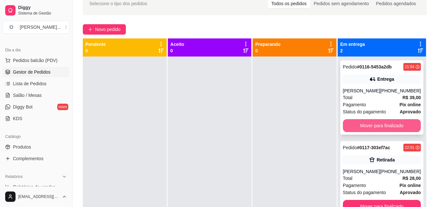
click at [374, 131] on button "Mover para finalizado" at bounding box center [382, 125] width 78 height 13
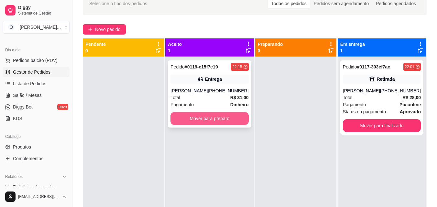
click at [191, 113] on button "Mover para preparo" at bounding box center [209, 118] width 78 height 13
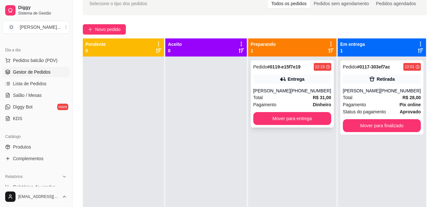
click at [298, 105] on div "Pagamento Dinheiro" at bounding box center [292, 104] width 78 height 7
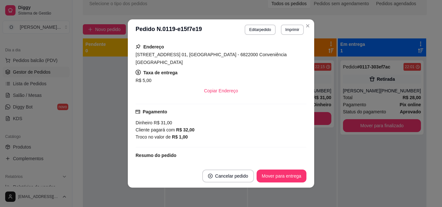
scroll to position [49, 0]
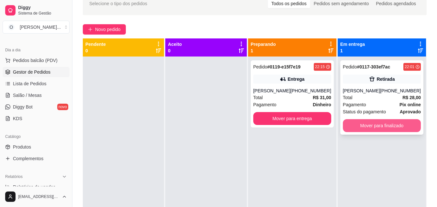
click at [389, 126] on button "Mover para finalizado" at bounding box center [382, 125] width 78 height 13
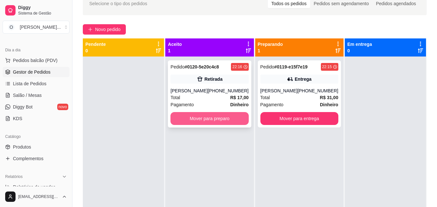
click at [190, 125] on button "Mover para preparo" at bounding box center [209, 118] width 78 height 13
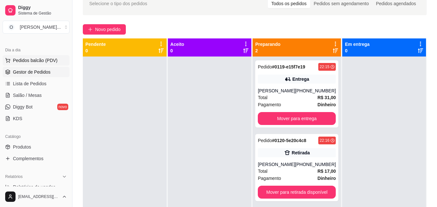
click at [43, 56] on button "Pedidos balcão (PDV)" at bounding box center [36, 60] width 67 height 10
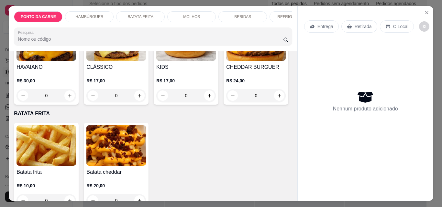
scroll to position [420, 0]
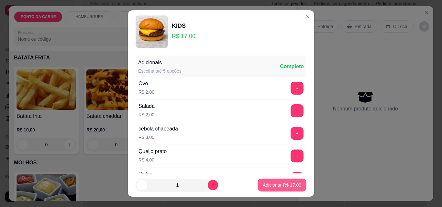
click at [265, 190] on button "Adicionar R$ 17,00" at bounding box center [281, 185] width 49 height 13
type input "1"
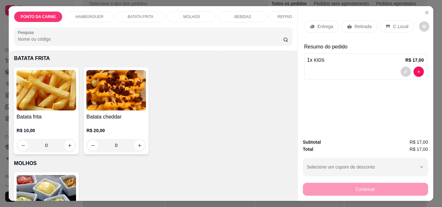
click at [270, 13] on div "REFRIGERANTES" at bounding box center [293, 16] width 48 height 11
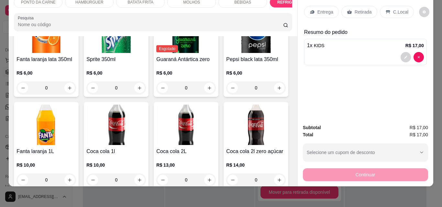
scroll to position [928, 0]
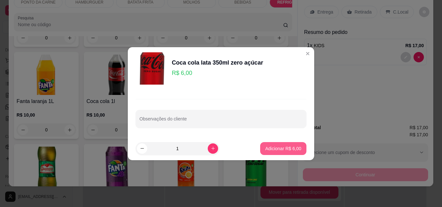
click at [277, 148] on p "Adicionar R$ 6,00" at bounding box center [283, 148] width 36 height 6
type input "1"
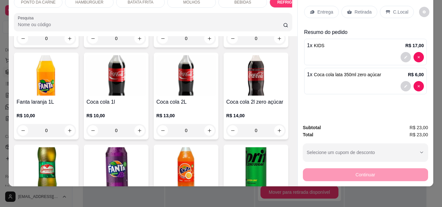
click at [393, 9] on p "C.Local" at bounding box center [400, 12] width 15 height 6
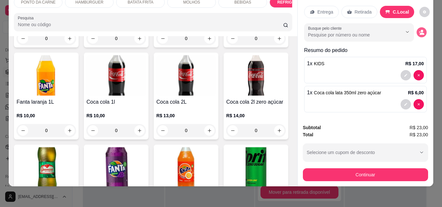
click at [417, 28] on button "decrease-product-quantity" at bounding box center [421, 32] width 10 height 10
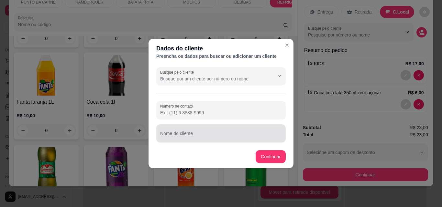
click at [188, 131] on div at bounding box center [221, 133] width 122 height 13
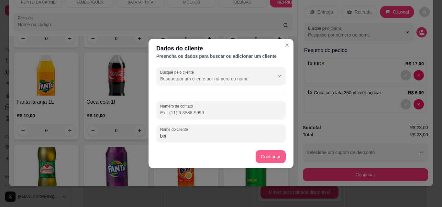
type input "biri"
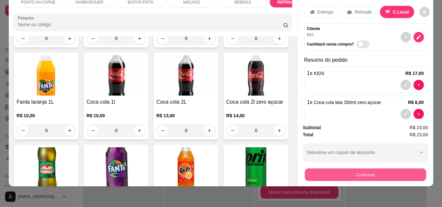
click at [339, 171] on button "Continuar" at bounding box center [364, 174] width 121 height 13
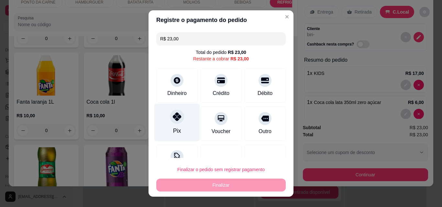
click at [171, 124] on div "Pix" at bounding box center [177, 123] width 46 height 38
type input "R$ 0,00"
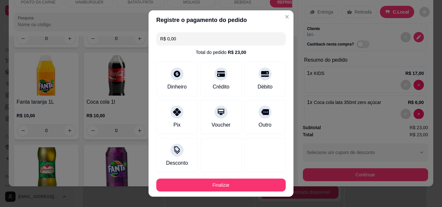
click at [242, 192] on footer "Finalizar" at bounding box center [220, 185] width 145 height 23
click at [242, 190] on button "Finalizar" at bounding box center [220, 185] width 129 height 13
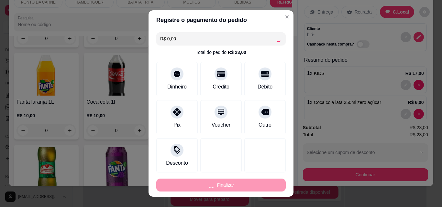
type input "0"
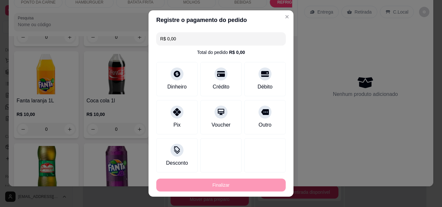
type input "-R$ 23,00"
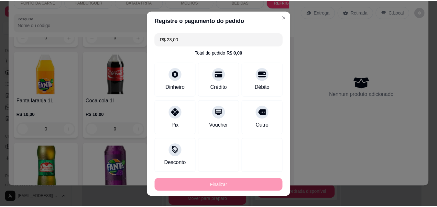
scroll to position [928, 0]
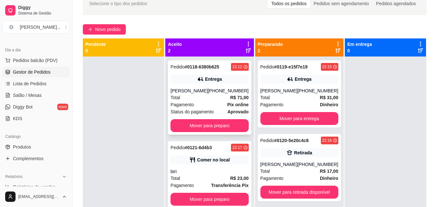
click at [227, 118] on div "Pedido # 0118-6380b625 22:12 Entrega [PERSON_NAME] [PHONE_NUMBER] Total R$ 71,0…" at bounding box center [209, 97] width 83 height 74
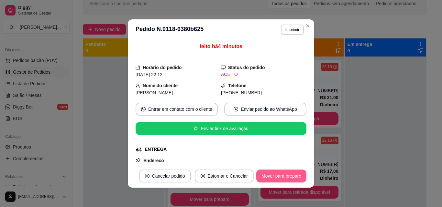
click at [282, 177] on button "Mover para preparo" at bounding box center [281, 176] width 50 height 13
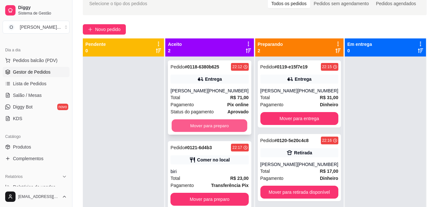
click at [193, 124] on button "Mover para preparo" at bounding box center [210, 126] width 76 height 13
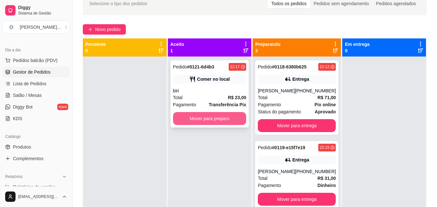
click at [202, 119] on button "Mover para preparo" at bounding box center [209, 118] width 73 height 13
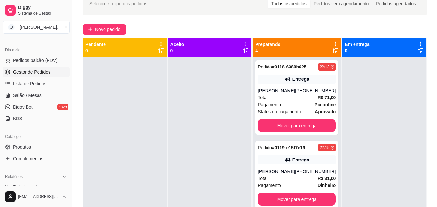
click at [214, 166] on div at bounding box center [210, 160] width 84 height 207
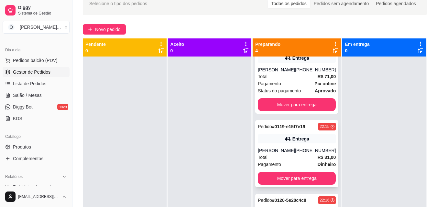
scroll to position [32, 0]
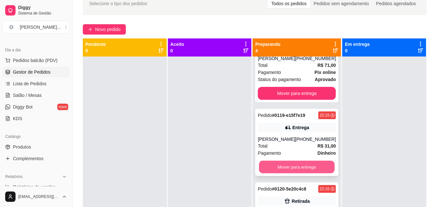
click at [290, 163] on button "Mover para entrega" at bounding box center [297, 167] width 76 height 13
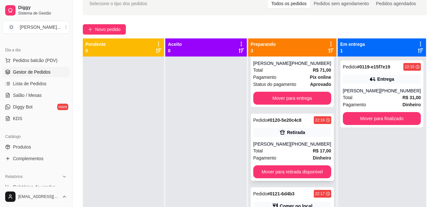
scroll to position [0, 0]
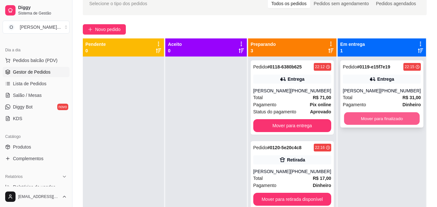
click at [376, 117] on button "Mover para finalizado" at bounding box center [382, 118] width 76 height 13
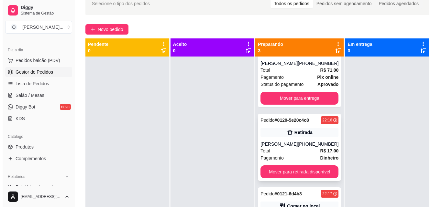
scroll to position [34, 0]
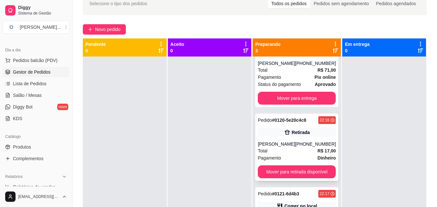
click at [277, 141] on div "[PERSON_NAME]" at bounding box center [276, 144] width 37 height 6
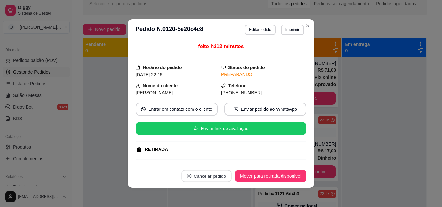
click at [207, 172] on button "Cancelar pedido" at bounding box center [206, 176] width 50 height 13
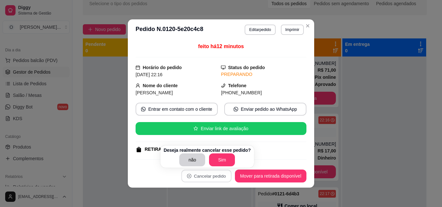
click at [221, 162] on button "Sim" at bounding box center [222, 160] width 26 height 13
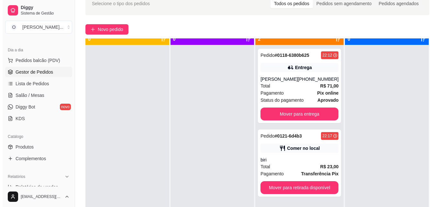
scroll to position [18, 0]
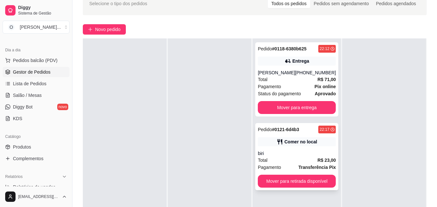
click at [294, 174] on div "Pedido # 0121-6d4b3 22:17 Comer no local biri Total R$ 23,00 Pagamento Transfer…" at bounding box center [296, 156] width 83 height 67
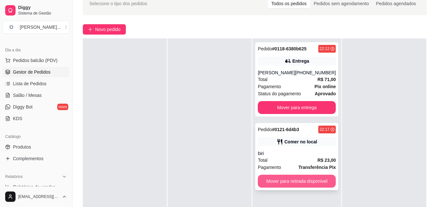
click at [306, 185] on button "Mover para retirada disponível" at bounding box center [297, 181] width 78 height 13
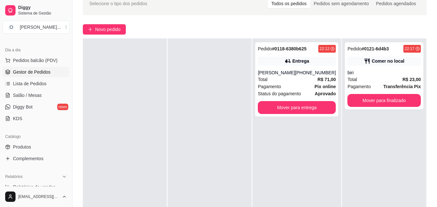
drag, startPoint x: 126, startPoint y: 92, endPoint x: 102, endPoint y: 95, distance: 23.7
click at [126, 93] on div at bounding box center [125, 141] width 84 height 207
click at [56, 62] on button "Pedidos balcão (PDV)" at bounding box center [36, 60] width 67 height 10
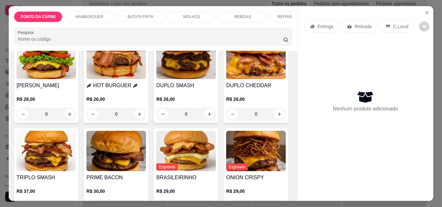
scroll to position [194, 0]
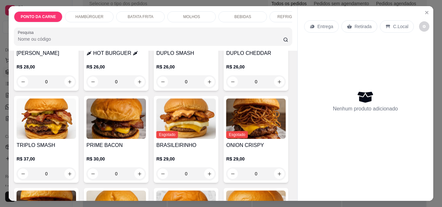
click at [146, 115] on img at bounding box center [115, 119] width 59 height 40
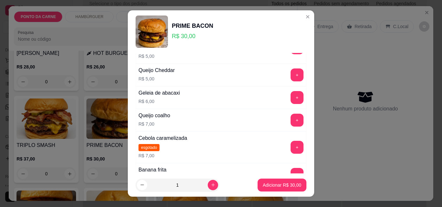
scroll to position [226, 0]
click at [290, 120] on button "+" at bounding box center [296, 119] width 13 height 13
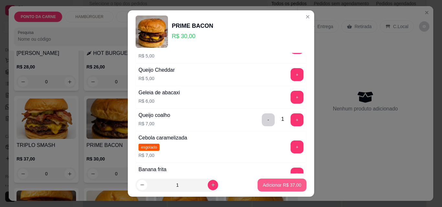
click at [283, 182] on p "Adicionar R$ 37,00" at bounding box center [281, 185] width 38 height 6
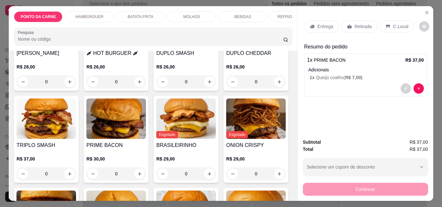
click at [365, 26] on p "Retirada" at bounding box center [362, 26] width 17 height 6
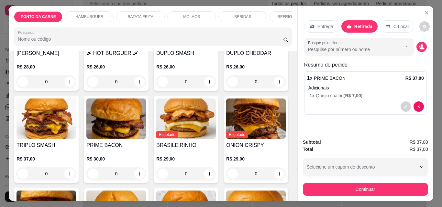
click at [416, 47] on button "decrease-product-quantity" at bounding box center [421, 47] width 10 height 10
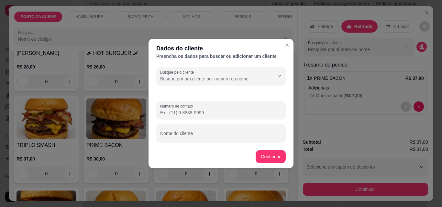
drag, startPoint x: 209, startPoint y: 148, endPoint x: 204, endPoint y: 134, distance: 14.7
click at [209, 148] on footer "Continuar" at bounding box center [220, 156] width 145 height 23
click at [204, 134] on input "Nome do cliente" at bounding box center [221, 136] width 122 height 6
type input "neto"
drag, startPoint x: 255, startPoint y: 148, endPoint x: 257, endPoint y: 153, distance: 5.8
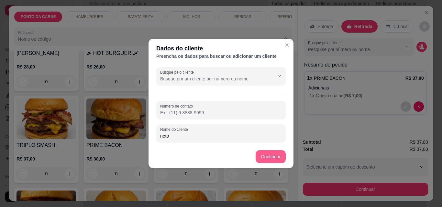
click at [257, 153] on footer "Continuar" at bounding box center [220, 156] width 145 height 23
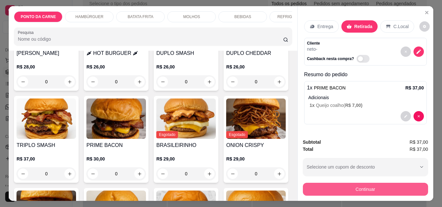
click at [307, 185] on button "Continuar" at bounding box center [365, 189] width 125 height 13
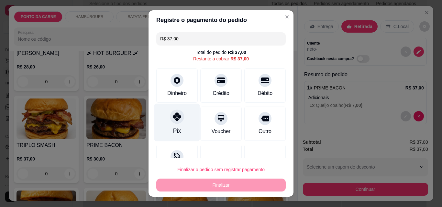
click at [158, 120] on div "Pix" at bounding box center [177, 123] width 46 height 38
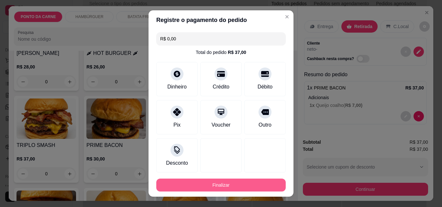
click at [219, 180] on button "Finalizar" at bounding box center [220, 185] width 129 height 13
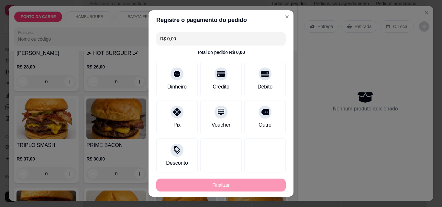
type input "-R$ 37,00"
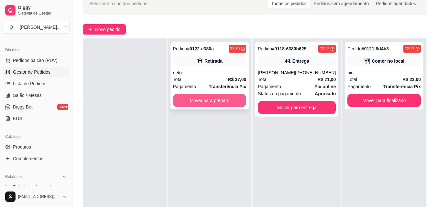
click at [229, 101] on button "Mover para preparo" at bounding box center [209, 100] width 73 height 13
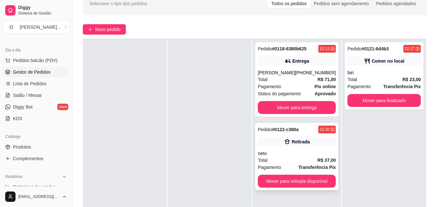
click at [299, 148] on div "Pedido # 0122-c380a 22:30 Retirada neto Total R$ 37,00 Pagamento Transferência …" at bounding box center [296, 156] width 83 height 67
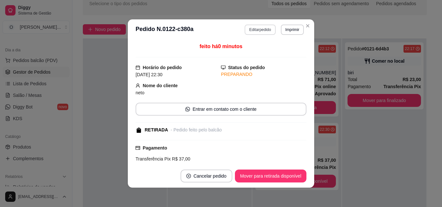
click at [265, 28] on button "Editar pedido" at bounding box center [259, 30] width 31 height 10
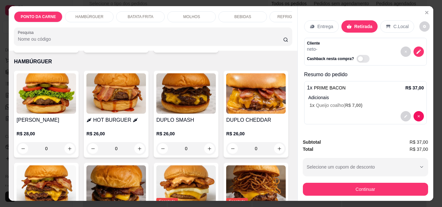
scroll to position [129, 0]
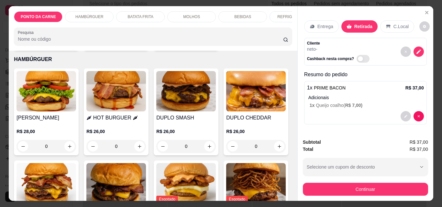
click at [239, 14] on p "BEBIDAS" at bounding box center [242, 16] width 17 height 5
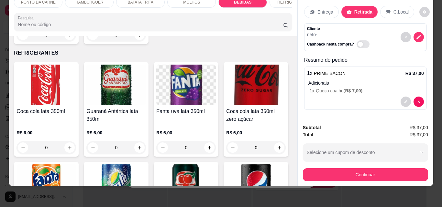
scroll to position [0, 0]
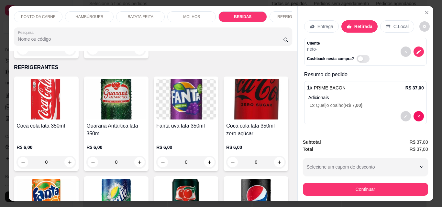
click at [138, 16] on p "BATATA FRITA" at bounding box center [141, 16] width 26 height 5
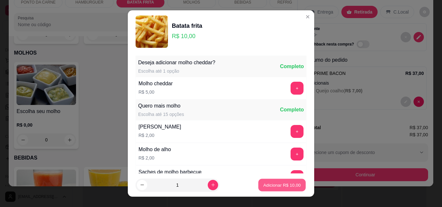
click at [270, 180] on button "Adicionar R$ 10,00" at bounding box center [282, 185] width 48 height 13
type input "1"
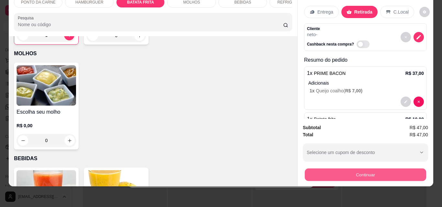
click at [352, 168] on button "Continuar" at bounding box center [364, 174] width 121 height 13
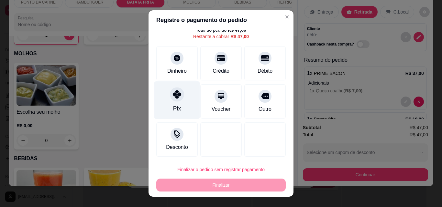
scroll to position [24, 0]
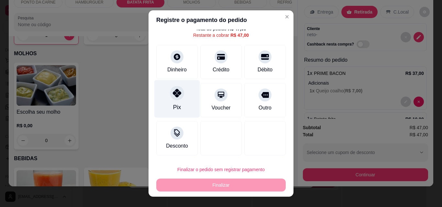
click at [177, 107] on div "Pix" at bounding box center [177, 99] width 46 height 38
type input "R$ 0,00"
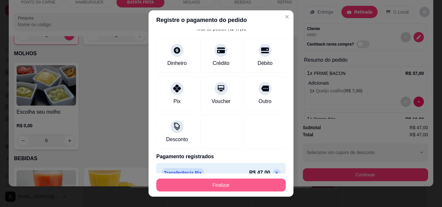
click at [219, 181] on button "Finalizar" at bounding box center [220, 185] width 129 height 13
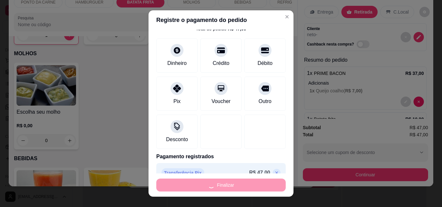
type input "0"
type input "-R$ 47,00"
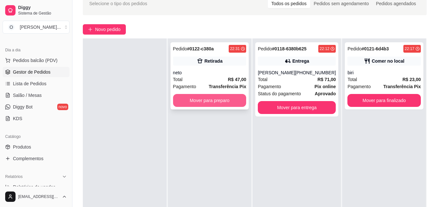
click at [222, 98] on button "Mover para preparo" at bounding box center [209, 100] width 73 height 13
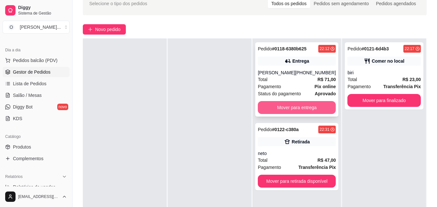
click at [300, 107] on button "Mover para entrega" at bounding box center [297, 107] width 78 height 13
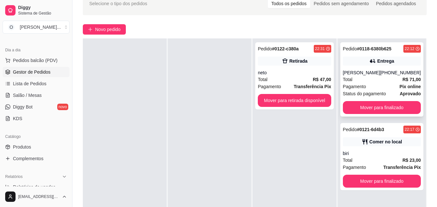
click at [358, 82] on div "Total R$ 71,00" at bounding box center [382, 79] width 78 height 7
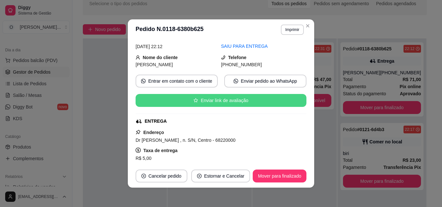
scroll to position [65, 0]
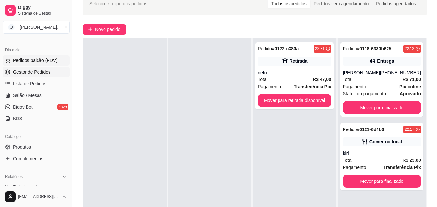
click at [22, 57] on button "Pedidos balcão (PDV)" at bounding box center [36, 60] width 67 height 10
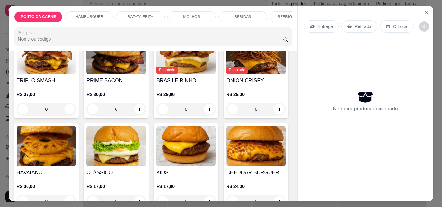
scroll to position [65, 0]
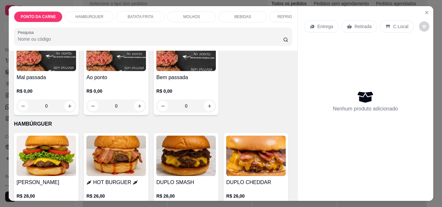
click at [45, 159] on img at bounding box center [45, 156] width 59 height 40
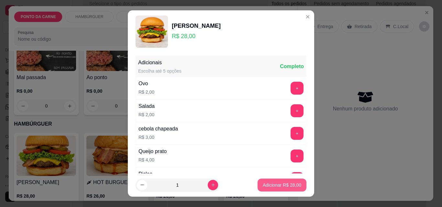
click at [276, 187] on p "Adicionar R$ 28,00" at bounding box center [281, 185] width 38 height 6
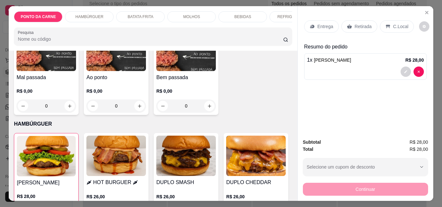
click at [46, 152] on img at bounding box center [46, 156] width 59 height 40
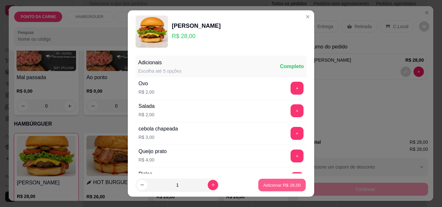
click at [276, 188] on p "Adicionar R$ 28,00" at bounding box center [281, 185] width 37 height 6
type input "2"
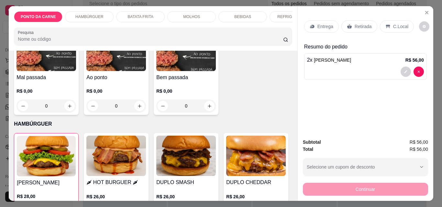
click at [394, 24] on p "C.Local" at bounding box center [400, 26] width 15 height 6
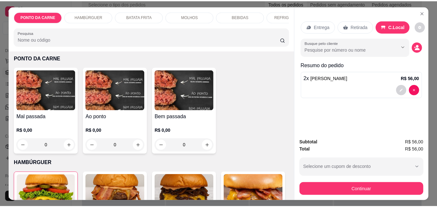
scroll to position [0, 0]
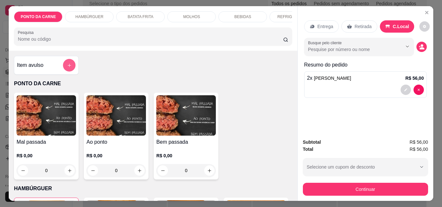
click at [67, 68] on icon "add-separate-item" at bounding box center [69, 65] width 5 height 5
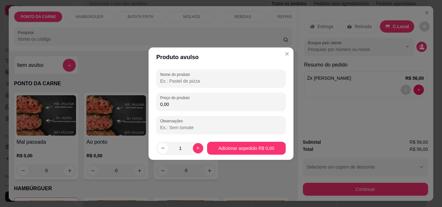
click at [173, 80] on input "Nome do produto" at bounding box center [221, 81] width 122 height 6
type input "2 coca ks zero"
click at [180, 104] on input "0,00" at bounding box center [221, 104] width 122 height 6
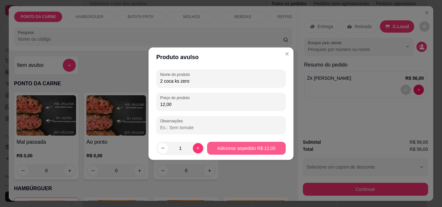
type input "12,00"
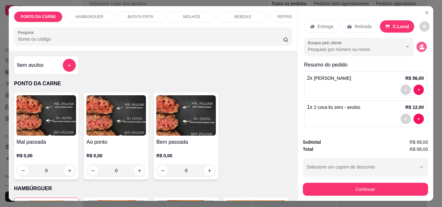
click at [418, 46] on icon "decrease-product-quantity" at bounding box center [419, 47] width 2 height 2
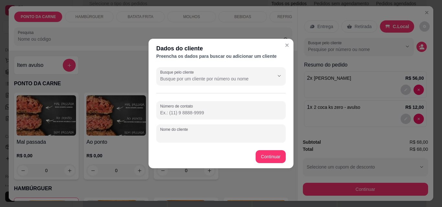
click at [213, 136] on input "Nome do cliente" at bounding box center [221, 136] width 122 height 6
click at [167, 137] on input "ricvardo" at bounding box center [221, 136] width 122 height 6
type input "[PERSON_NAME]"
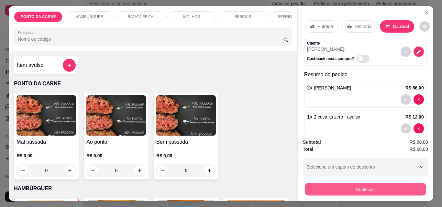
click at [376, 186] on button "Continuar" at bounding box center [364, 189] width 121 height 13
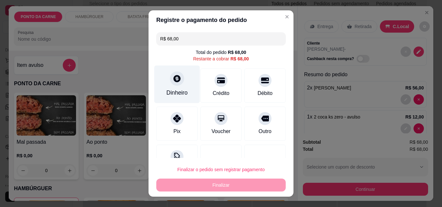
click at [165, 78] on div "Dinheiro" at bounding box center [177, 85] width 46 height 38
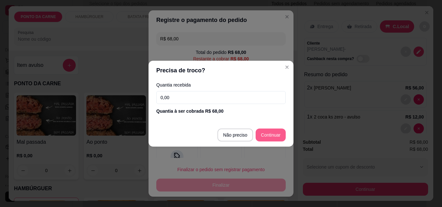
type input "R$ 0,00"
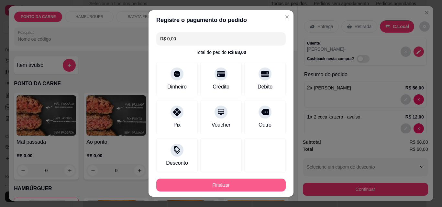
click at [240, 185] on button "Finalizar" at bounding box center [220, 185] width 129 height 13
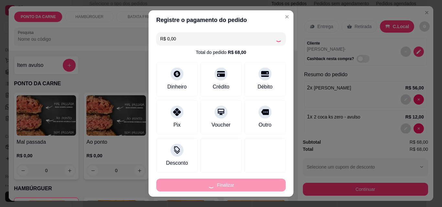
type input "0"
type input "-R$ 68,00"
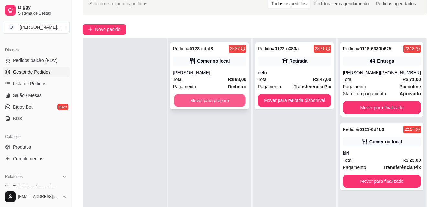
click at [223, 103] on button "Mover para preparo" at bounding box center [209, 100] width 71 height 13
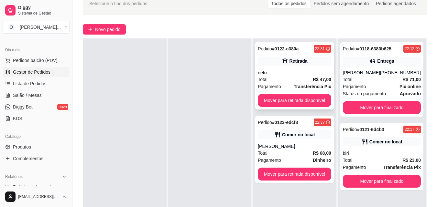
click at [282, 109] on div "Pedido # 0122-c380a 22:31 Retirada neto Total R$ 47,00 Pagamento Transferência …" at bounding box center [294, 75] width 79 height 67
click at [299, 91] on div "Pedido # 0122-c380a 22:31 Retirada neto Total R$ 47,00 Pagamento Transferência …" at bounding box center [294, 75] width 79 height 67
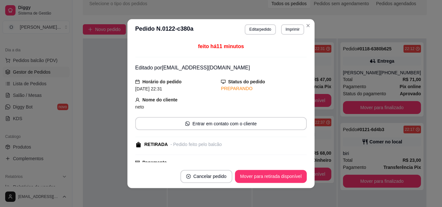
click at [299, 95] on div "feito há 11 minutos Editado por [EMAIL_ADDRESS][DOMAIN_NAME] Horário do pedido …" at bounding box center [220, 102] width 171 height 120
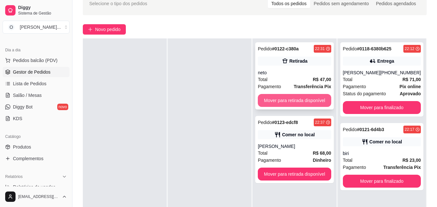
click at [316, 100] on button "Mover para retirada disponível" at bounding box center [294, 100] width 73 height 13
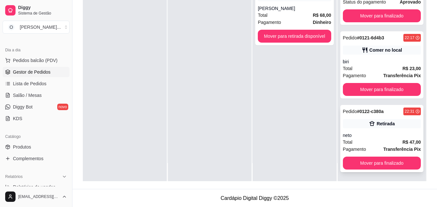
scroll to position [99, 0]
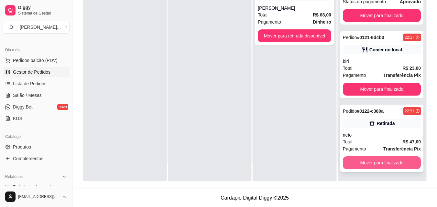
click at [369, 166] on button "Mover para finalizado" at bounding box center [382, 162] width 78 height 13
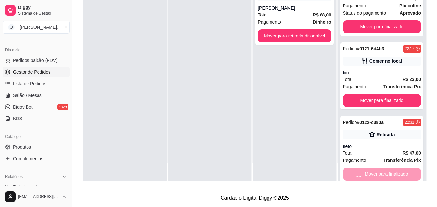
scroll to position [0, 0]
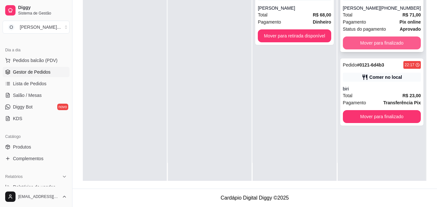
click at [358, 41] on button "Mover para finalizado" at bounding box center [382, 43] width 78 height 13
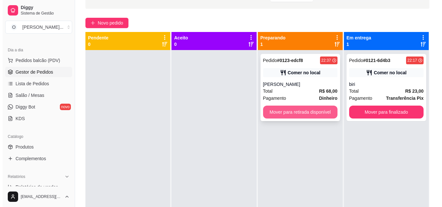
scroll to position [34, 0]
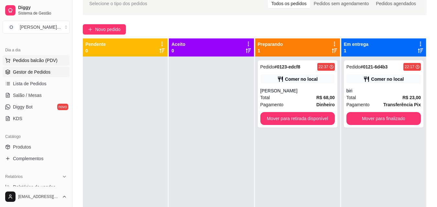
click at [42, 63] on span "Pedidos balcão (PDV)" at bounding box center [35, 60] width 45 height 6
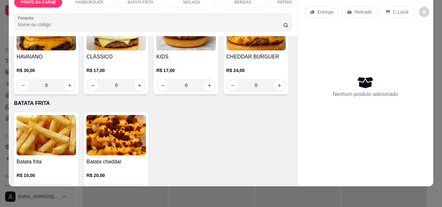
scroll to position [259, 0]
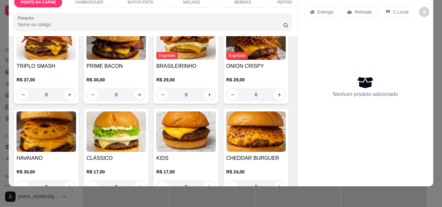
click at [146, 65] on h4 "PRIME BACON" at bounding box center [115, 66] width 59 height 8
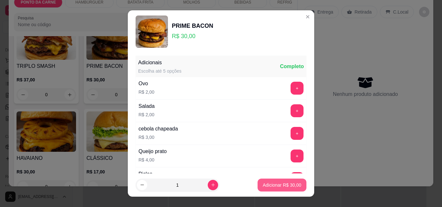
click at [264, 183] on p "Adicionar R$ 30,00" at bounding box center [281, 185] width 38 height 6
type input "1"
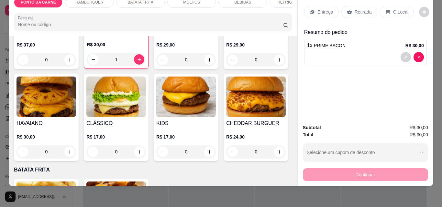
scroll to position [323, 0]
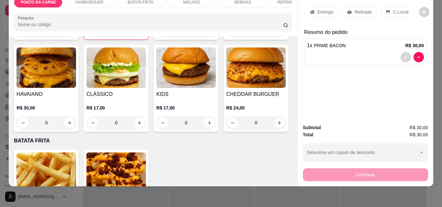
click at [156, 88] on img at bounding box center [185, 68] width 59 height 40
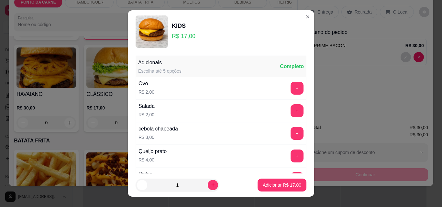
drag, startPoint x: 258, startPoint y: 177, endPoint x: 263, endPoint y: 181, distance: 6.5
click at [258, 177] on footer "1 Adicionar R$ 17,00" at bounding box center [221, 185] width 186 height 23
click at [263, 181] on button "Adicionar R$ 17,00" at bounding box center [281, 185] width 49 height 13
type input "1"
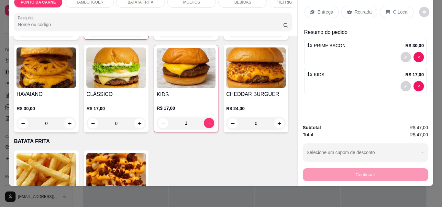
click at [334, 52] on div at bounding box center [365, 57] width 117 height 10
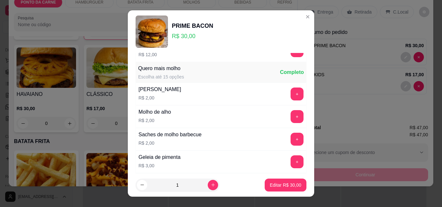
scroll to position [420, 0]
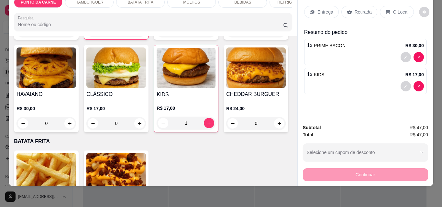
click at [390, 11] on div "C.Local" at bounding box center [396, 12] width 34 height 12
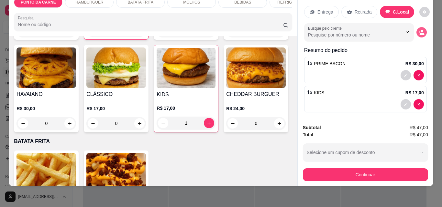
click at [418, 29] on icon "decrease-product-quantity" at bounding box center [421, 32] width 6 height 6
click at [343, 99] on div at bounding box center [365, 104] width 117 height 10
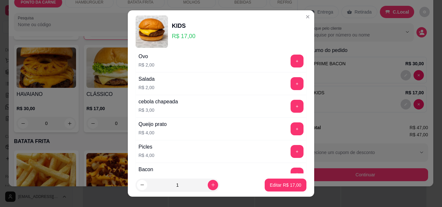
scroll to position [65, 0]
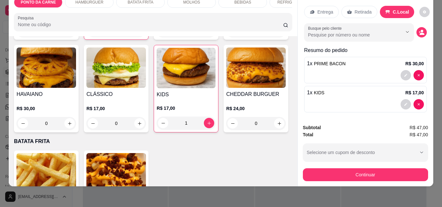
click at [328, 61] on span "PRIME BACON" at bounding box center [330, 63] width 32 height 5
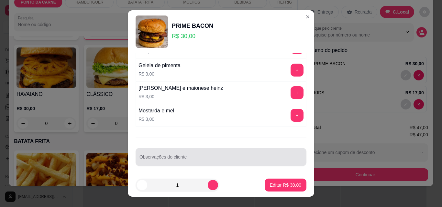
scroll to position [466, 0]
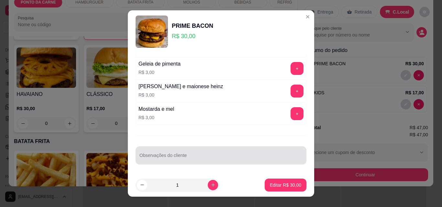
click at [176, 154] on div at bounding box center [220, 155] width 163 height 13
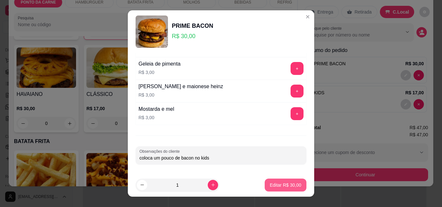
type input "coloca um pouco de bacon no kids"
click at [274, 185] on p "Editar R$ 30,00" at bounding box center [285, 185] width 31 height 6
type input "0"
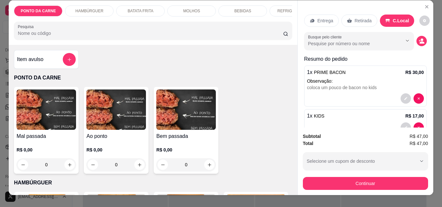
scroll to position [0, 0]
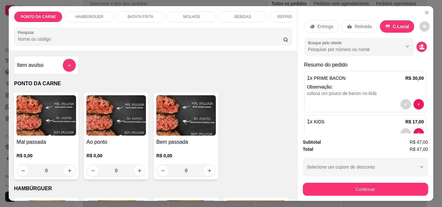
click at [284, 15] on p "REFRIGERANTES" at bounding box center [293, 16] width 33 height 5
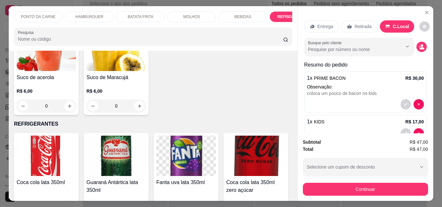
click at [127, 71] on img at bounding box center [115, 51] width 59 height 40
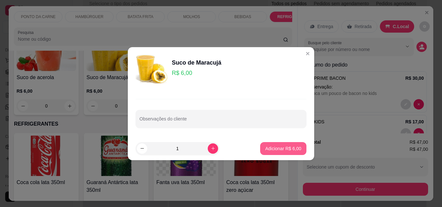
click at [281, 147] on p "Adicionar R$ 6,00" at bounding box center [283, 148] width 36 height 6
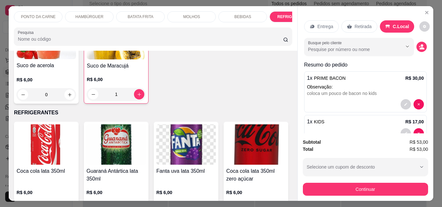
scroll to position [702, 0]
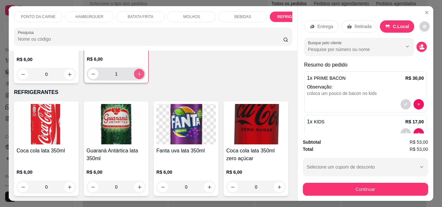
click at [137, 79] on button "increase-product-quantity" at bounding box center [139, 74] width 10 height 10
type input "2"
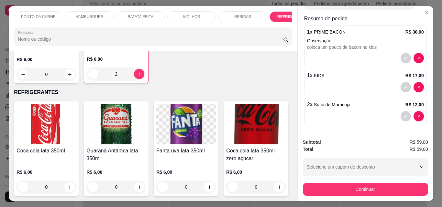
scroll to position [0, 0]
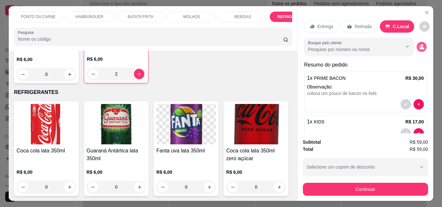
click at [416, 48] on button "decrease-product-quantity" at bounding box center [421, 47] width 10 height 10
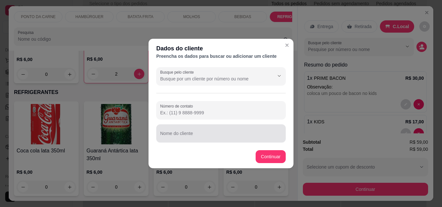
click at [198, 135] on input "Nome do cliente" at bounding box center [221, 136] width 122 height 6
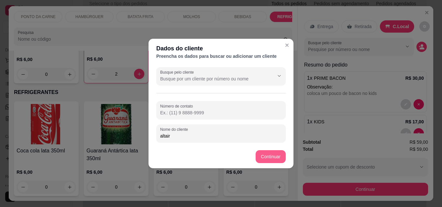
type input "altair"
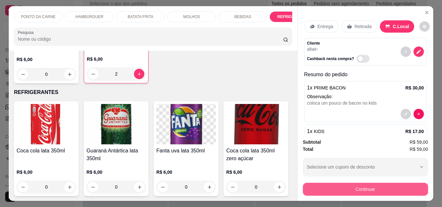
click at [349, 187] on button "Continuar" at bounding box center [365, 189] width 125 height 13
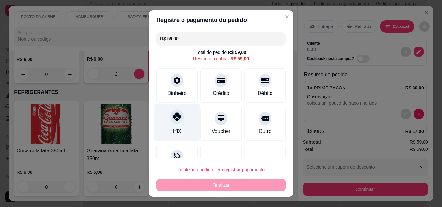
click at [179, 127] on div "Pix" at bounding box center [177, 123] width 46 height 38
type input "R$ 0,00"
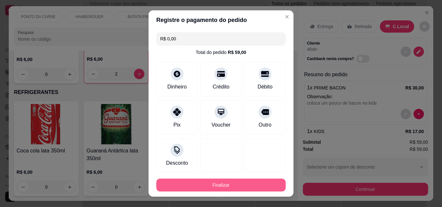
click at [218, 179] on button "Finalizar" at bounding box center [220, 185] width 129 height 13
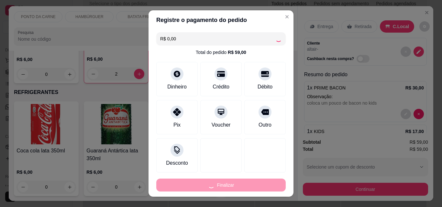
type input "0"
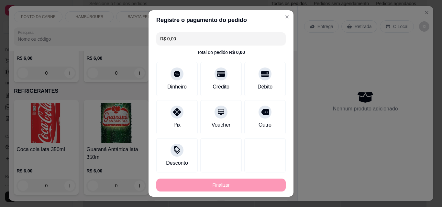
type input "-R$ 59,00"
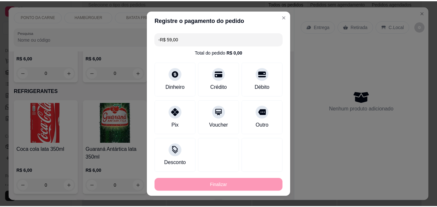
scroll to position [701, 0]
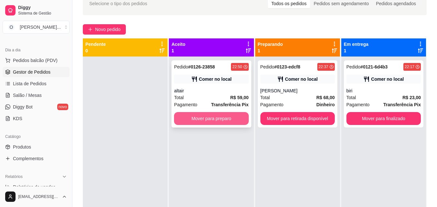
click at [221, 123] on button "Mover para preparo" at bounding box center [211, 118] width 74 height 13
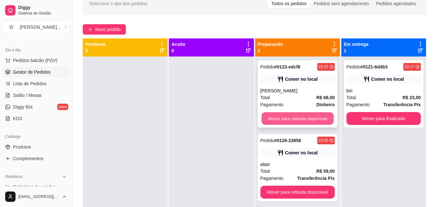
click at [300, 117] on button "Mover para retirada disponível" at bounding box center [297, 118] width 72 height 13
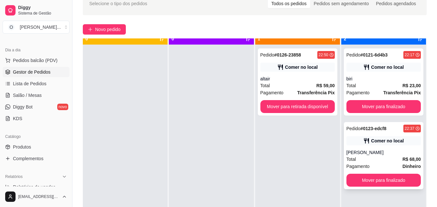
scroll to position [18, 0]
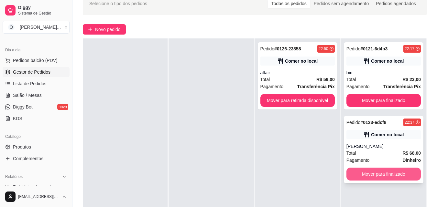
click at [384, 177] on button "Mover para finalizado" at bounding box center [383, 174] width 74 height 13
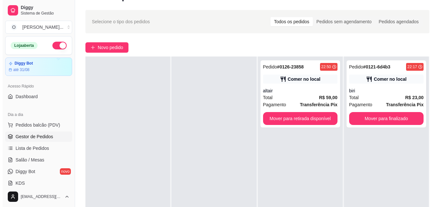
scroll to position [0, 0]
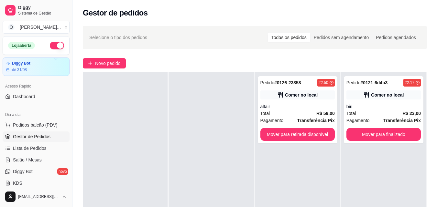
click at [55, 46] on button "button" at bounding box center [57, 46] width 14 height 8
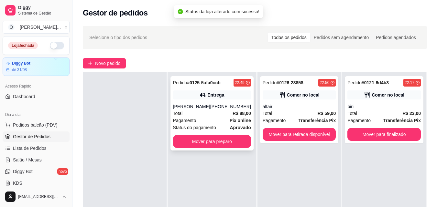
click at [211, 119] on div "Pagamento Pix online" at bounding box center [212, 120] width 78 height 7
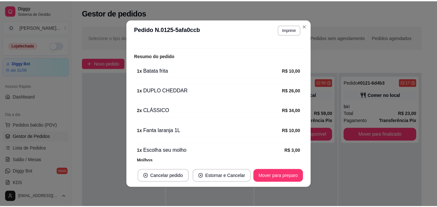
scroll to position [226, 0]
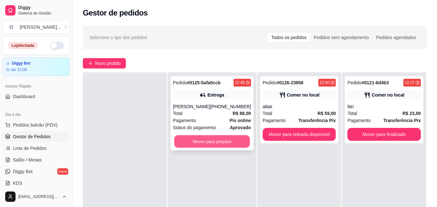
click at [216, 143] on button "Mover para preparo" at bounding box center [212, 141] width 76 height 13
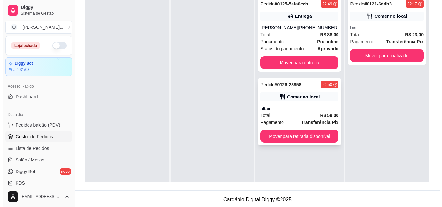
scroll to position [65, 0]
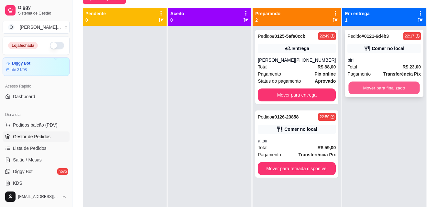
click at [373, 84] on button "Mover para finalizado" at bounding box center [383, 88] width 71 height 13
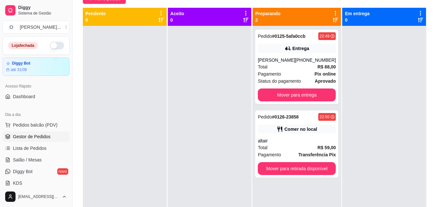
click at [398, 77] on div at bounding box center [384, 129] width 84 height 207
click at [300, 74] on div "Pagamento Pix online" at bounding box center [297, 73] width 78 height 7
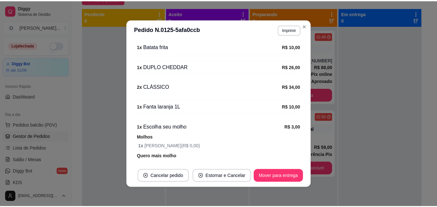
scroll to position [226, 0]
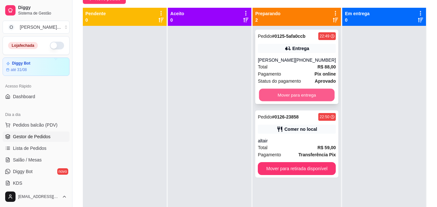
click at [298, 96] on button "Mover para entrega" at bounding box center [297, 95] width 76 height 13
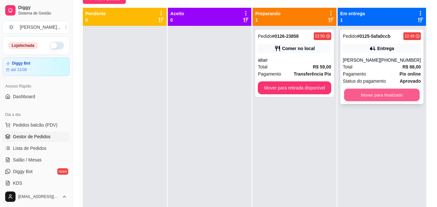
click at [359, 93] on button "Mover para finalizado" at bounding box center [382, 95] width 76 height 13
click at [368, 99] on button "Mover para finalizado" at bounding box center [382, 95] width 78 height 13
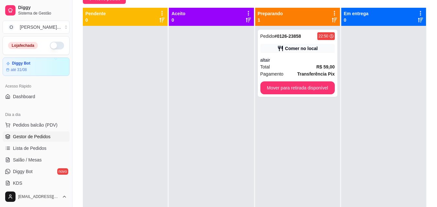
click at [375, 126] on div at bounding box center [383, 129] width 85 height 207
click at [299, 85] on button "Mover para retirada disponível" at bounding box center [297, 87] width 74 height 13
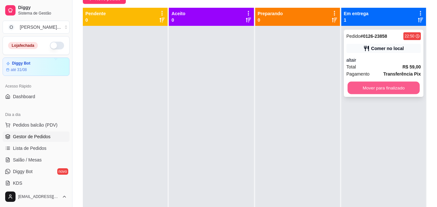
click at [386, 90] on button "Mover para finalizado" at bounding box center [383, 88] width 72 height 13
